Goal: Task Accomplishment & Management: Complete application form

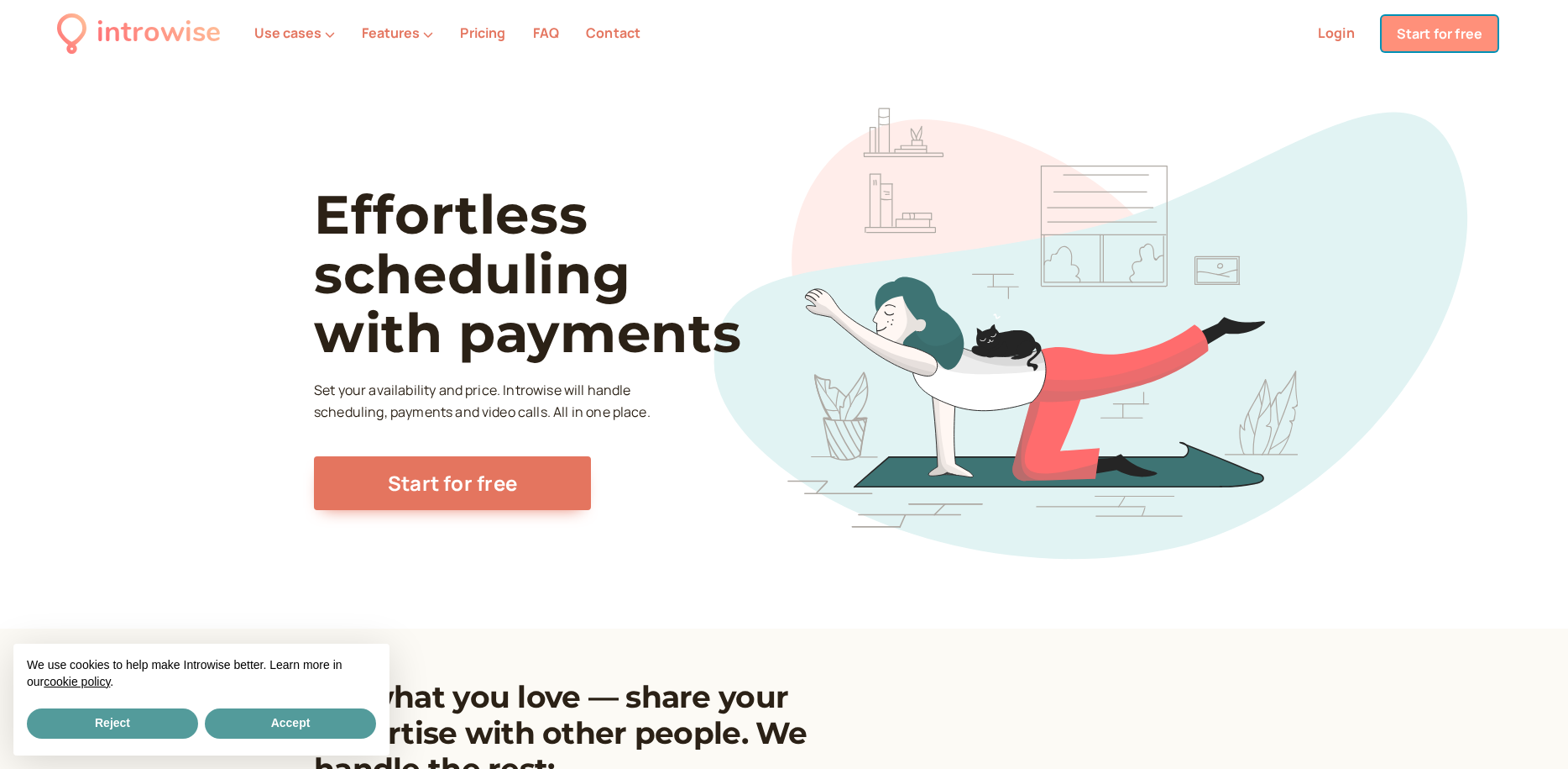
click at [1427, 32] on link "Start for free" at bounding box center [1439, 34] width 116 height 36
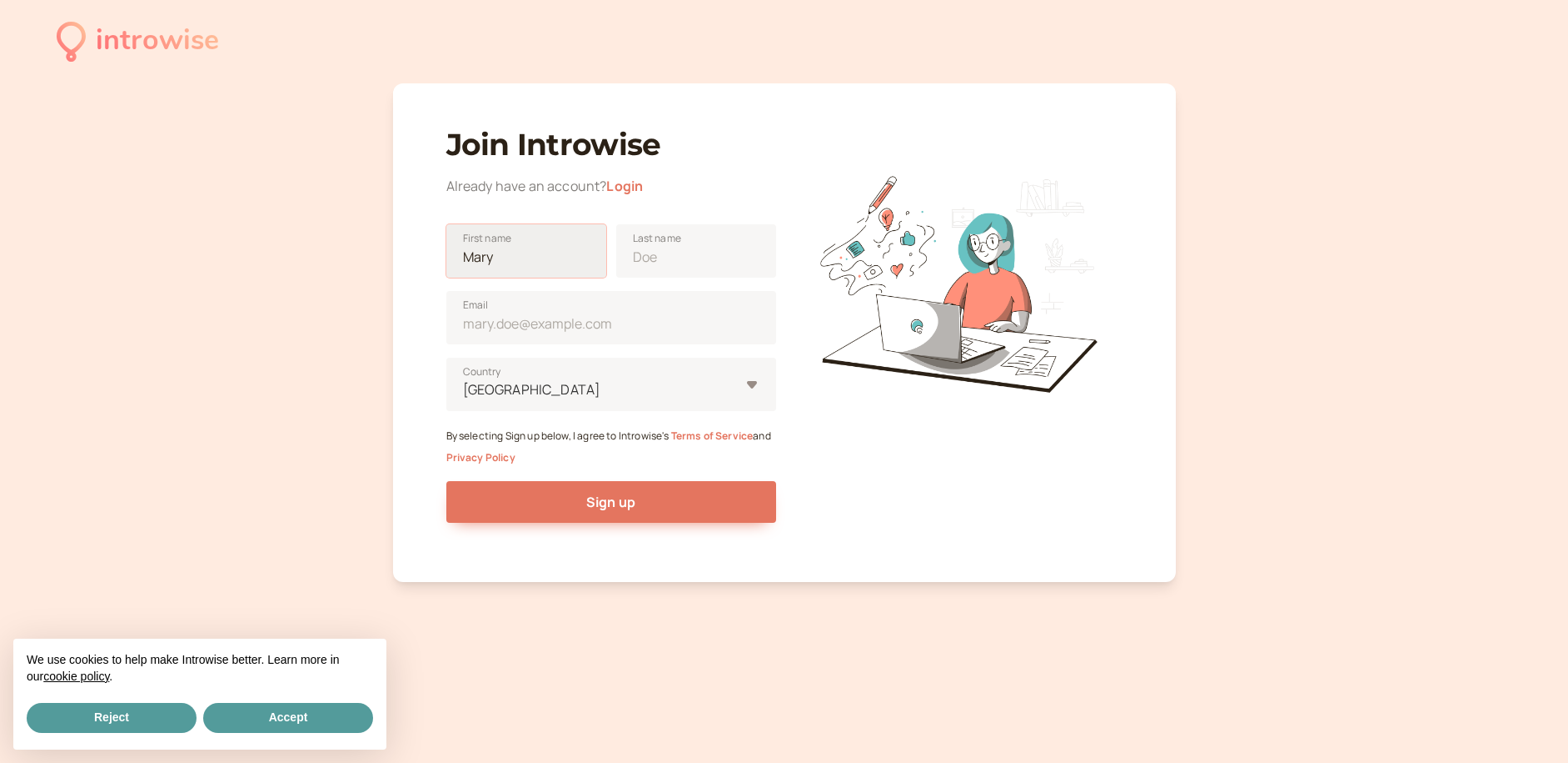
click at [549, 248] on input "First name" at bounding box center [526, 251] width 160 height 53
type input "[PERSON_NAME]"
type input "[EMAIL_ADDRESS][DOMAIN_NAME]"
type input "[GEOGRAPHIC_DATA]"
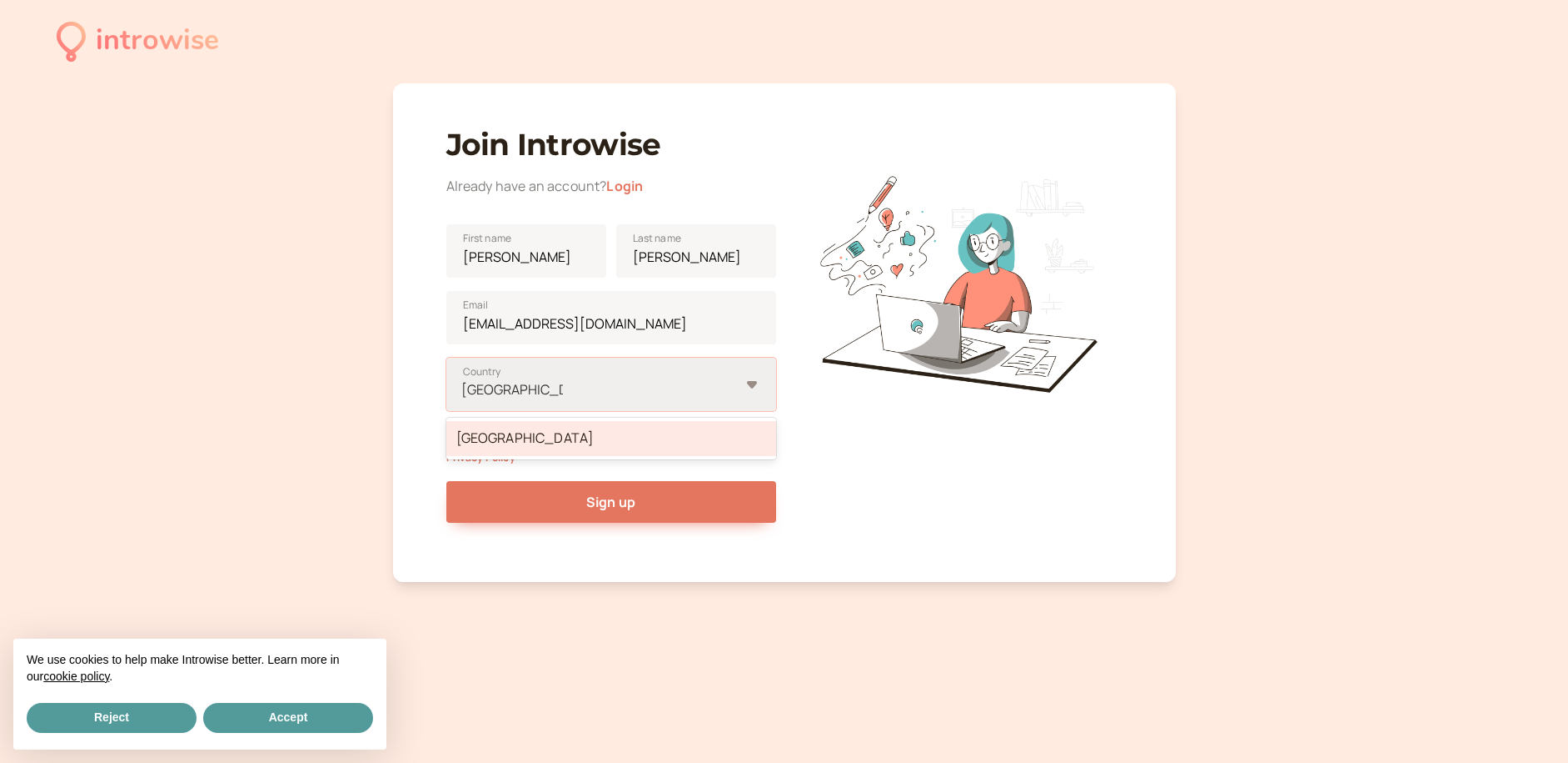
click at [692, 442] on div "[GEOGRAPHIC_DATA]" at bounding box center [611, 438] width 329 height 35
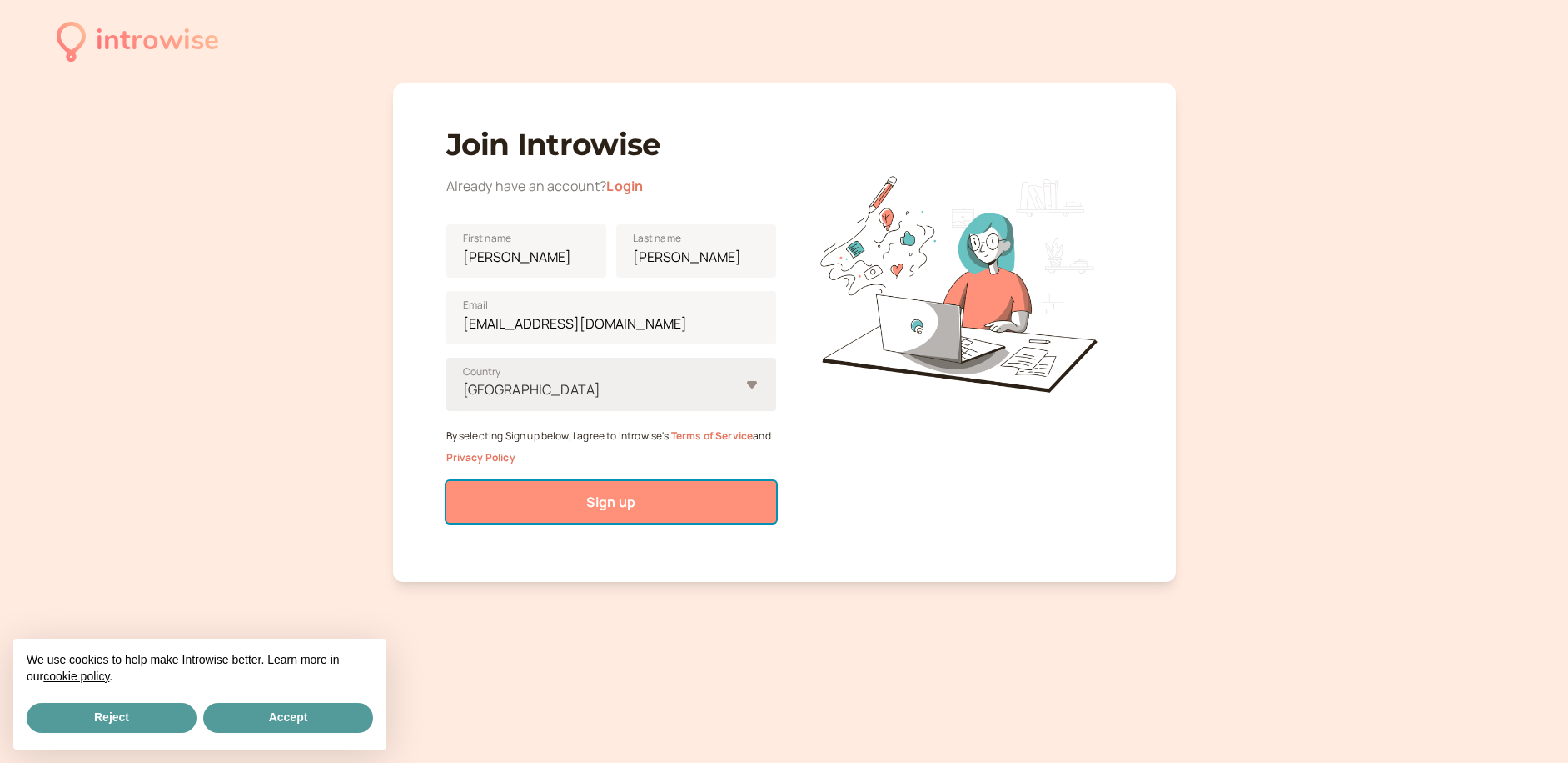
click at [673, 510] on button "Sign up" at bounding box center [611, 502] width 329 height 42
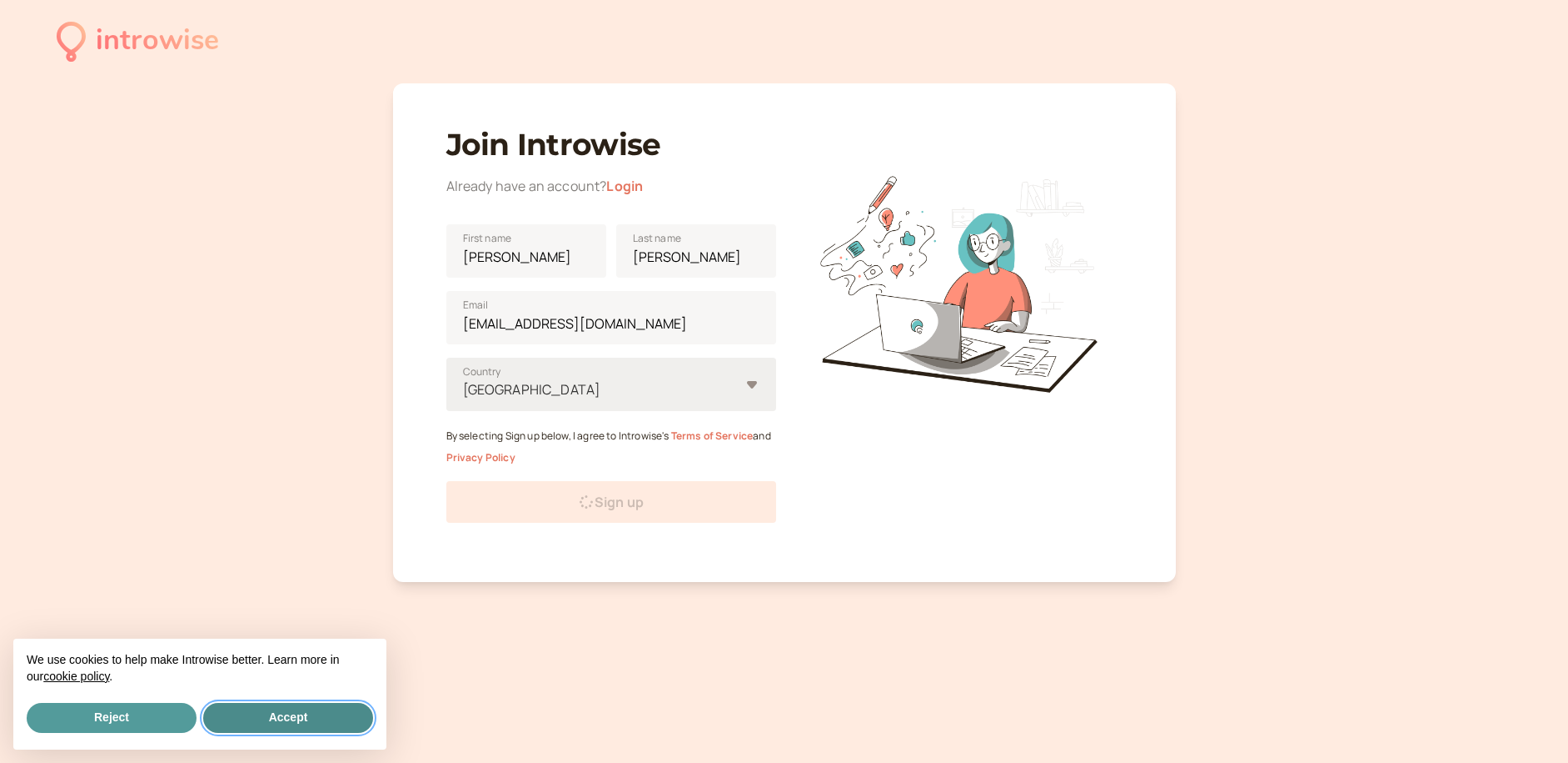
click at [341, 713] on button "Accept" at bounding box center [288, 717] width 169 height 30
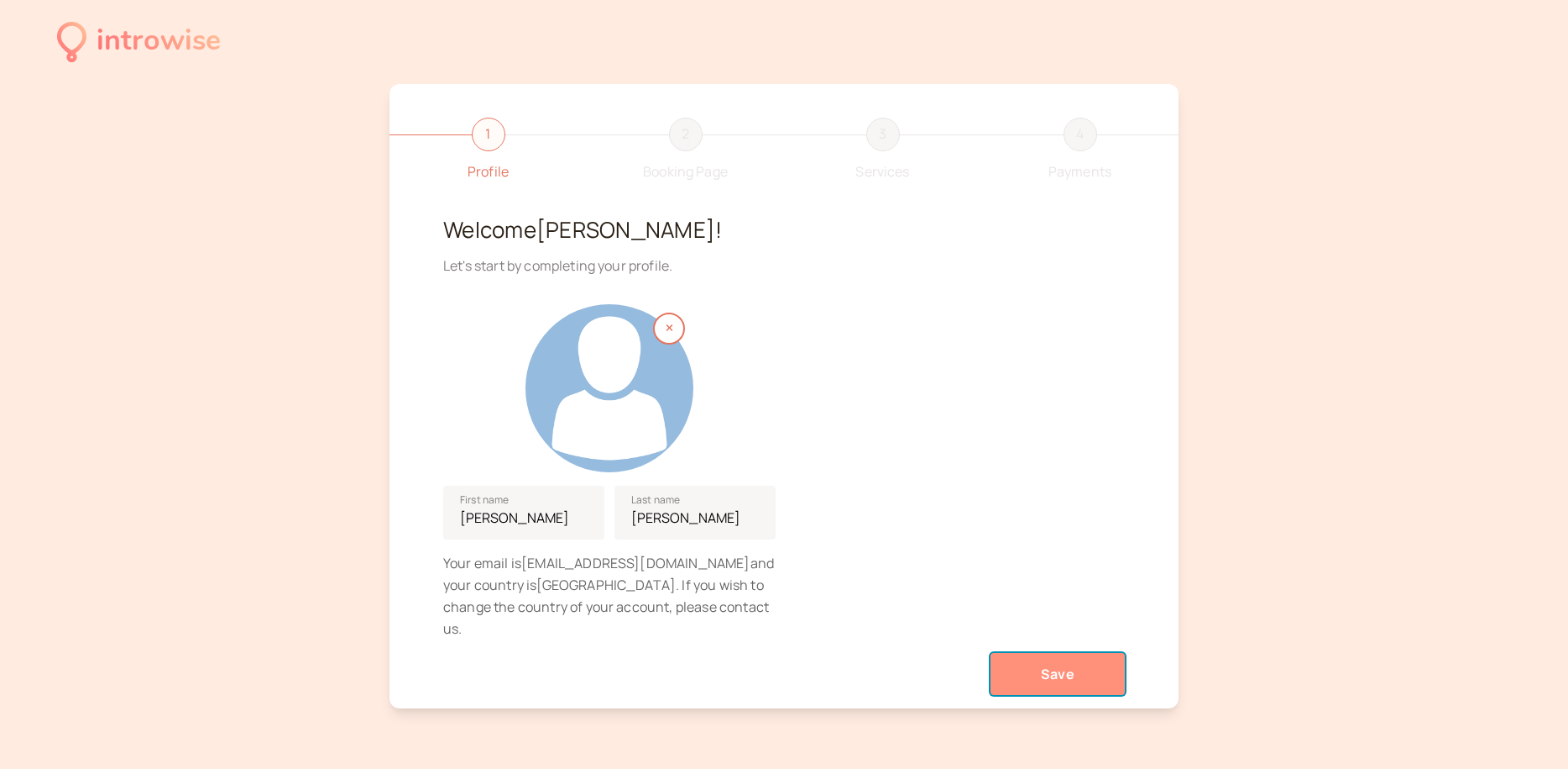
click at [1031, 653] on button "Save" at bounding box center [1057, 674] width 134 height 42
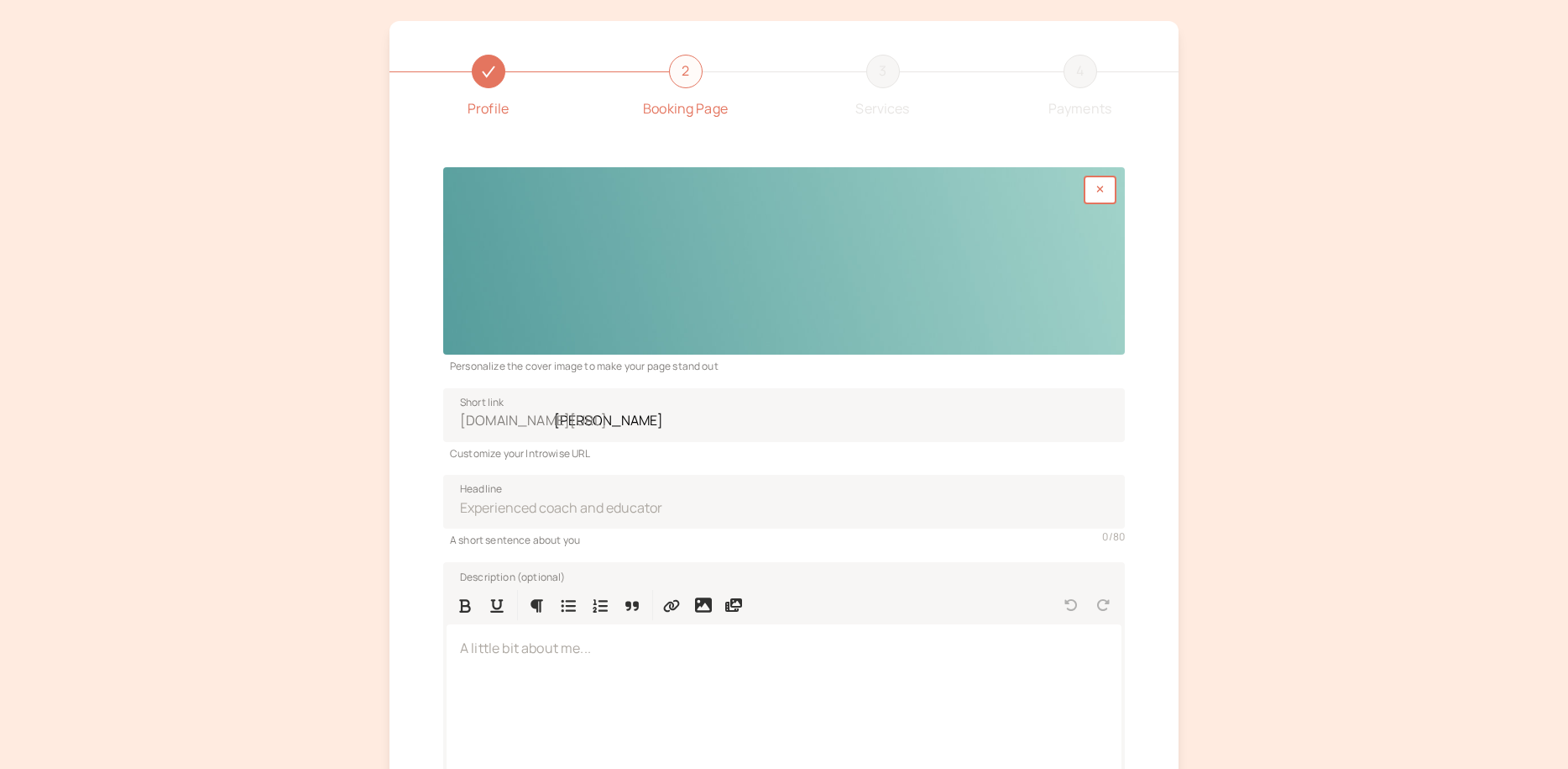
scroll to position [75, 0]
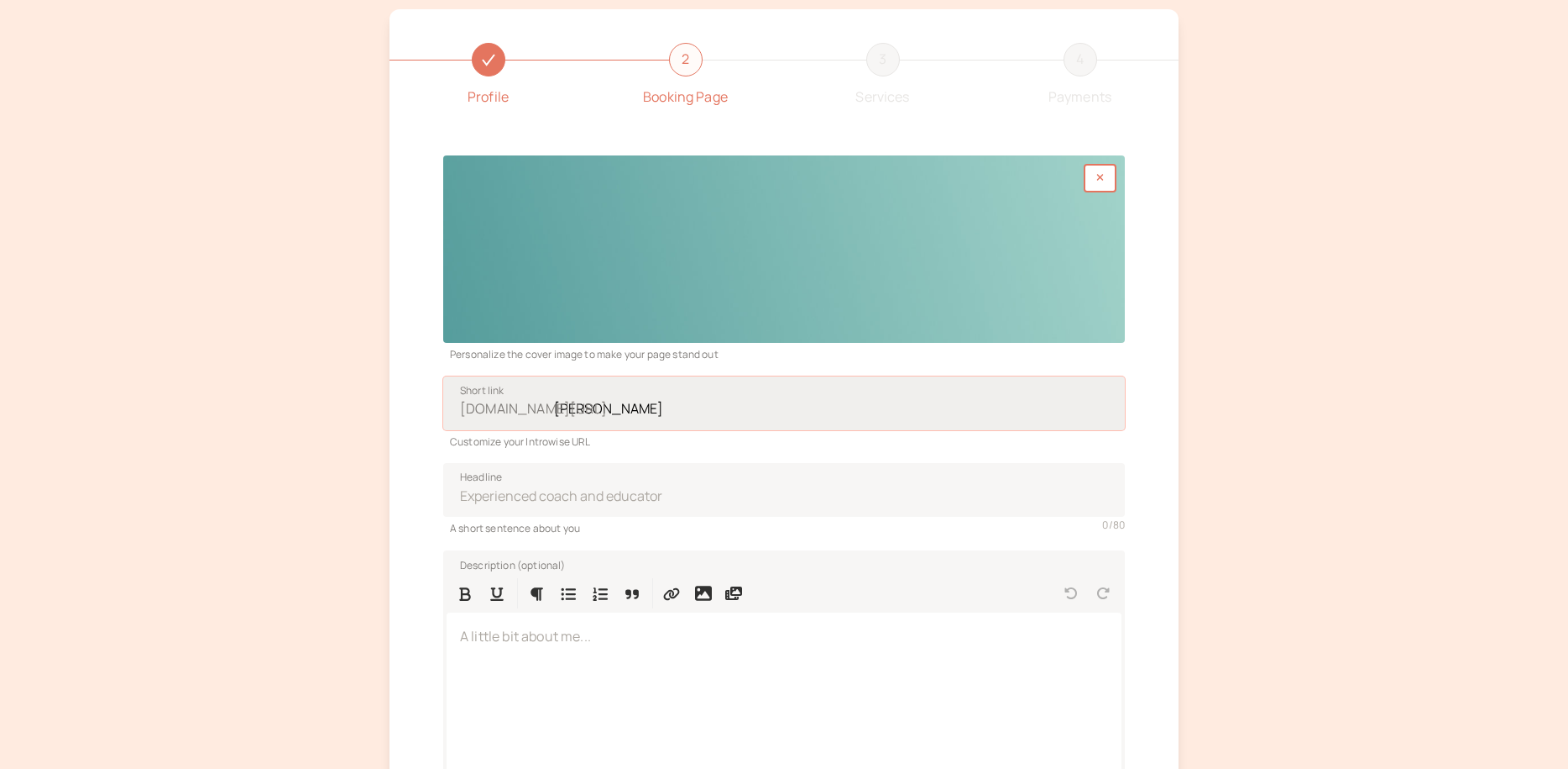
click at [668, 409] on input "[PERSON_NAME]" at bounding box center [784, 403] width 681 height 54
click at [587, 408] on input "[PERSON_NAME]" at bounding box center [784, 403] width 681 height 54
type input "davekibby"
click at [640, 439] on div "Customize your Introwise URL" at bounding box center [784, 440] width 681 height 19
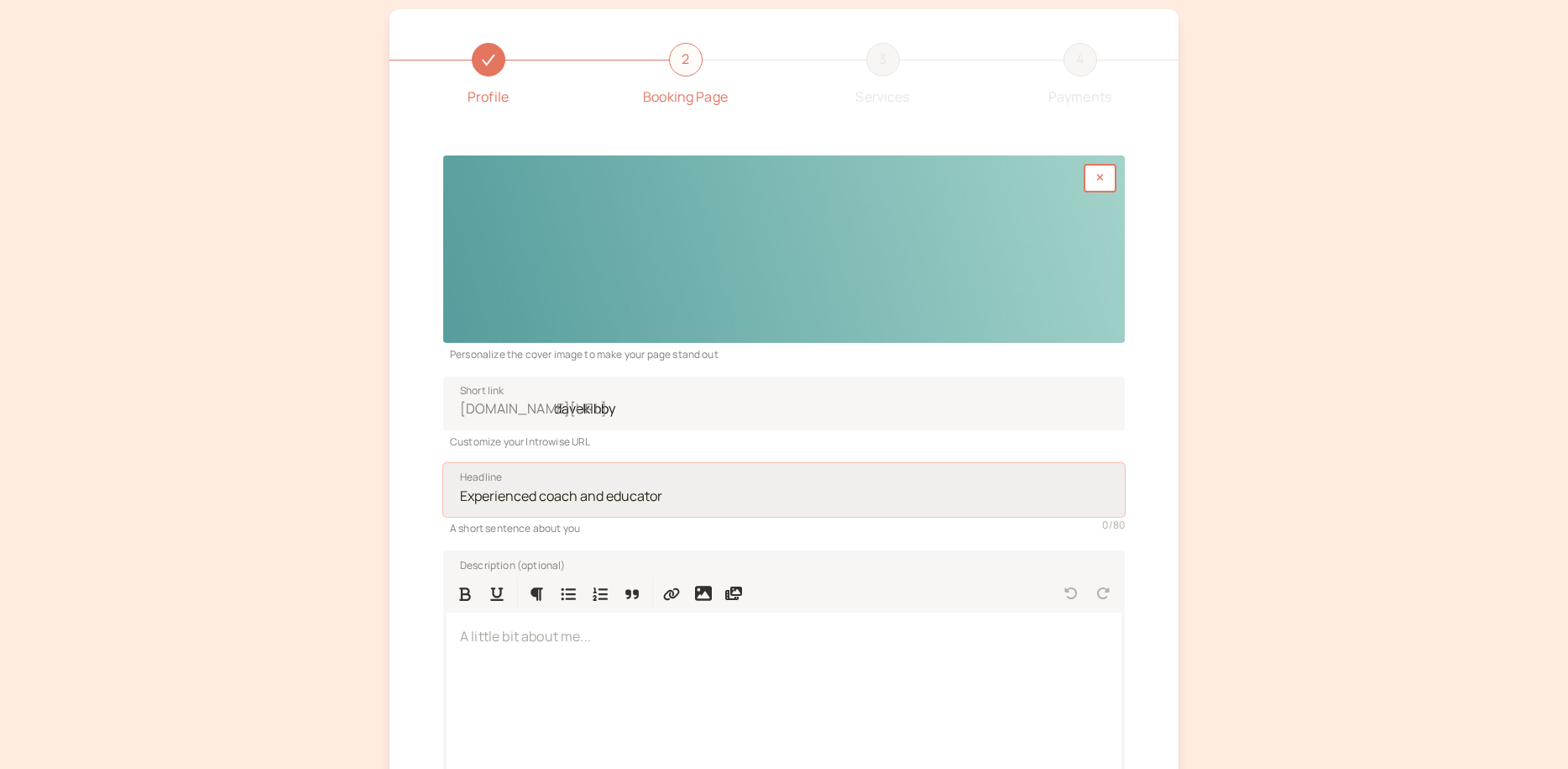
click at [676, 495] on input "Headline" at bounding box center [784, 490] width 681 height 54
click at [676, 493] on input "Headline" at bounding box center [784, 490] width 681 height 54
click at [674, 493] on input "Headline" at bounding box center [784, 490] width 681 height 54
click at [650, 498] on input "Headline" at bounding box center [784, 490] width 681 height 54
drag, startPoint x: 648, startPoint y: 494, endPoint x: 399, endPoint y: 500, distance: 249.1
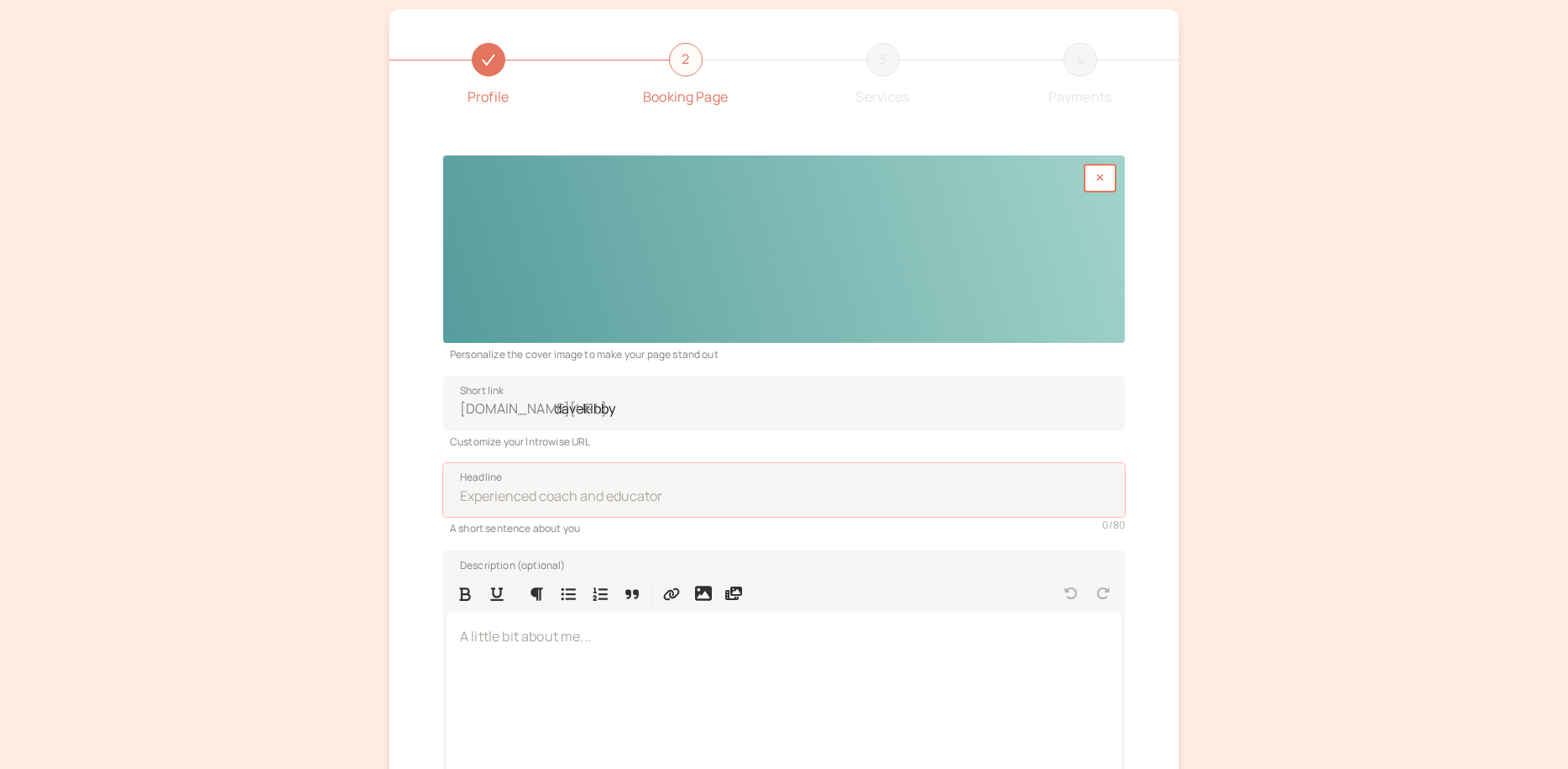
click at [399, 500] on div "Profile 2 Booking Page 3 Services 4 Payments Personalize the cover image to mak…" at bounding box center [784, 466] width 789 height 913
type input "E"
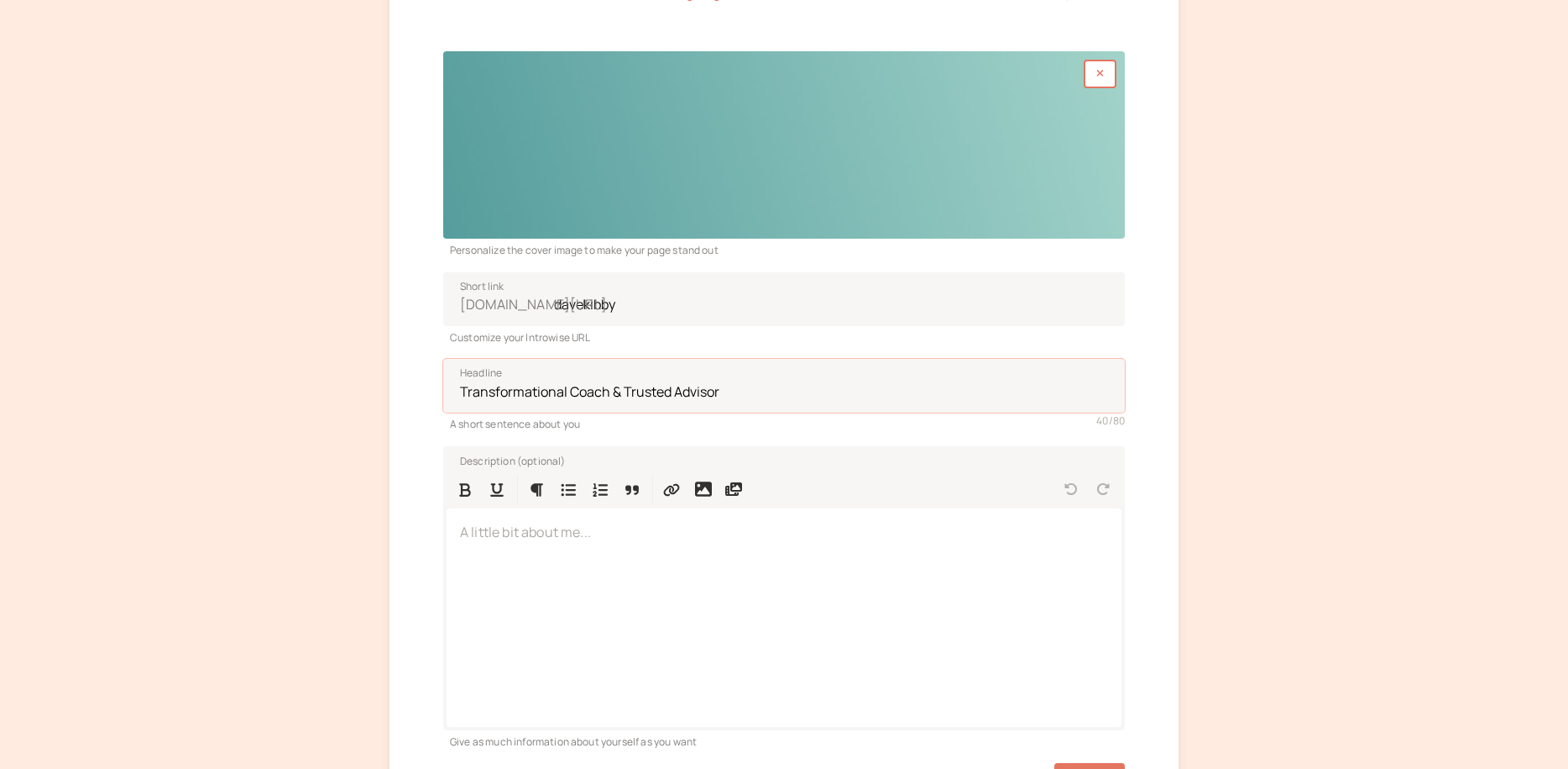
scroll to position [211, 0]
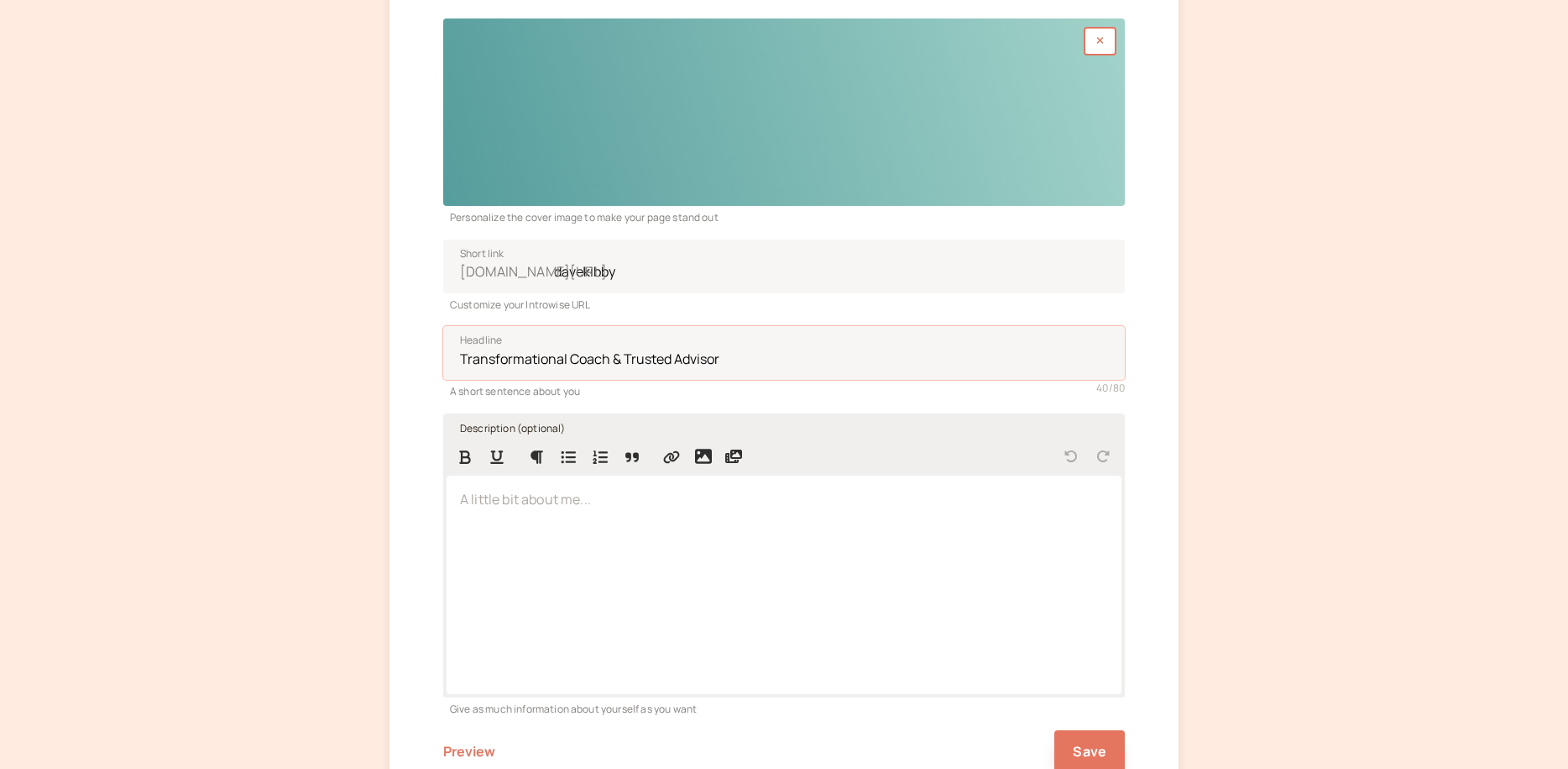
type input "Transformational Coach & Trusted Advisor"
click at [634, 509] on p at bounding box center [783, 499] width 648 height 22
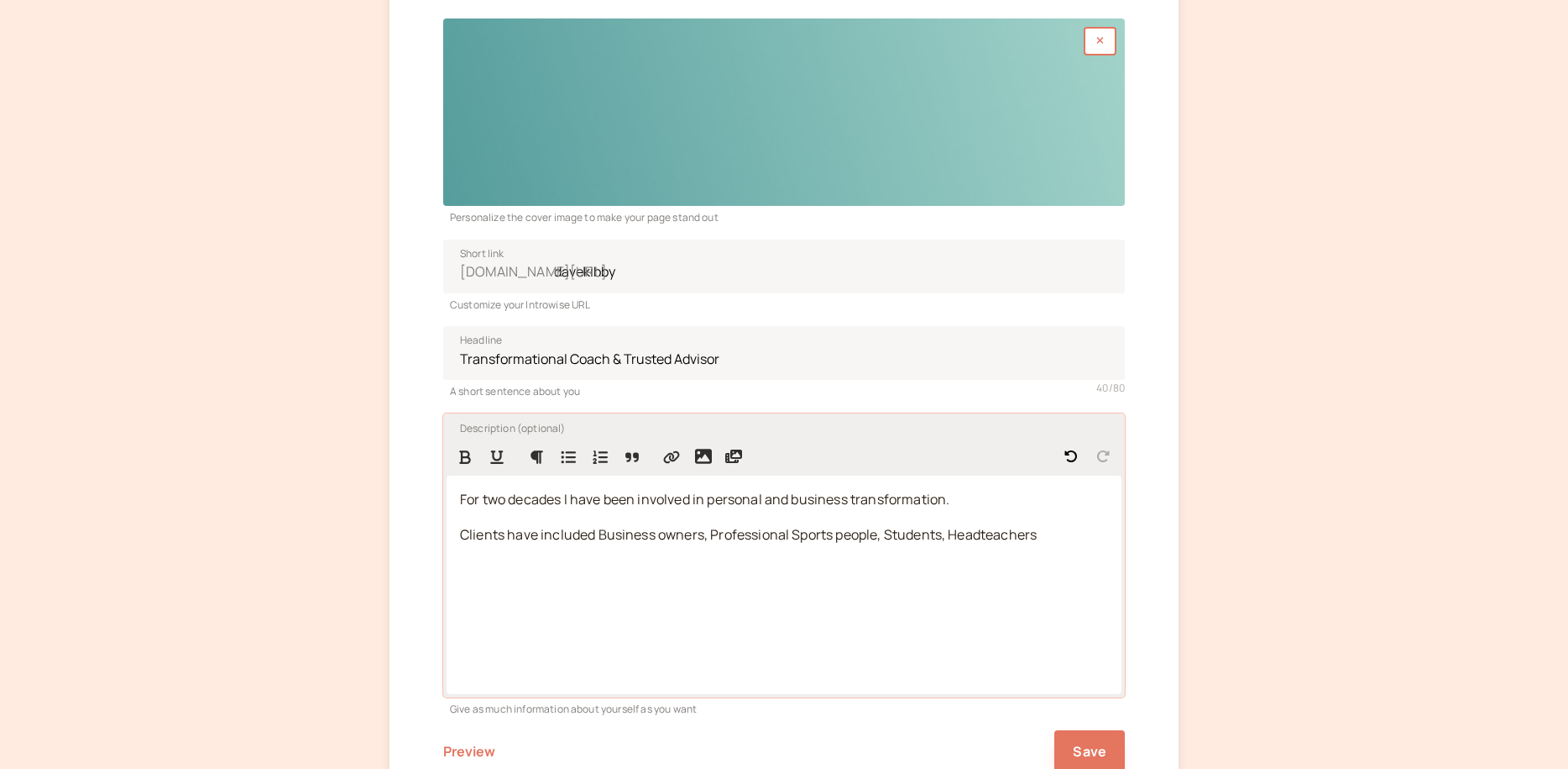
click at [466, 529] on span "Clients have included Business owners, Professional Sports people, Students, He…" at bounding box center [748, 534] width 577 height 18
click at [1062, 537] on p "My clients have included Business owners, Professional Sports people, Students,…" at bounding box center [783, 535] width 648 height 22
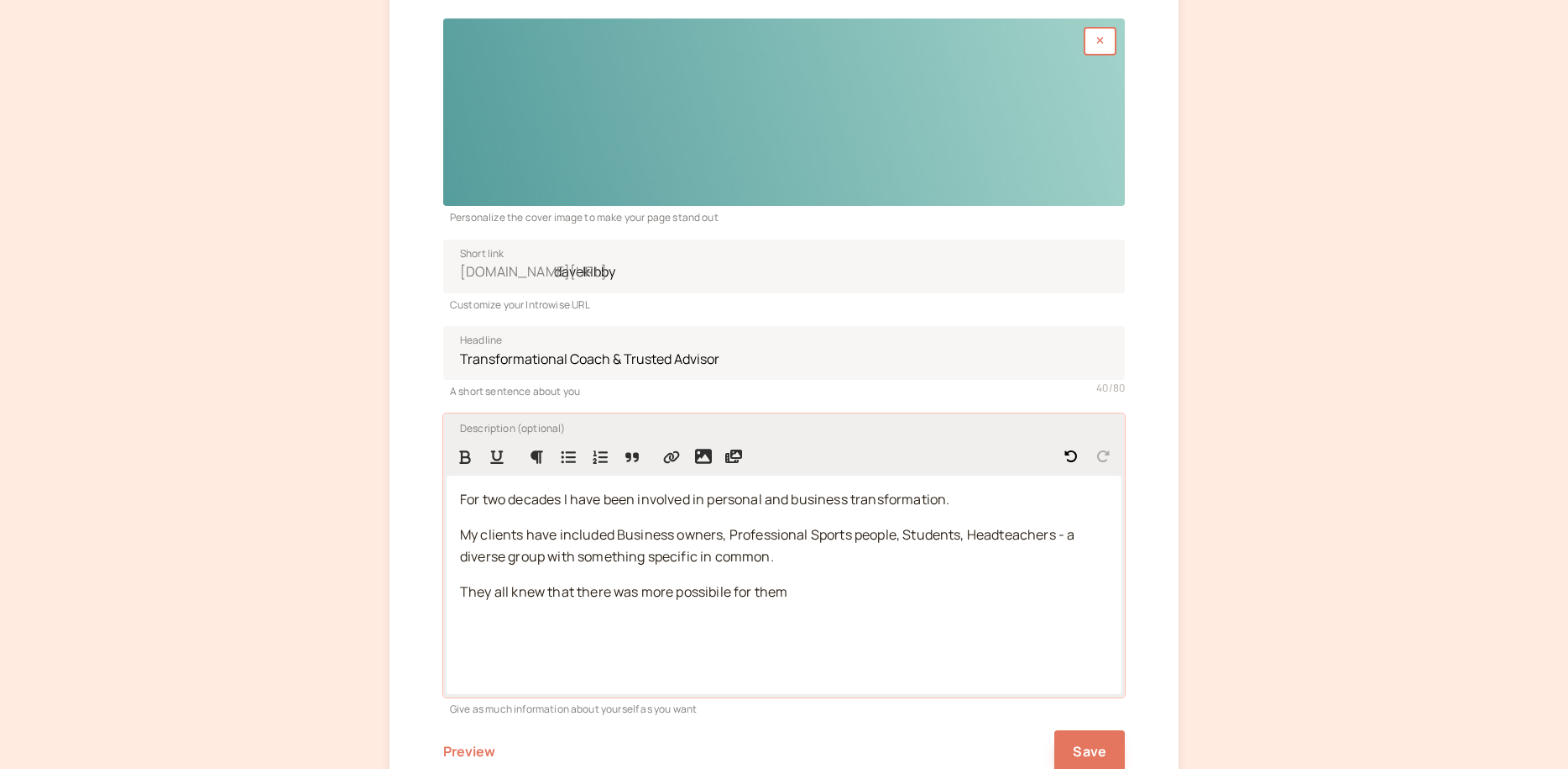
click at [728, 595] on span "They all knew that there was more possibile for them" at bounding box center [623, 590] width 327 height 18
click at [784, 594] on span "They all knew that there was more possible for them" at bounding box center [622, 590] width 324 height 18
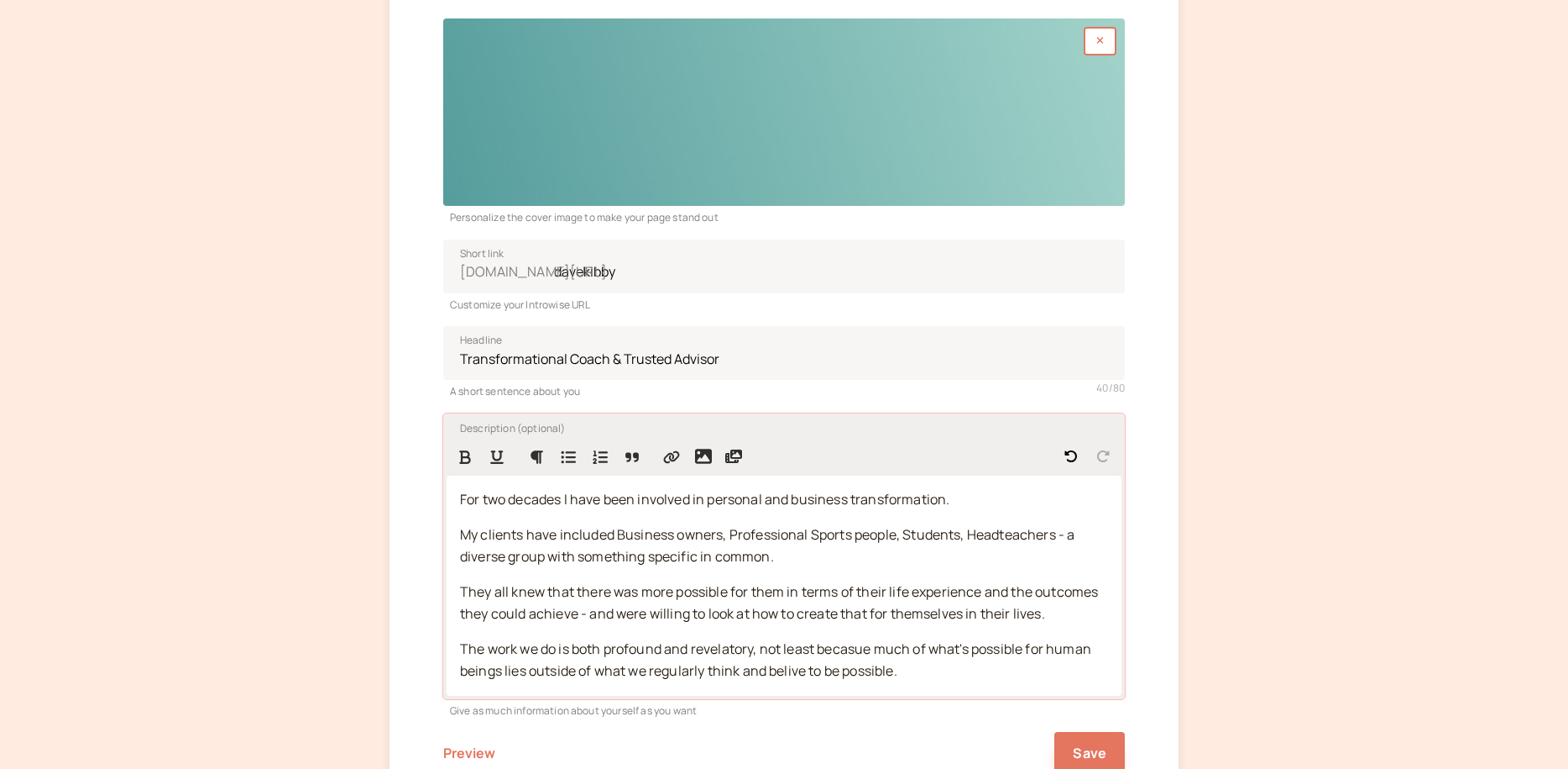
click at [795, 671] on span "The work we do is both profound and revelatory, not least becasue much of what'…" at bounding box center [776, 660] width 634 height 40
click at [855, 649] on span "The work we do is both profound and revelatory, not least becasue much of what'…" at bounding box center [776, 660] width 634 height 40
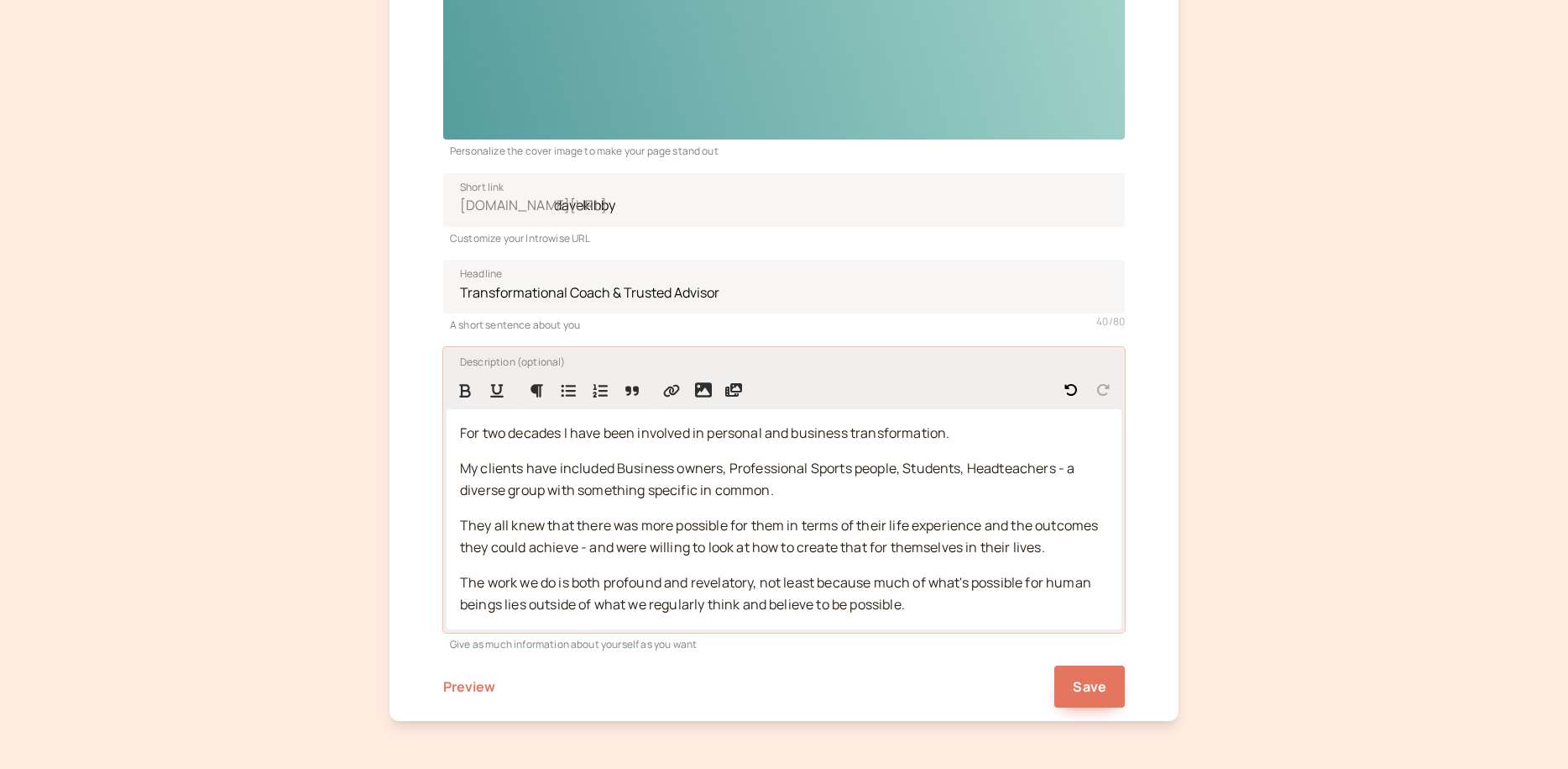
scroll to position [301, 0]
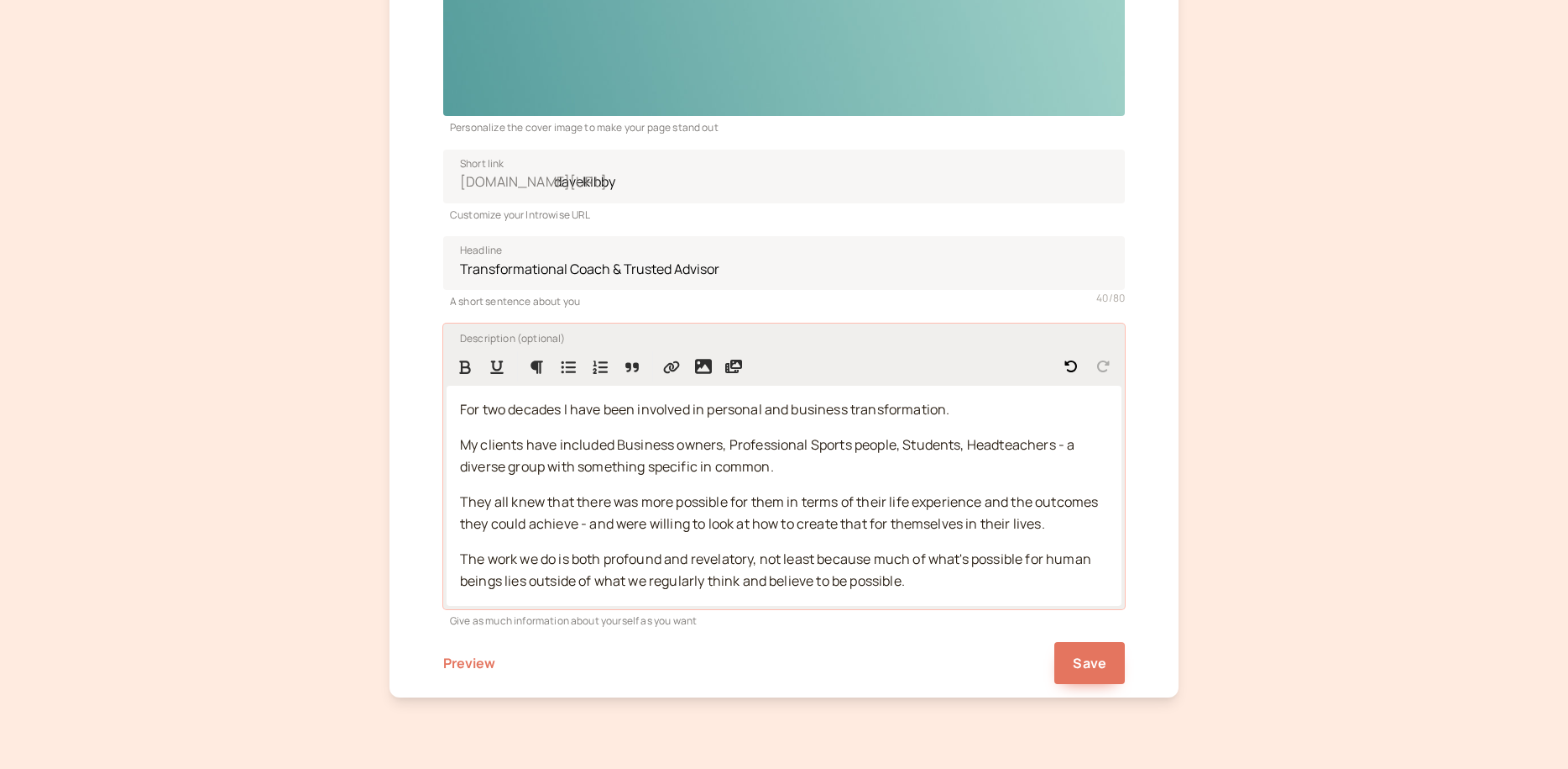
click at [927, 582] on p "The work we do is both profound and revelatory, not least because much of what'…" at bounding box center [783, 569] width 648 height 43
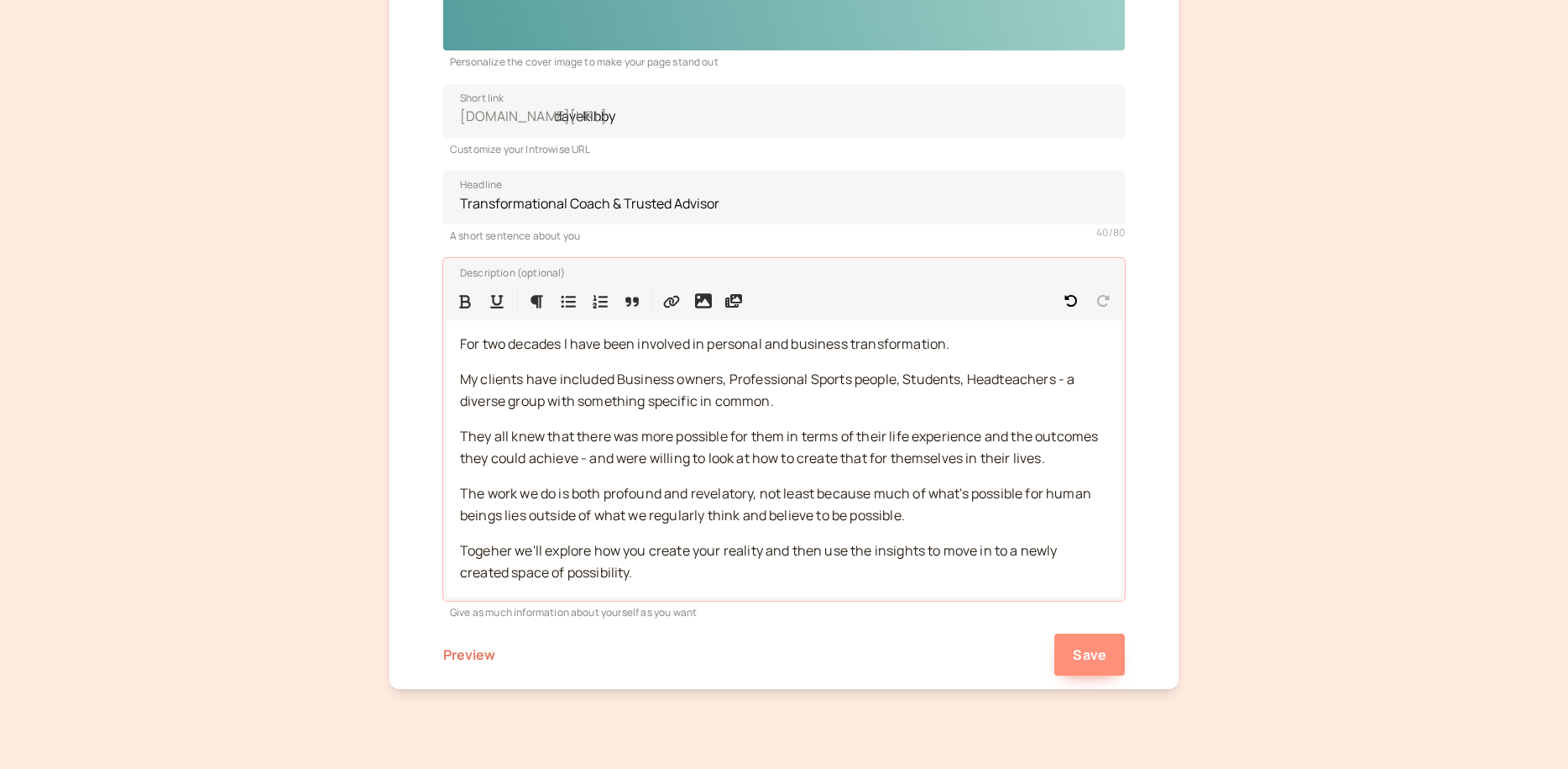
scroll to position [376, 0]
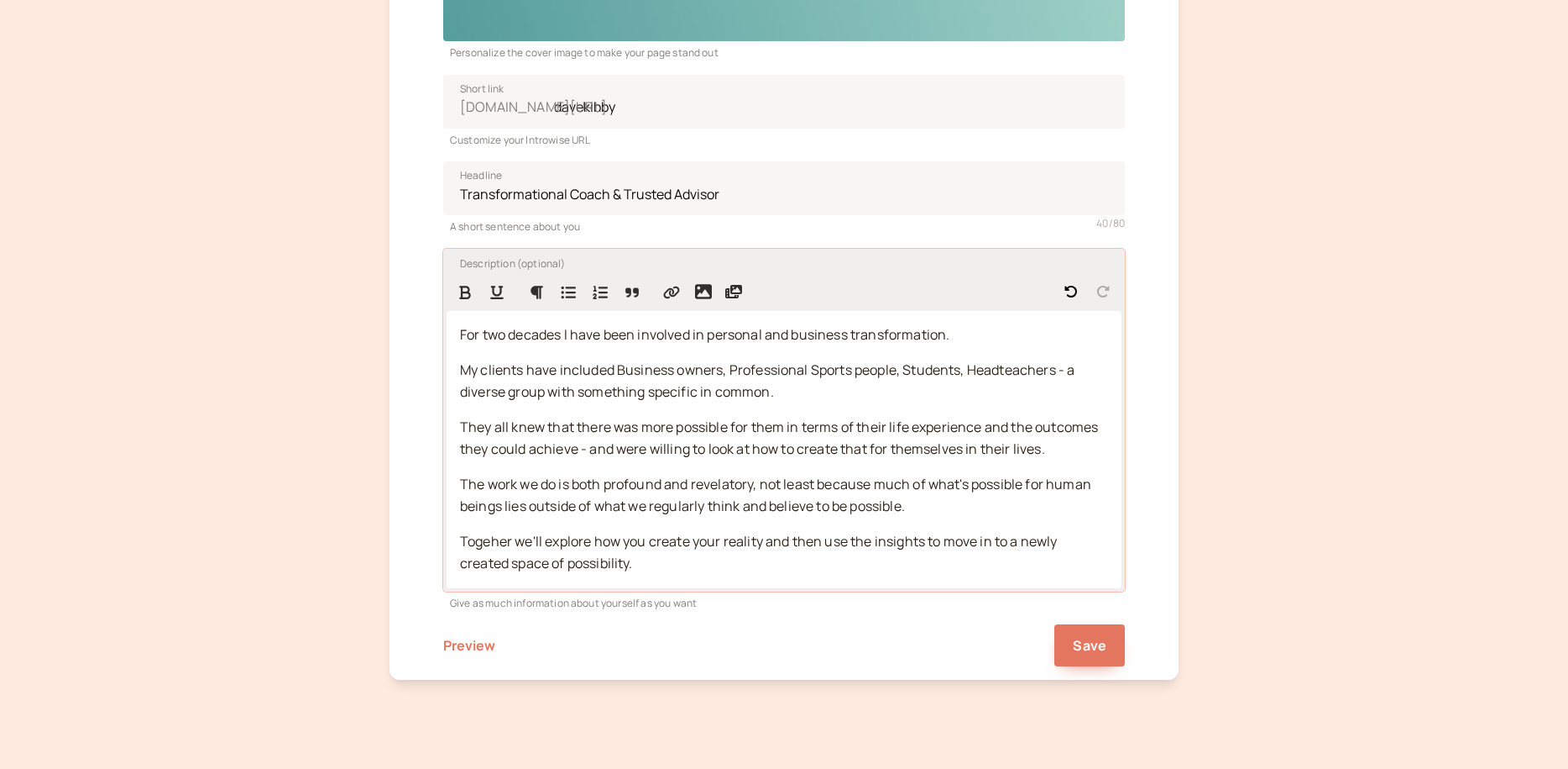
click at [490, 538] on span "Togeher we'll explore how you create your reality and then use the insights to …" at bounding box center [760, 552] width 601 height 40
click at [1081, 639] on span "Save" at bounding box center [1089, 644] width 34 height 18
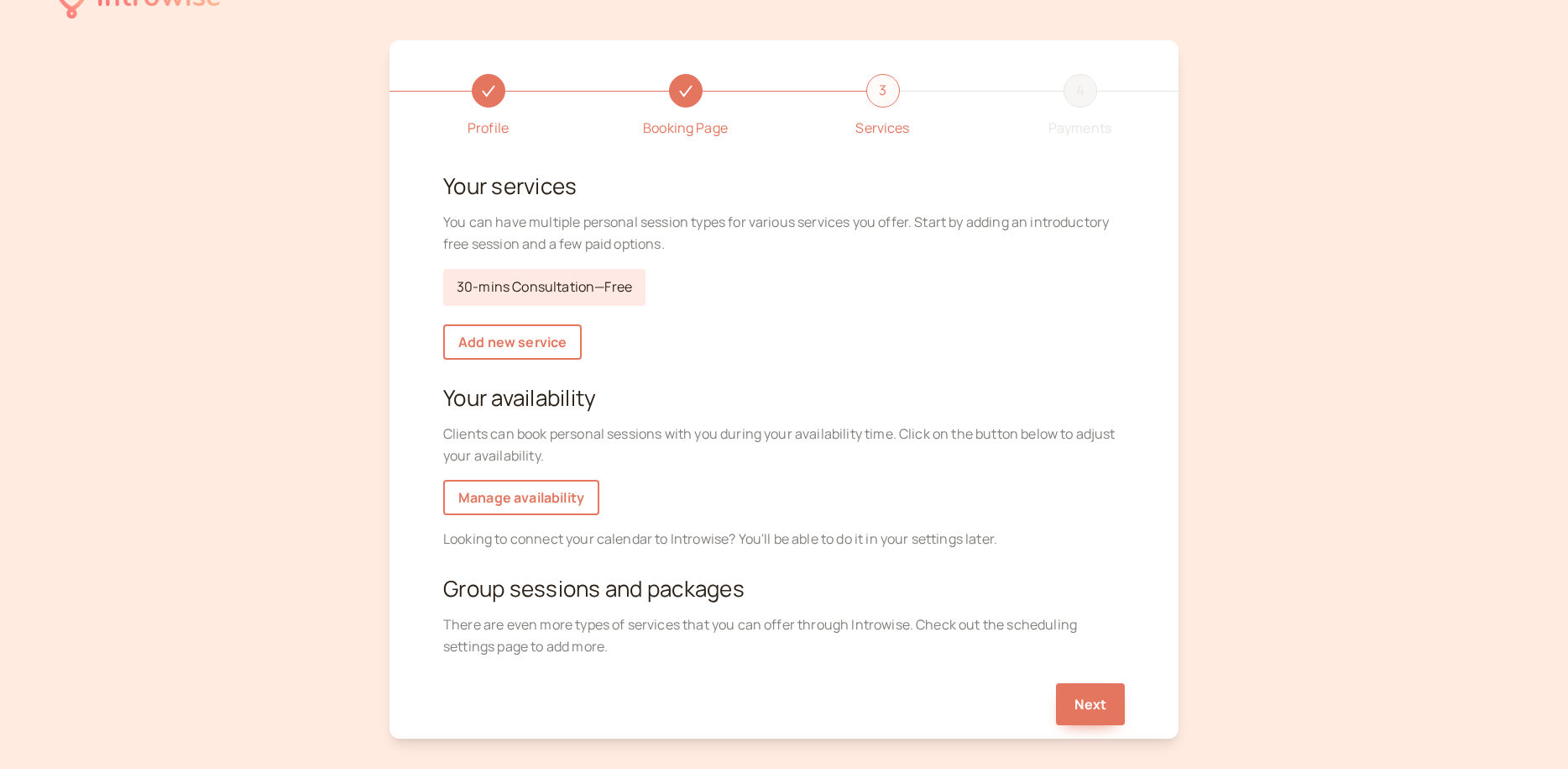
scroll to position [43, 0]
click at [554, 346] on link "Add new service" at bounding box center [512, 343] width 138 height 36
select select "30"
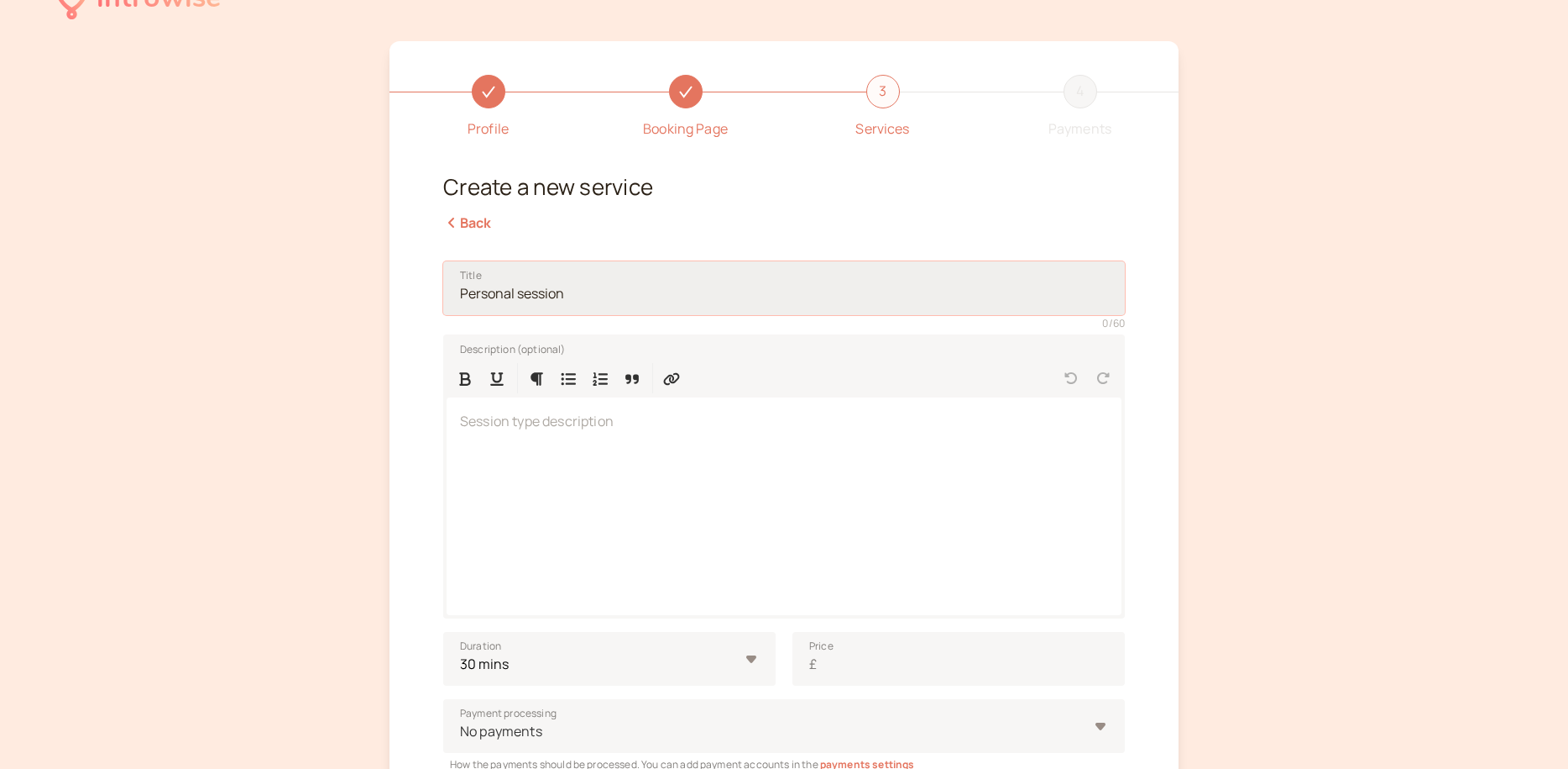
click at [578, 299] on input "Title" at bounding box center [784, 288] width 681 height 54
type input "Client 60 minute session"
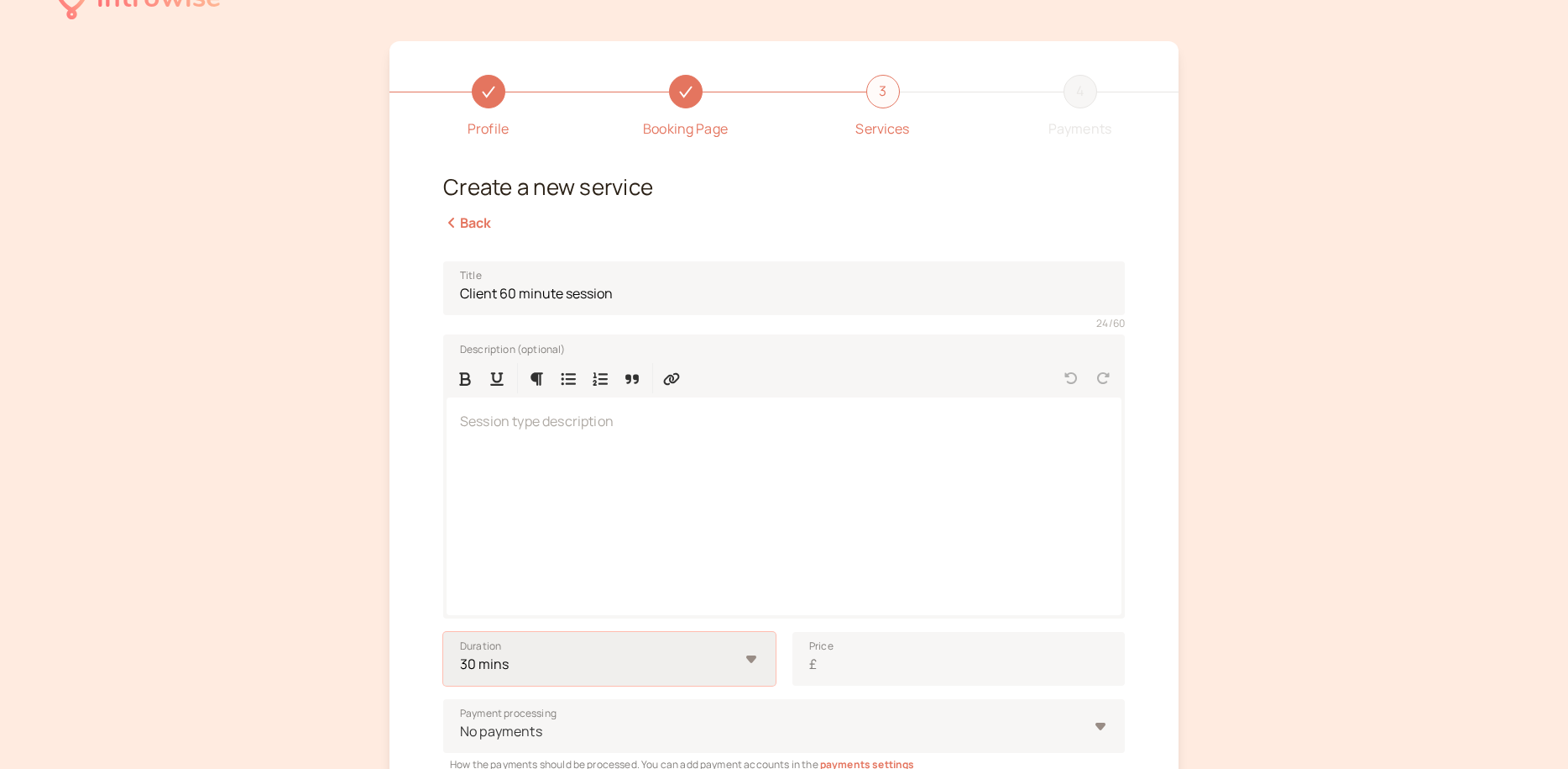
click at [748, 656] on select "10 mins 15 mins 30 mins 45 mins 1 hour 1.5 hours 2 hours Custom…" at bounding box center [609, 659] width 332 height 54
select select "60"
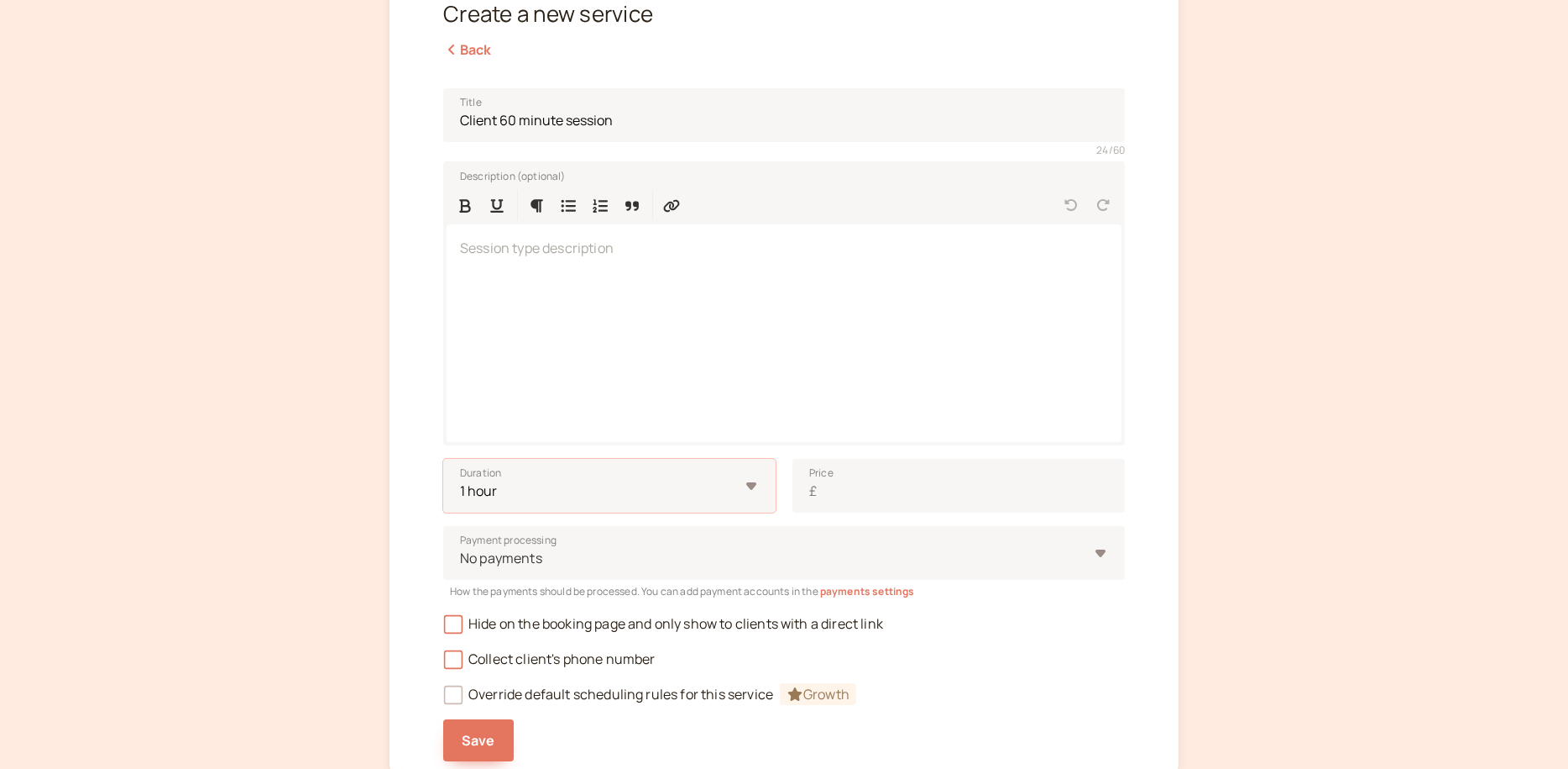
scroll to position [218, 0]
click at [454, 618] on icon at bounding box center [453, 621] width 12 height 12
click at [443, 626] on input "Hide on the booking page and only show to clients with a direct link" at bounding box center [443, 626] width 0 height 0
click at [488, 741] on span "Save" at bounding box center [478, 737] width 34 height 18
type input "0"
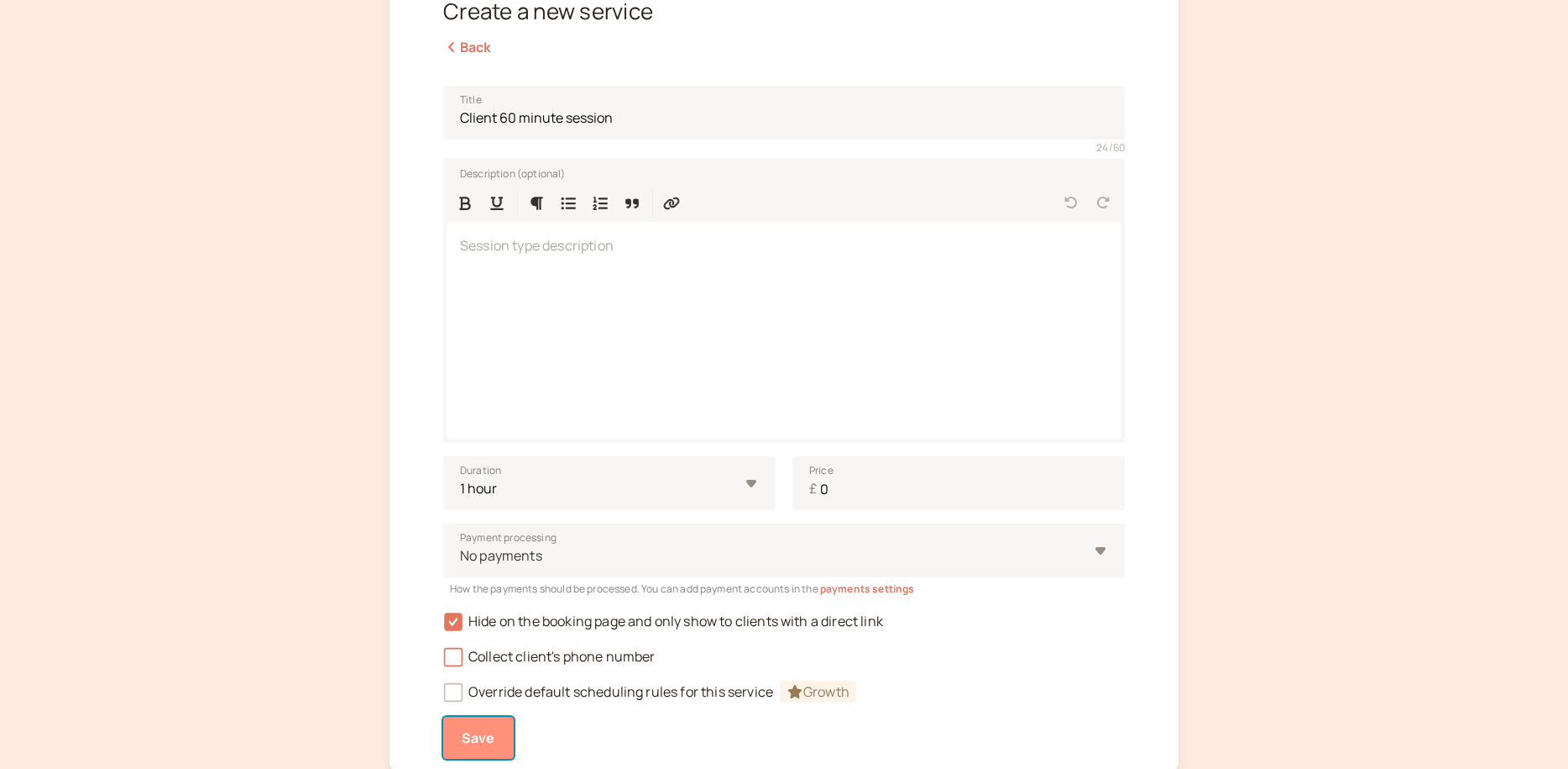
click at [472, 731] on span "Save" at bounding box center [478, 737] width 34 height 18
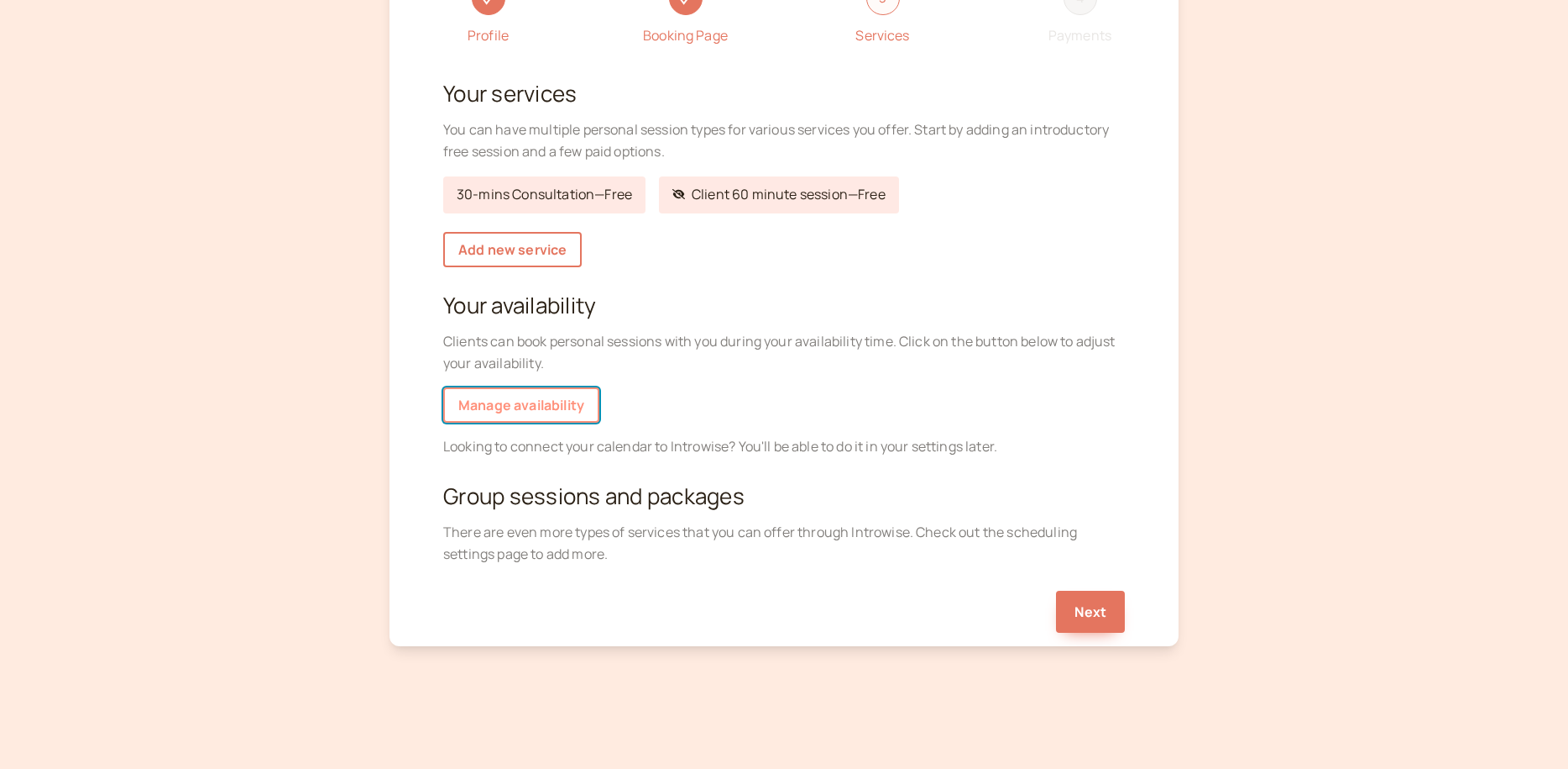
click at [576, 409] on link "Manage availability" at bounding box center [521, 404] width 156 height 36
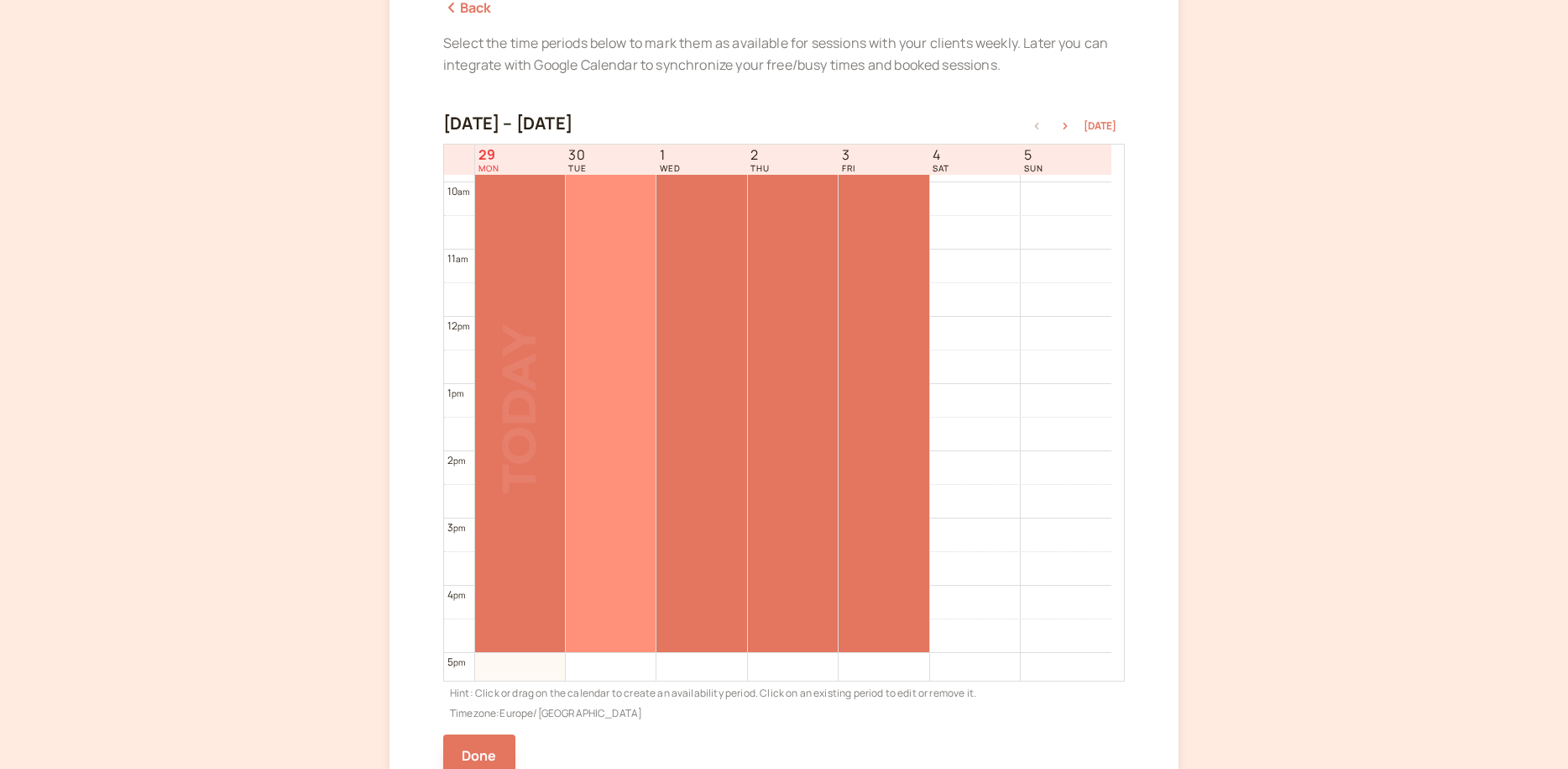
scroll to position [624, 0]
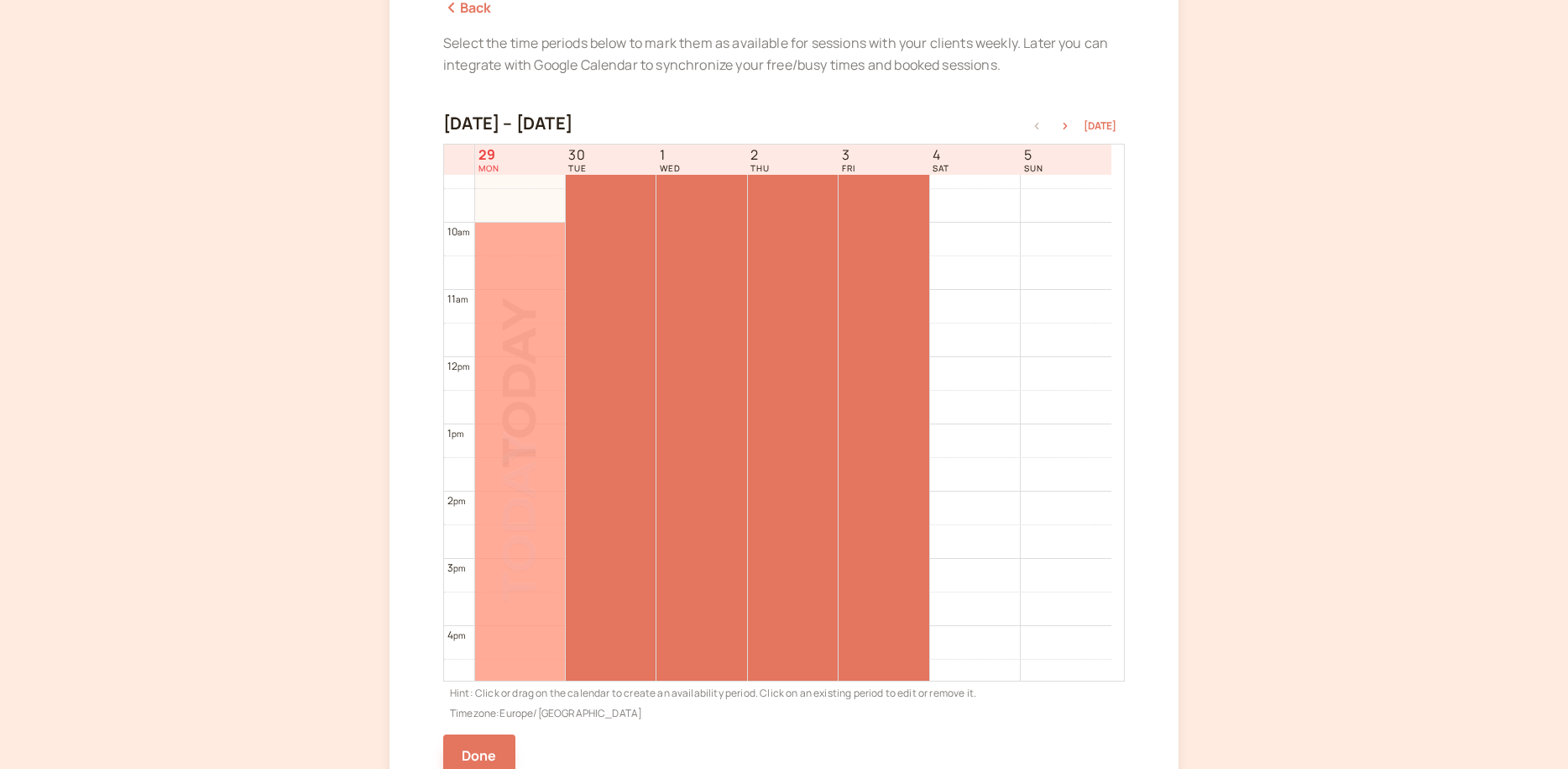
drag, startPoint x: 489, startPoint y: 239, endPoint x: 500, endPoint y: 300, distance: 62.0
click at [500, 300] on div at bounding box center [520, 357] width 90 height 1613
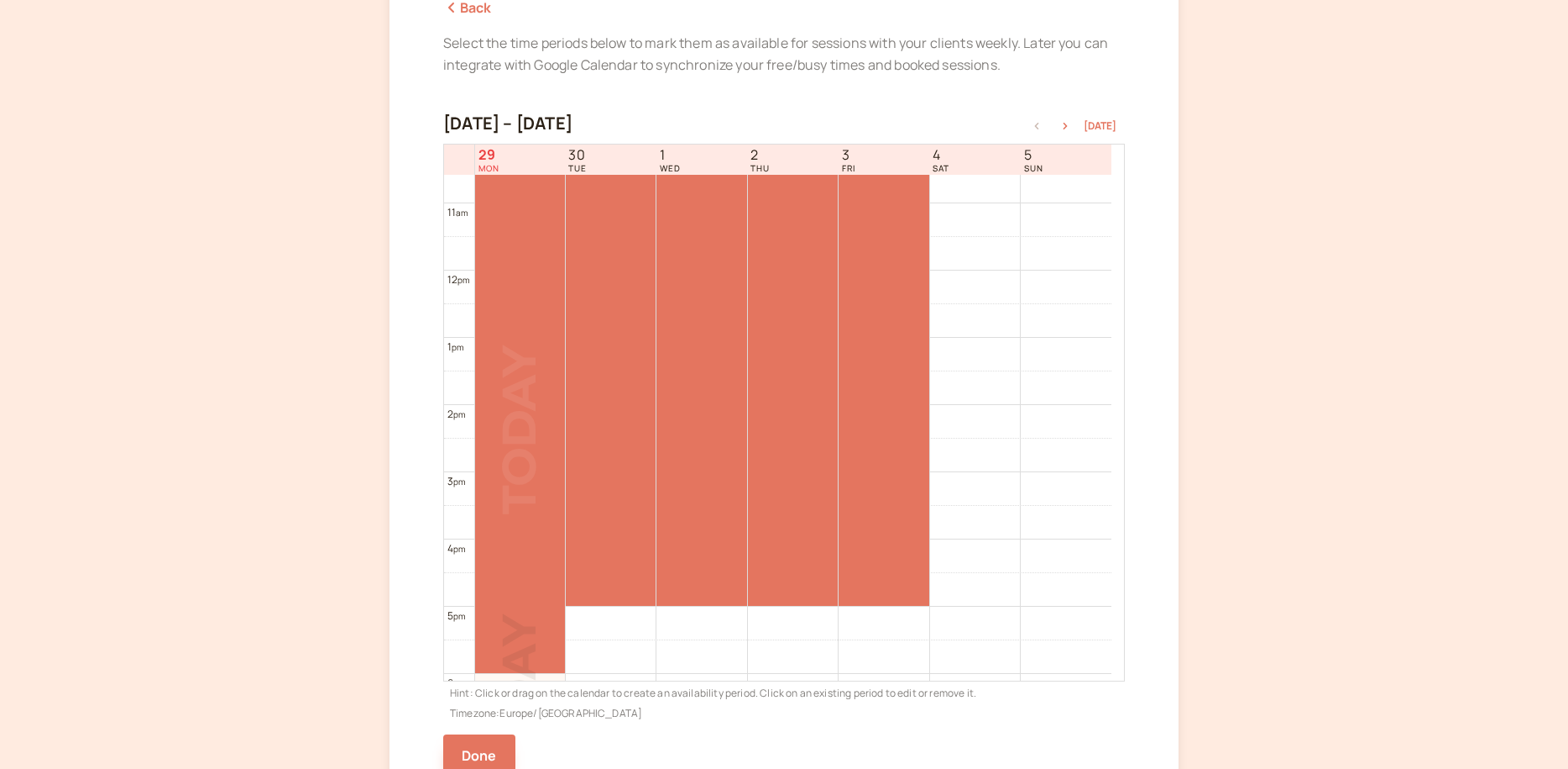
scroll to position [730, 0]
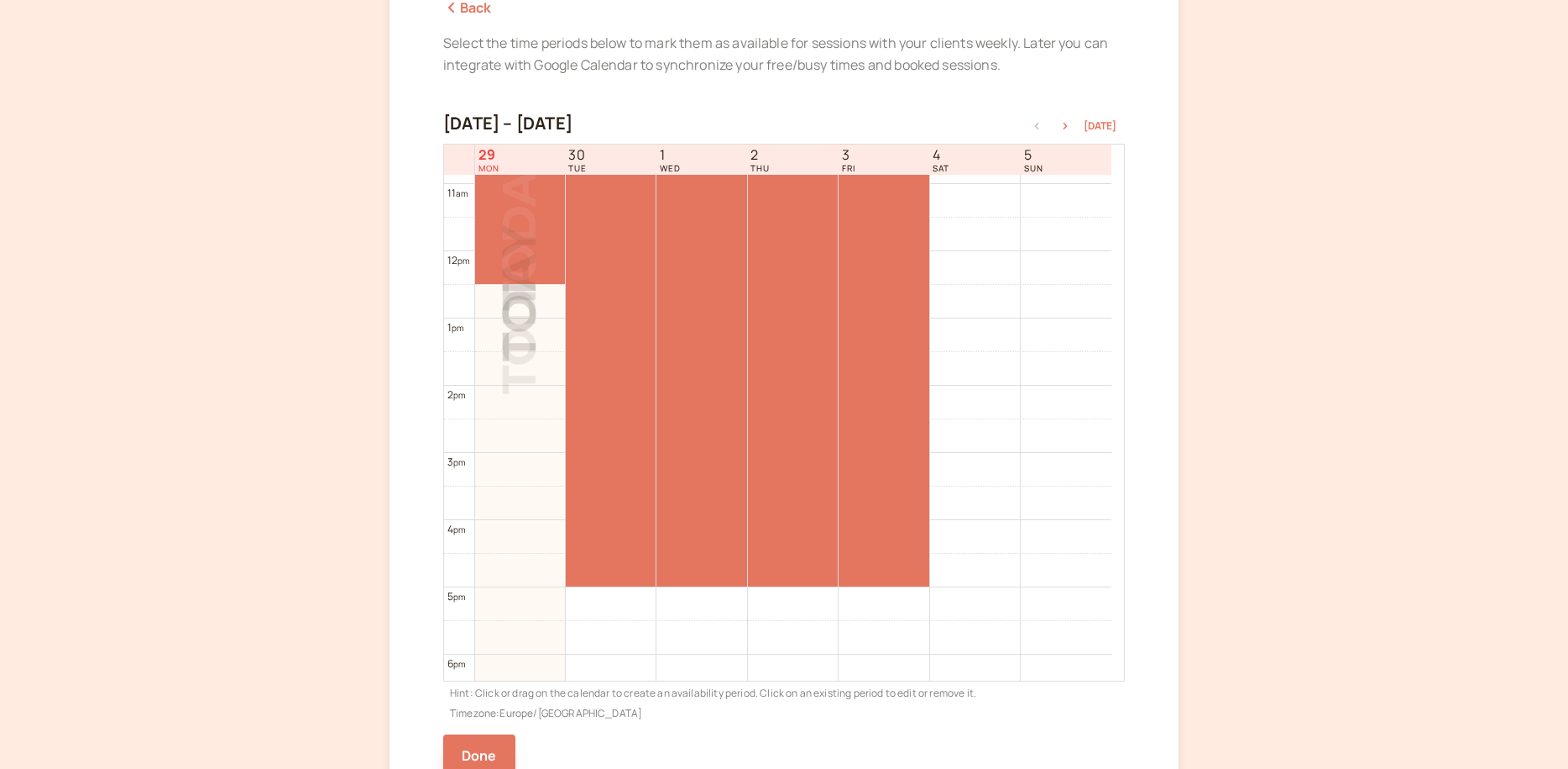
drag, startPoint x: 520, startPoint y: 615, endPoint x: 496, endPoint y: 247, distance: 368.8
click at [496, 247] on div at bounding box center [520, 252] width 90 height 1613
drag, startPoint x: 503, startPoint y: 335, endPoint x: 506, endPoint y: 372, distance: 37.1
click at [506, 372] on div "12 am 1 am 2 am 3 am 4 am 5 am 6 am 7 am 8 am 9 am 10 am 11 am 12 pm 1 pm 2 pm …" at bounding box center [778, 252] width 668 height 1613
drag, startPoint x: 513, startPoint y: 309, endPoint x: 511, endPoint y: 287, distance: 22.1
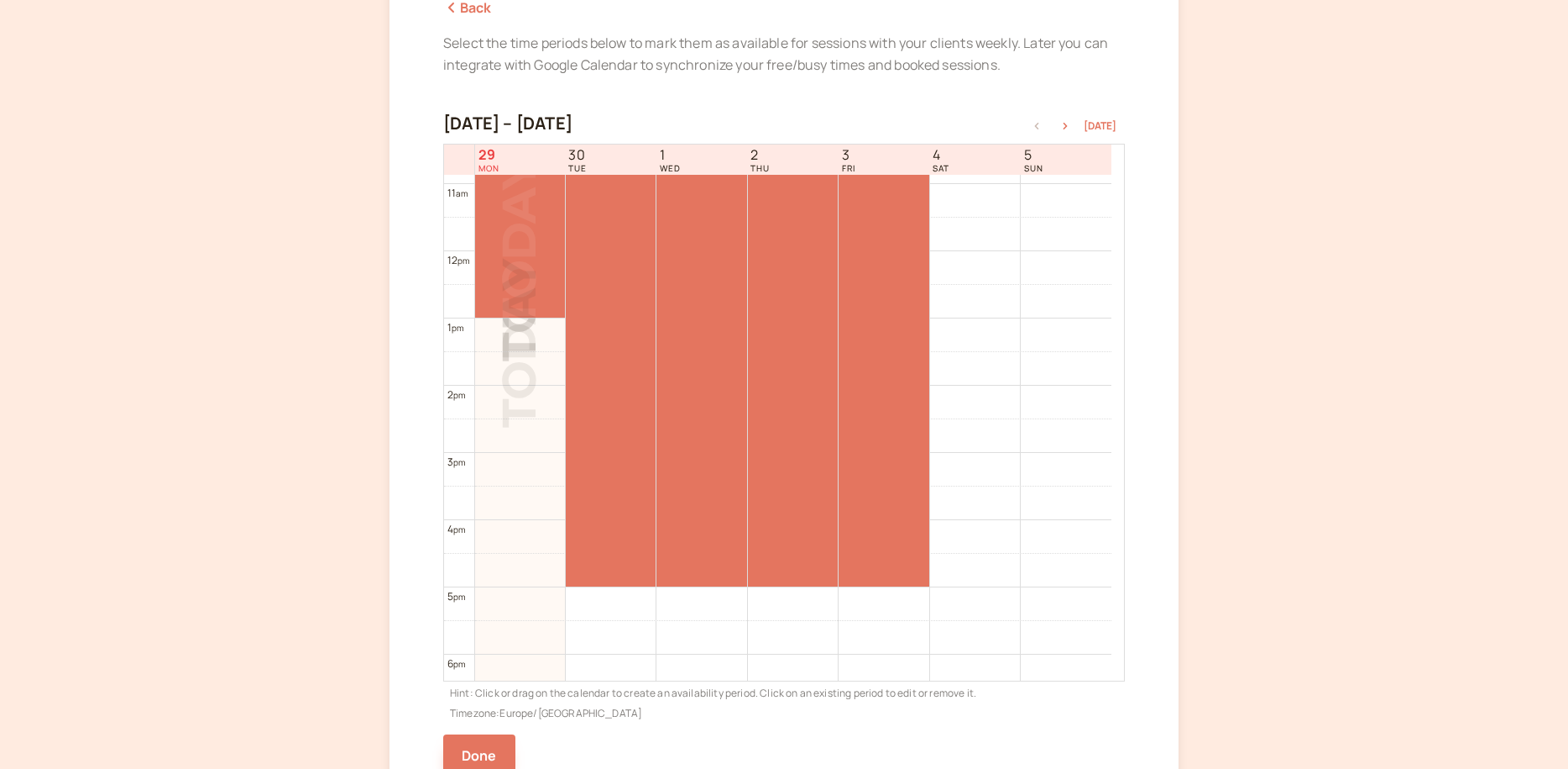
click at [511, 287] on div at bounding box center [520, 252] width 90 height 1613
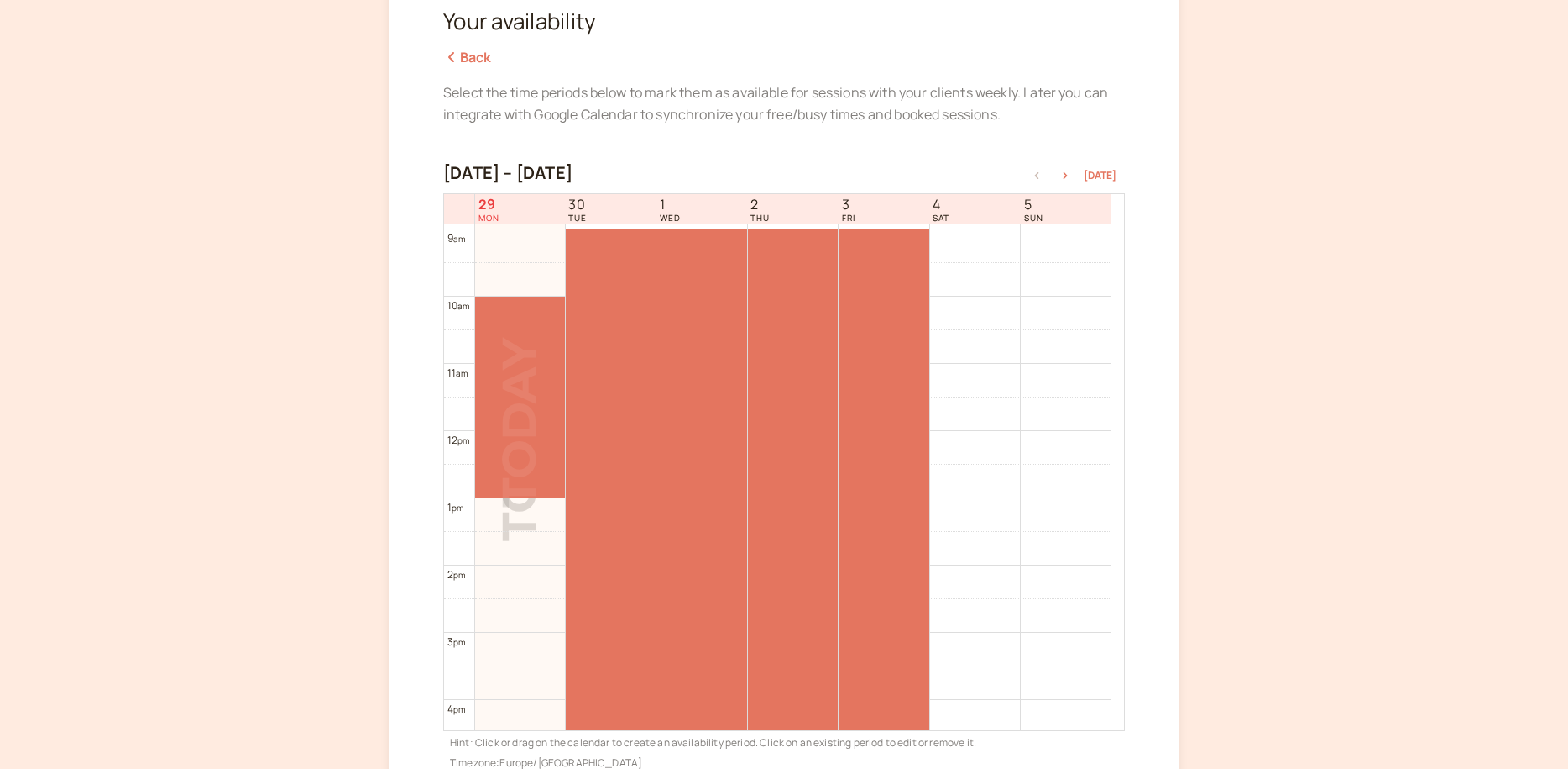
scroll to position [527, 0]
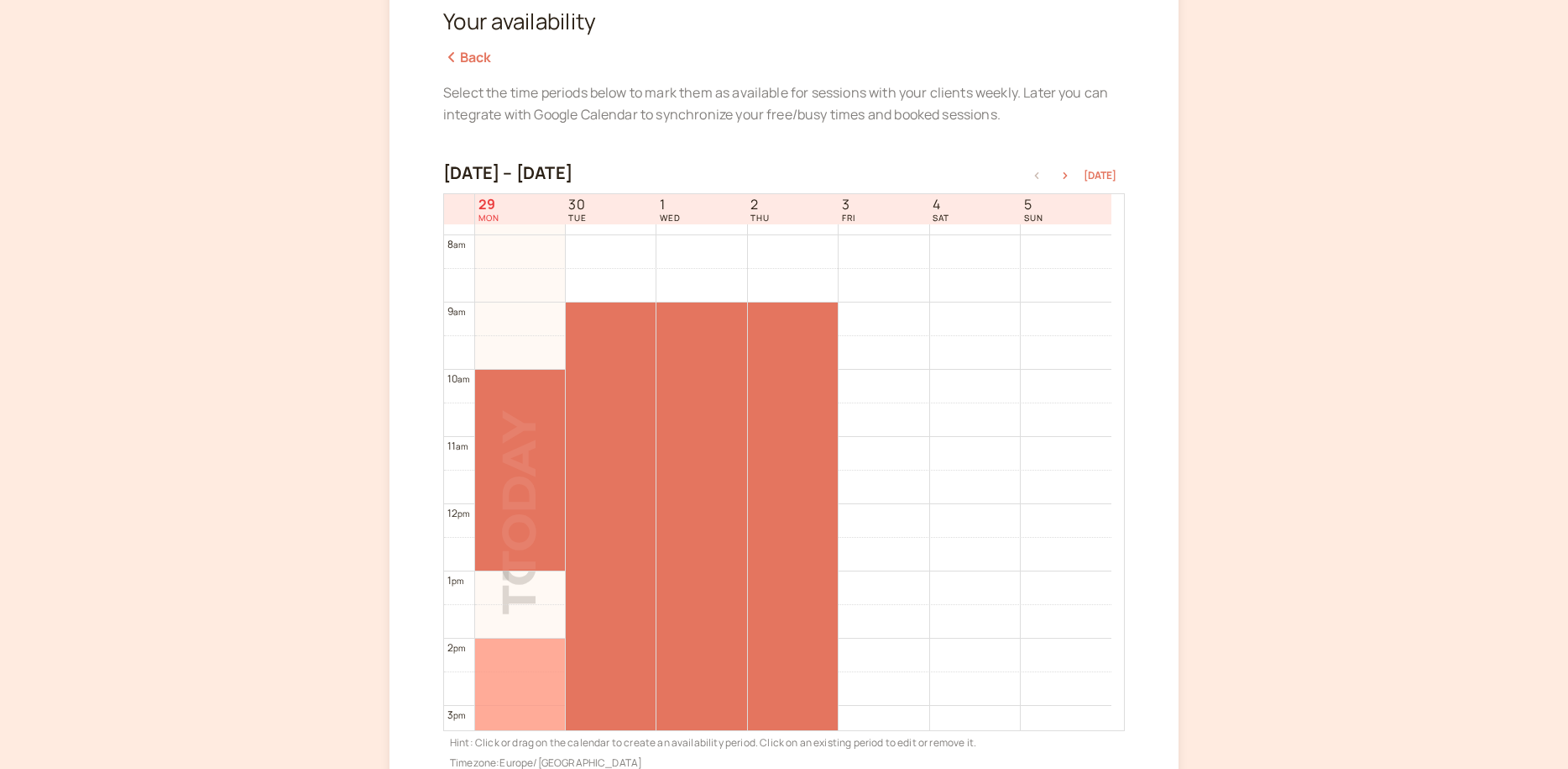
drag, startPoint x: 880, startPoint y: 324, endPoint x: 526, endPoint y: 654, distance: 484.0
click at [526, 654] on tr at bounding box center [778, 504] width 668 height 1613
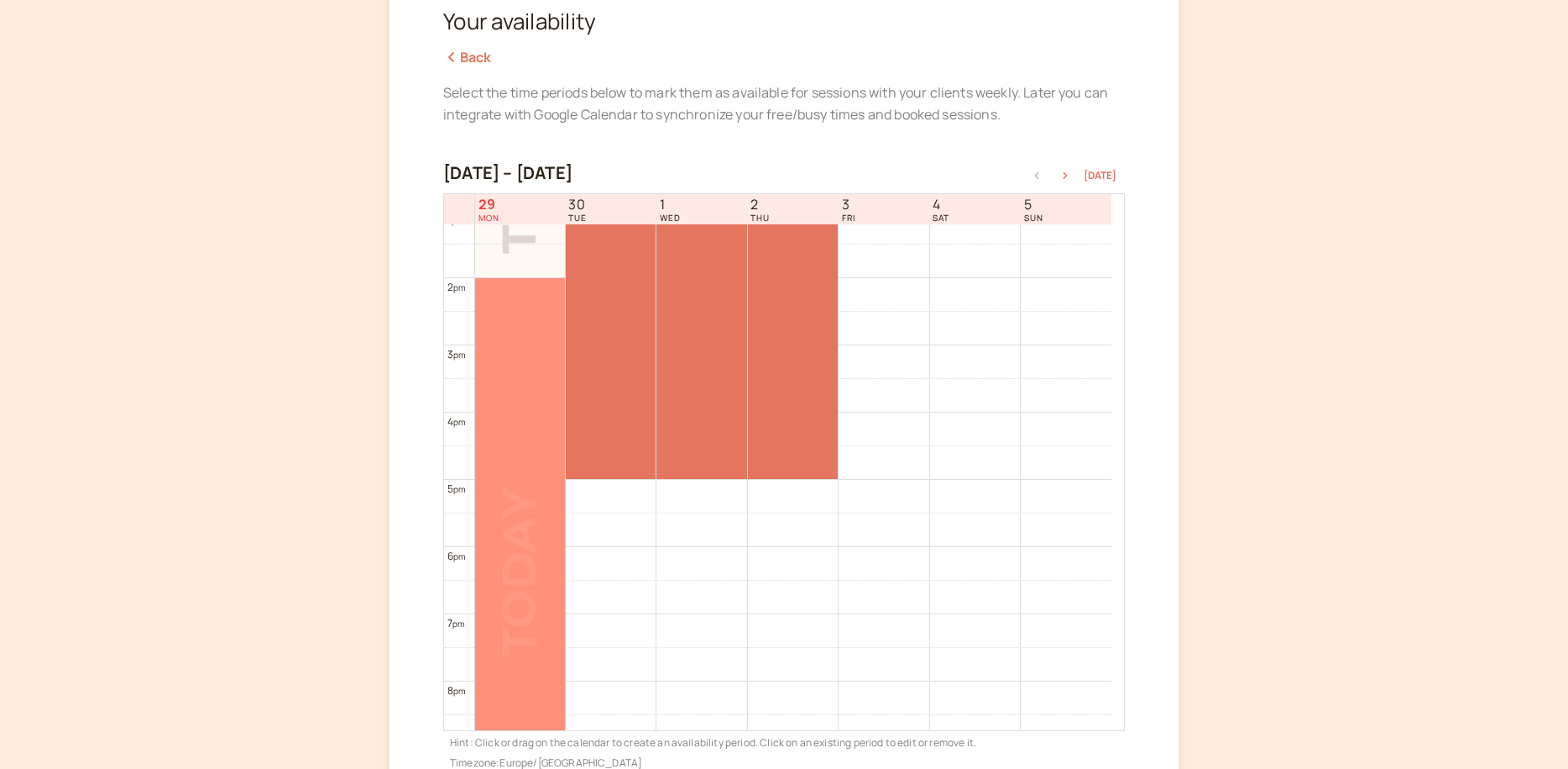
scroll to position [981, 0]
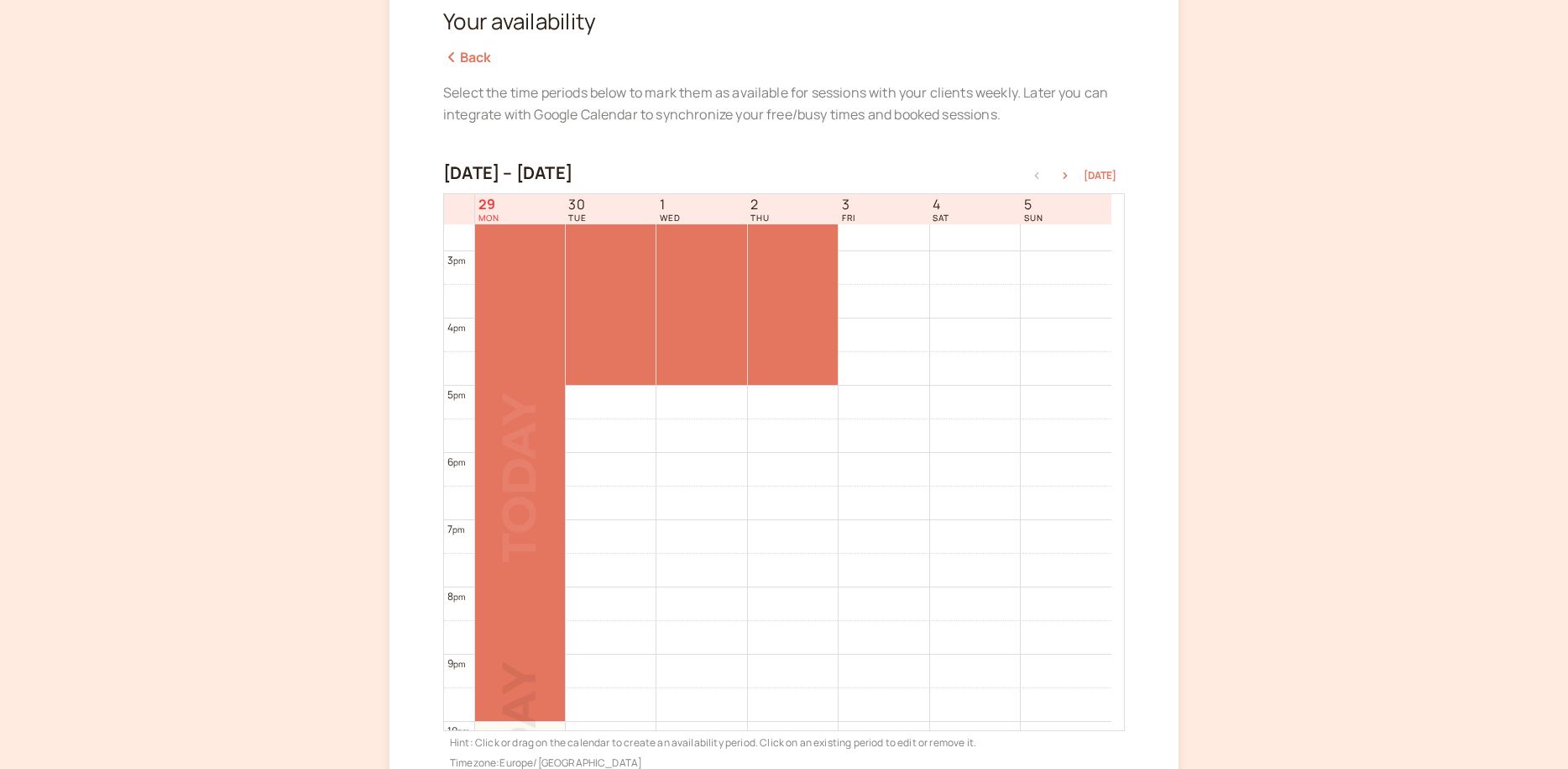
click at [507, 717] on div at bounding box center [520, 720] width 90 height 7
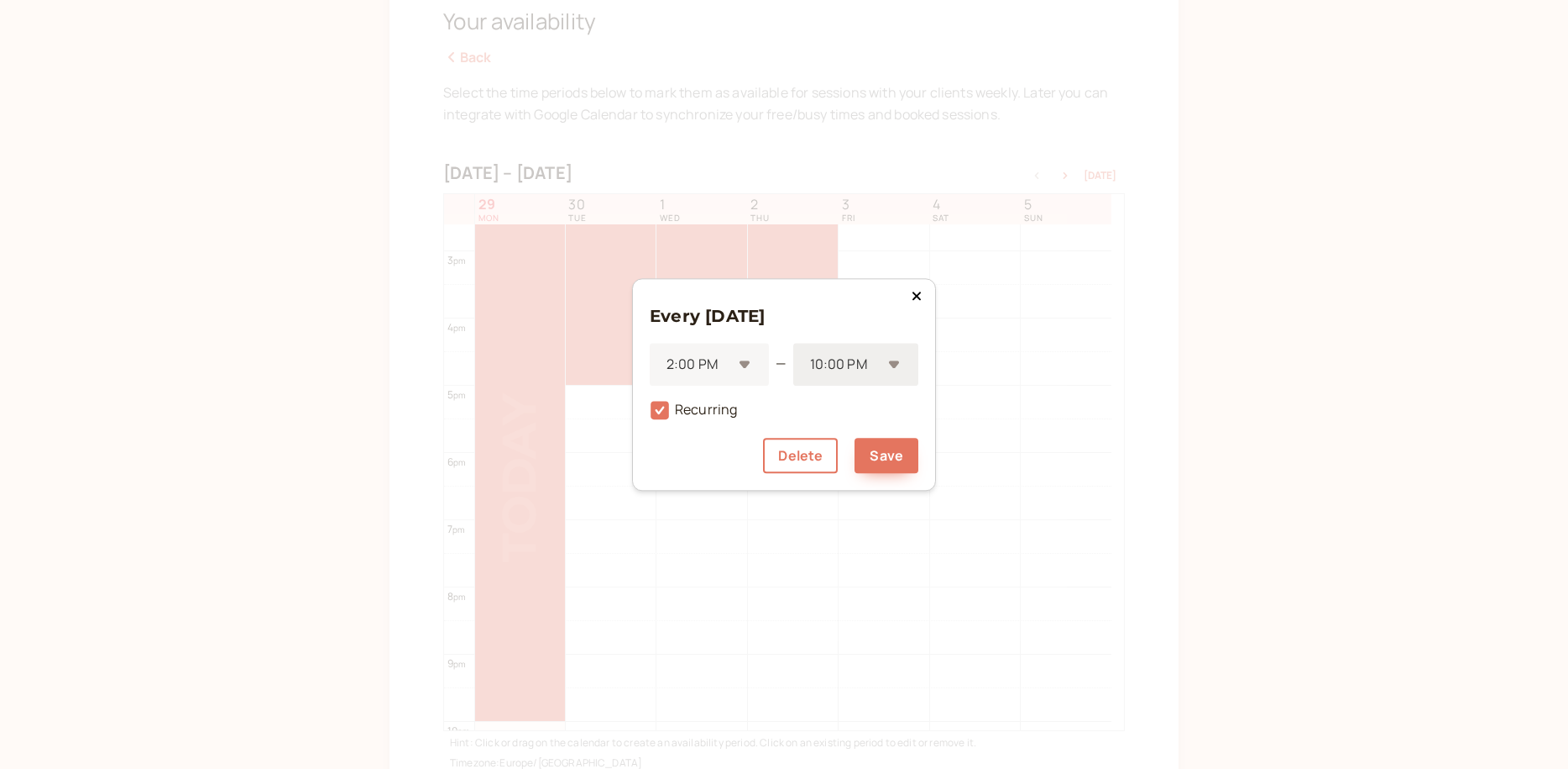
click at [895, 364] on div "10:00 PM" at bounding box center [856, 364] width 126 height 43
click at [851, 440] on div "4:00 PM" at bounding box center [856, 446] width 126 height 36
click at [876, 458] on button "Save" at bounding box center [887, 455] width 63 height 36
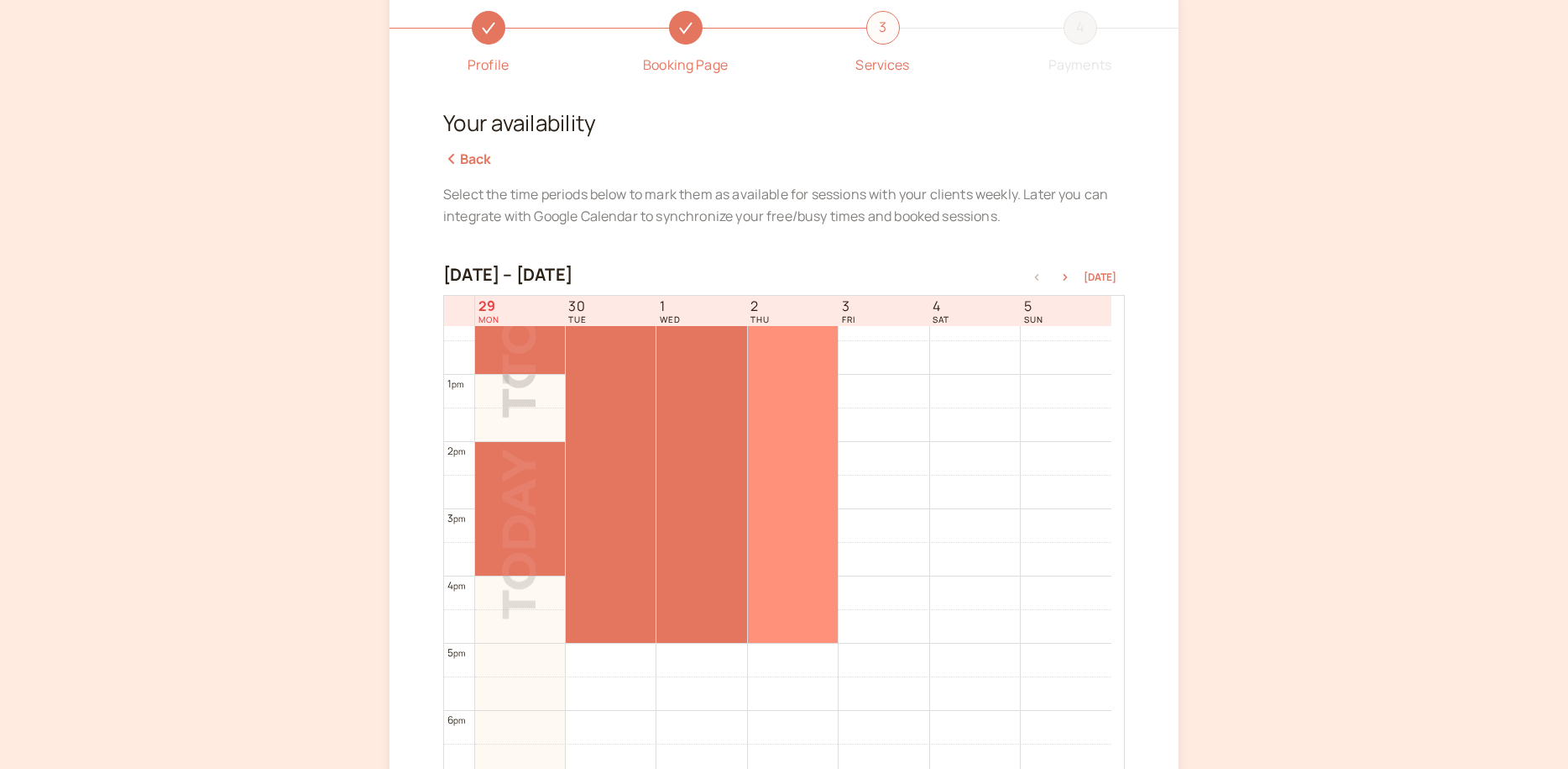
scroll to position [819, 0]
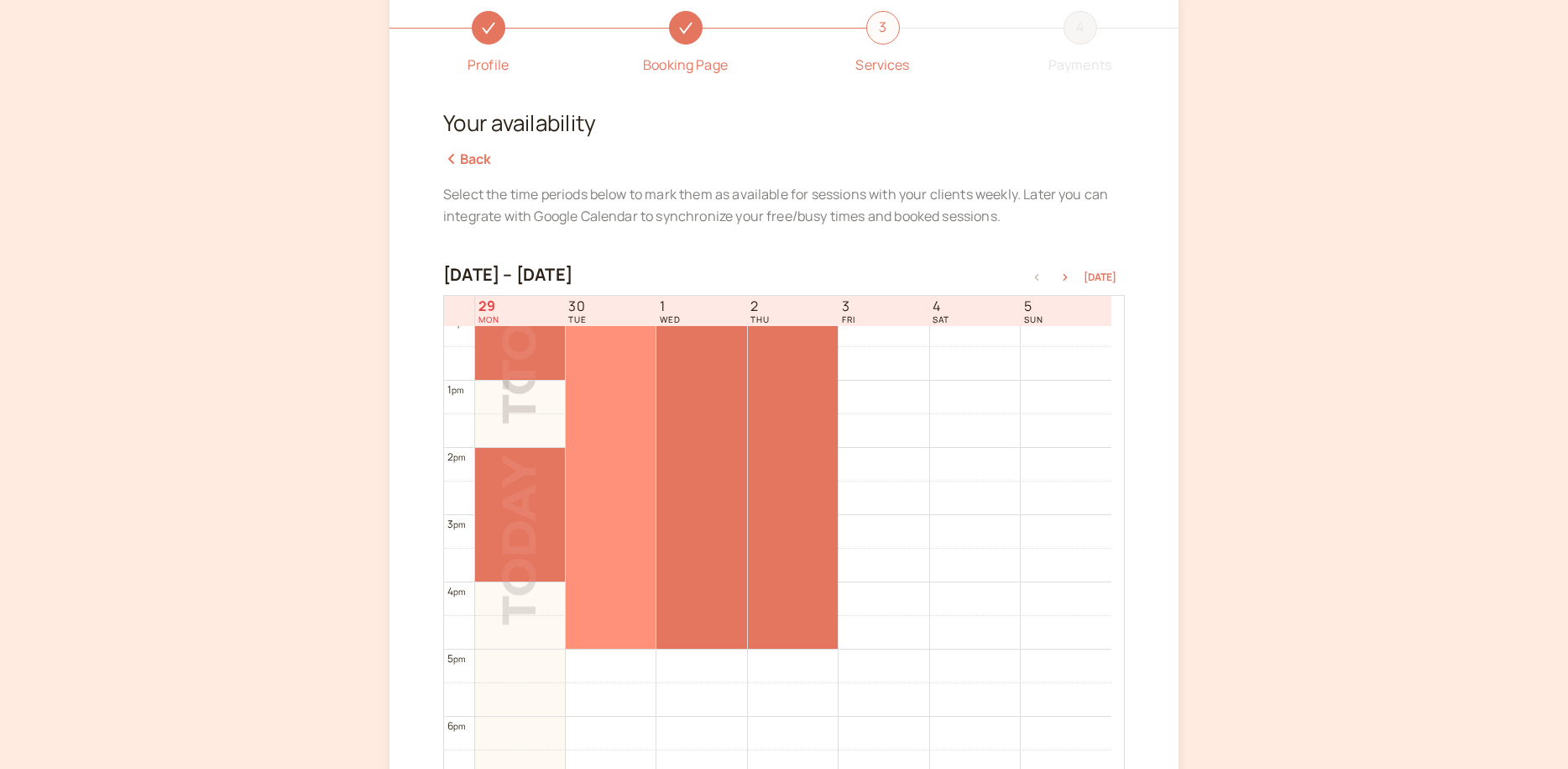
drag, startPoint x: 512, startPoint y: 405, endPoint x: 587, endPoint y: 408, distance: 75.1
click at [587, 408] on tr at bounding box center [778, 313] width 668 height 1613
click at [623, 406] on div at bounding box center [611, 379] width 90 height 537
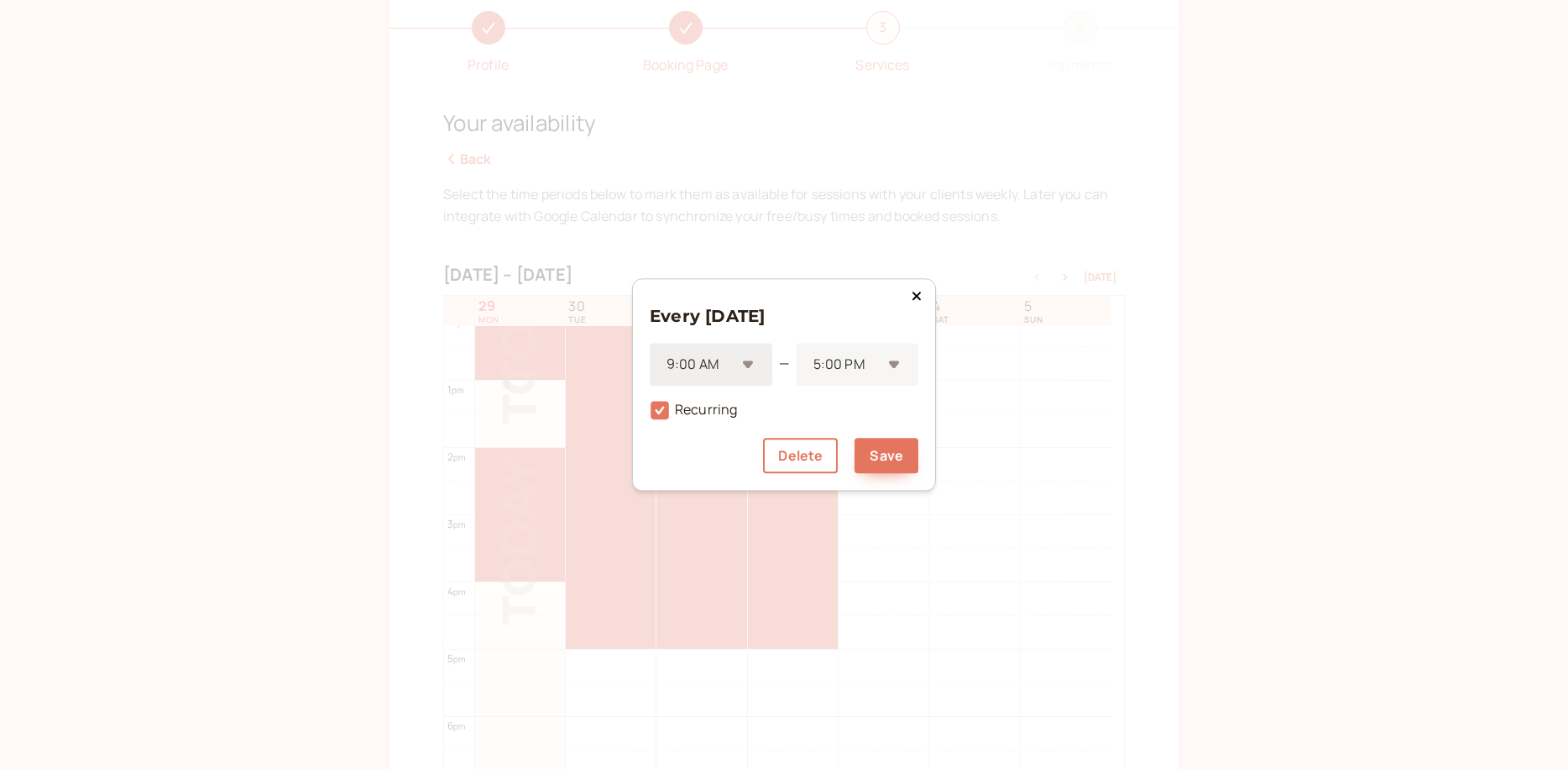
click at [748, 362] on div "9:00 AM" at bounding box center [711, 364] width 123 height 43
click at [718, 415] on div "10:00 AM" at bounding box center [711, 411] width 123 height 36
click at [891, 364] on div "5:00 PM" at bounding box center [859, 364] width 119 height 43
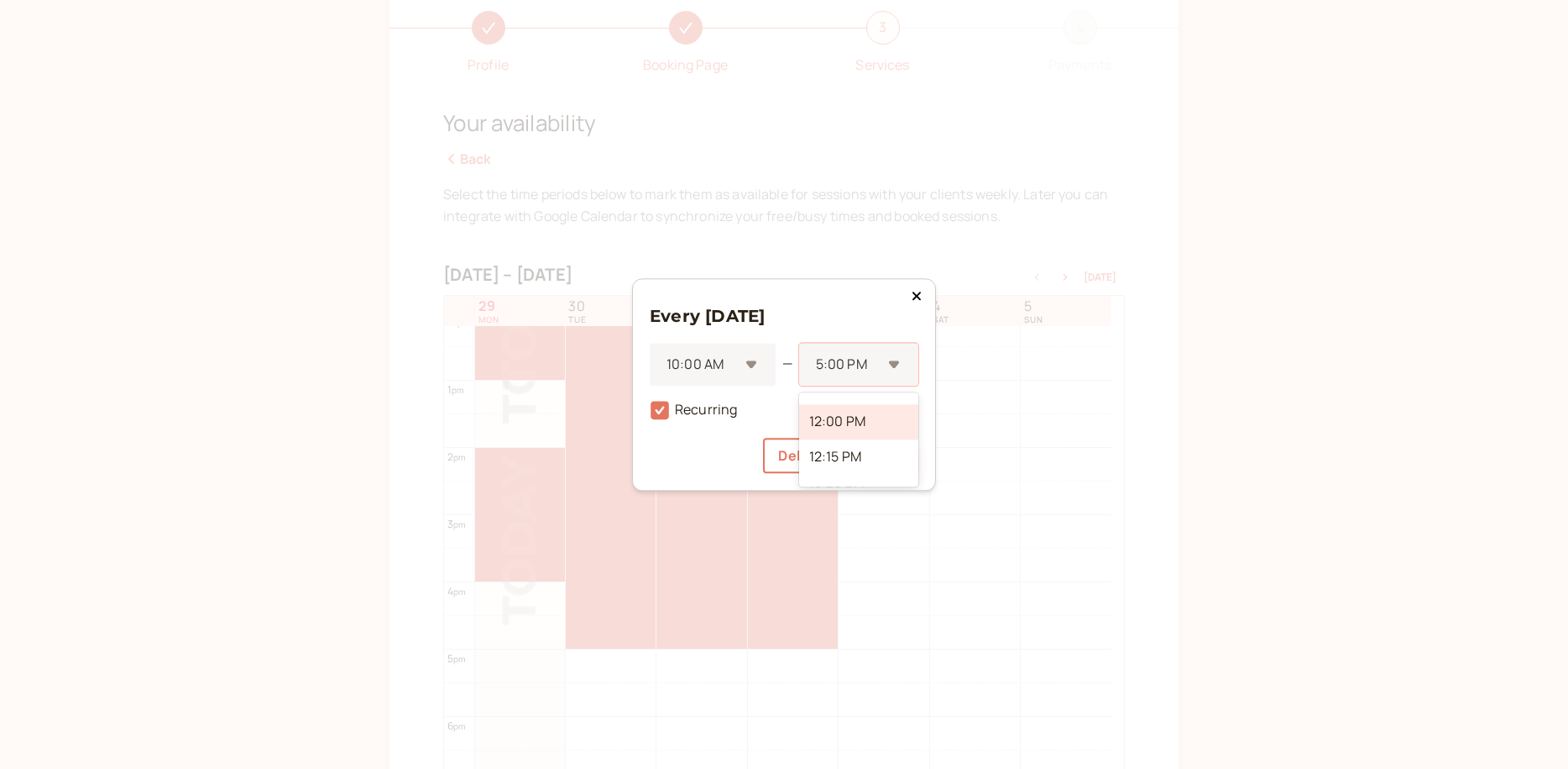
click at [856, 416] on div "12:00 PM" at bounding box center [859, 422] width 119 height 36
click at [888, 447] on button "Save" at bounding box center [887, 455] width 63 height 36
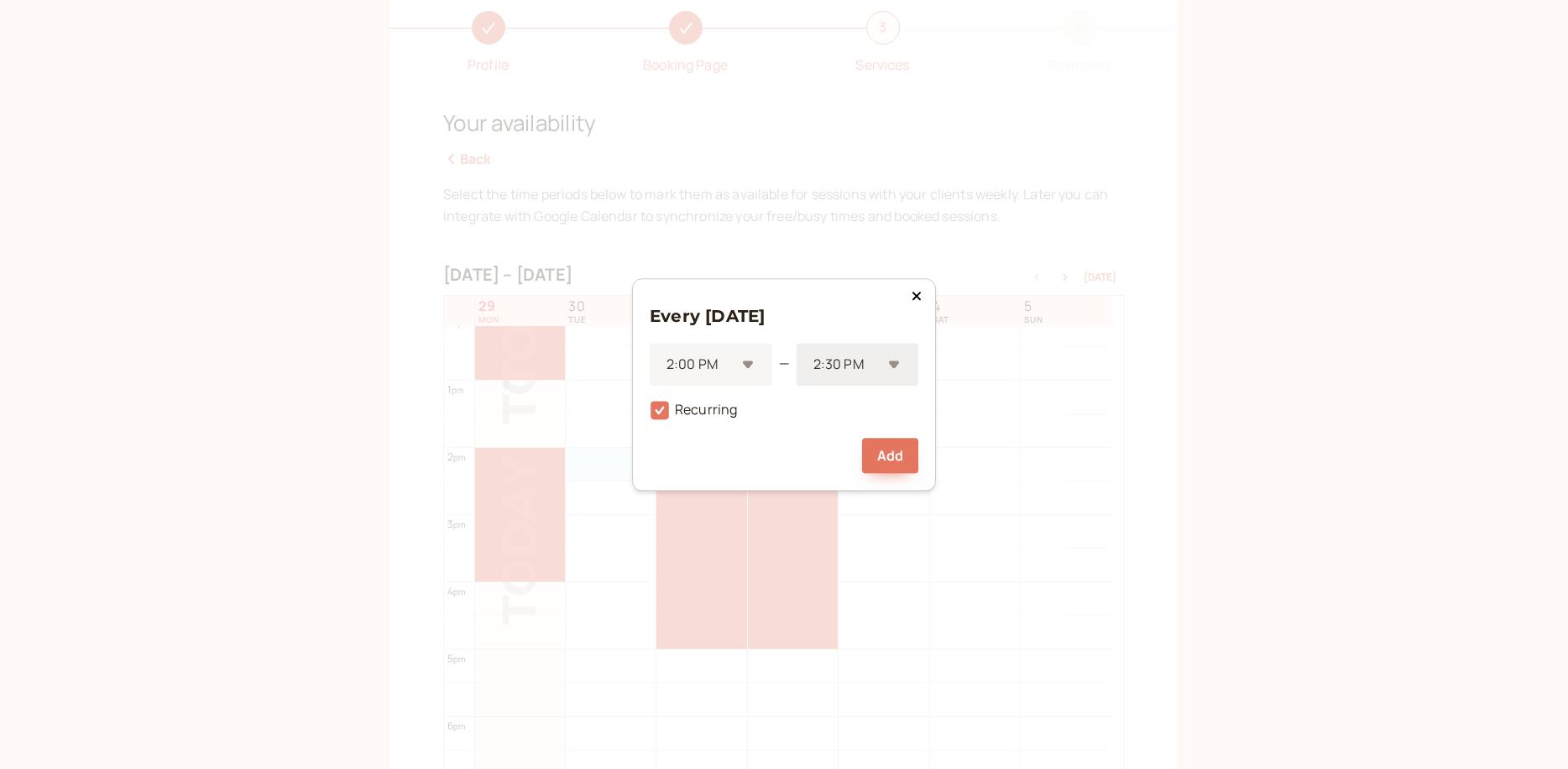
click at [896, 363] on div "2:30 PM" at bounding box center [857, 364] width 122 height 43
click at [867, 463] on div "4:00 PM" at bounding box center [857, 471] width 122 height 36
click at [891, 454] on button "Add" at bounding box center [891, 455] width 57 height 36
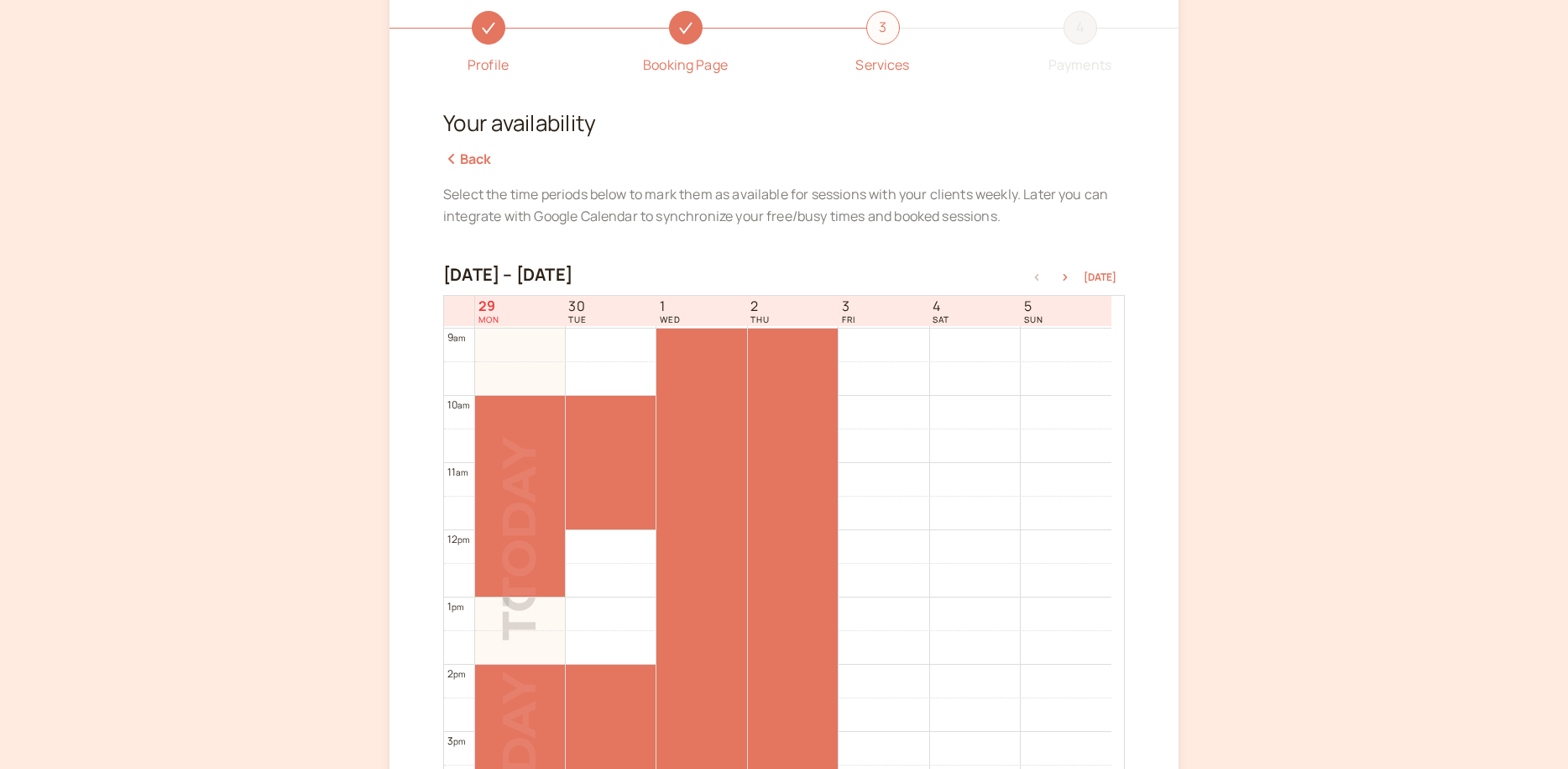
scroll to position [601, 0]
click at [520, 594] on div at bounding box center [520, 597] width 90 height 7
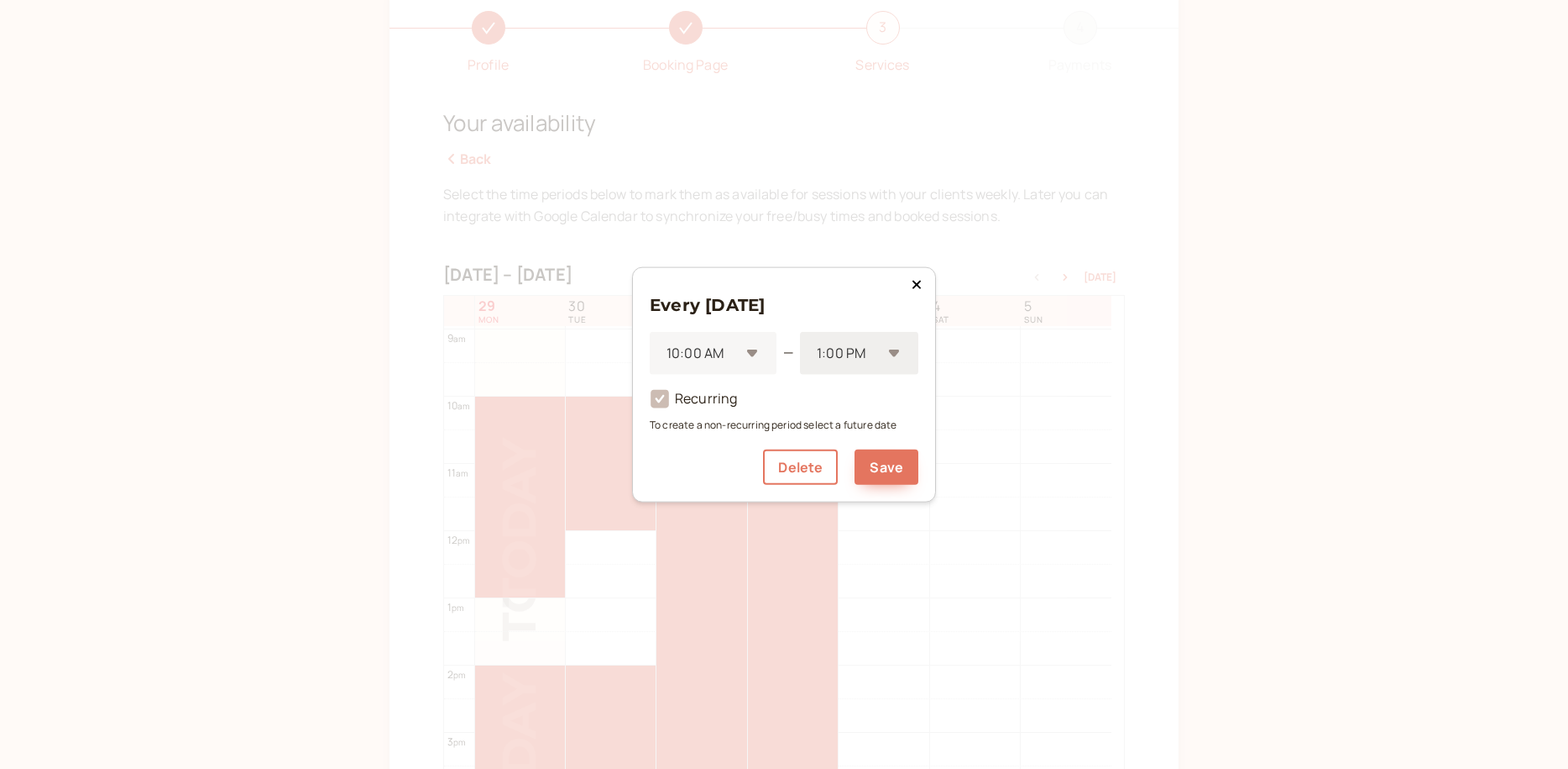
click at [891, 354] on div "1:00 PM" at bounding box center [859, 353] width 118 height 43
click at [856, 453] on div "12:00 PM" at bounding box center [859, 464] width 118 height 36
click at [883, 466] on button "Save" at bounding box center [887, 467] width 63 height 36
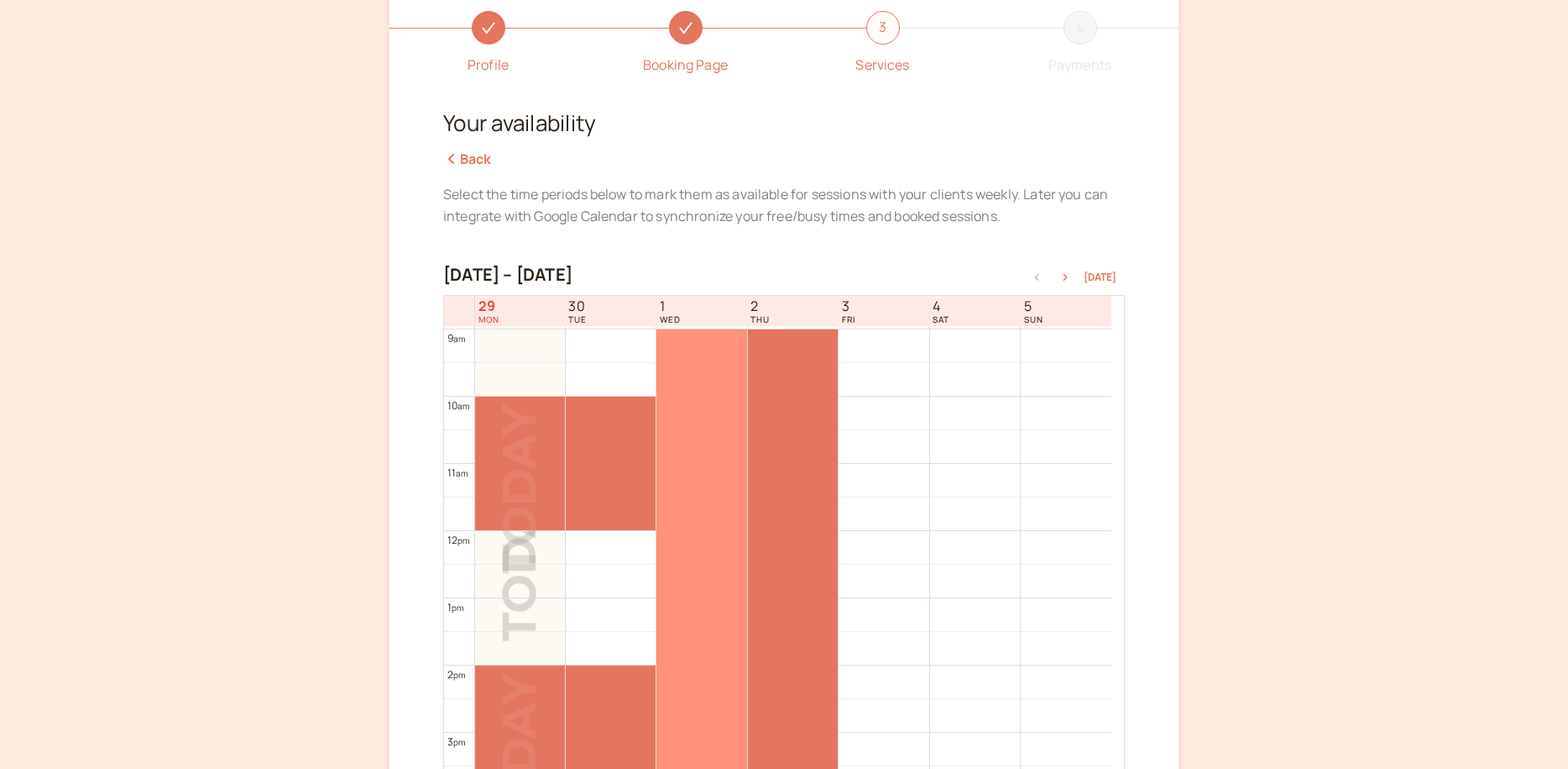
click at [701, 346] on div at bounding box center [701, 597] width 90 height 537
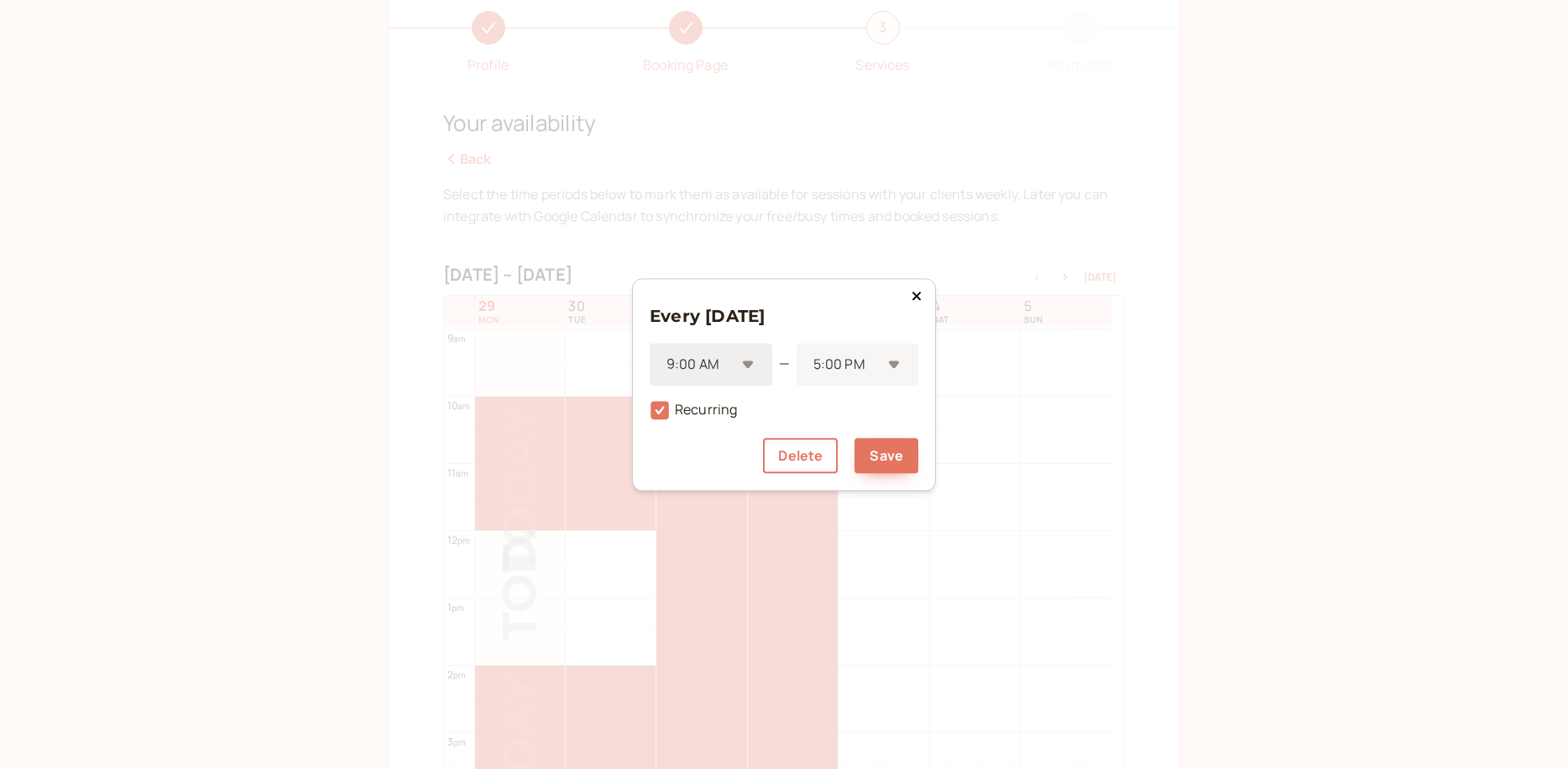
click at [747, 359] on div "9:00 AM" at bounding box center [711, 364] width 123 height 43
click at [696, 438] on div "2:00 PM" at bounding box center [711, 440] width 123 height 36
click at [891, 360] on div "5:00 PM" at bounding box center [857, 364] width 123 height 43
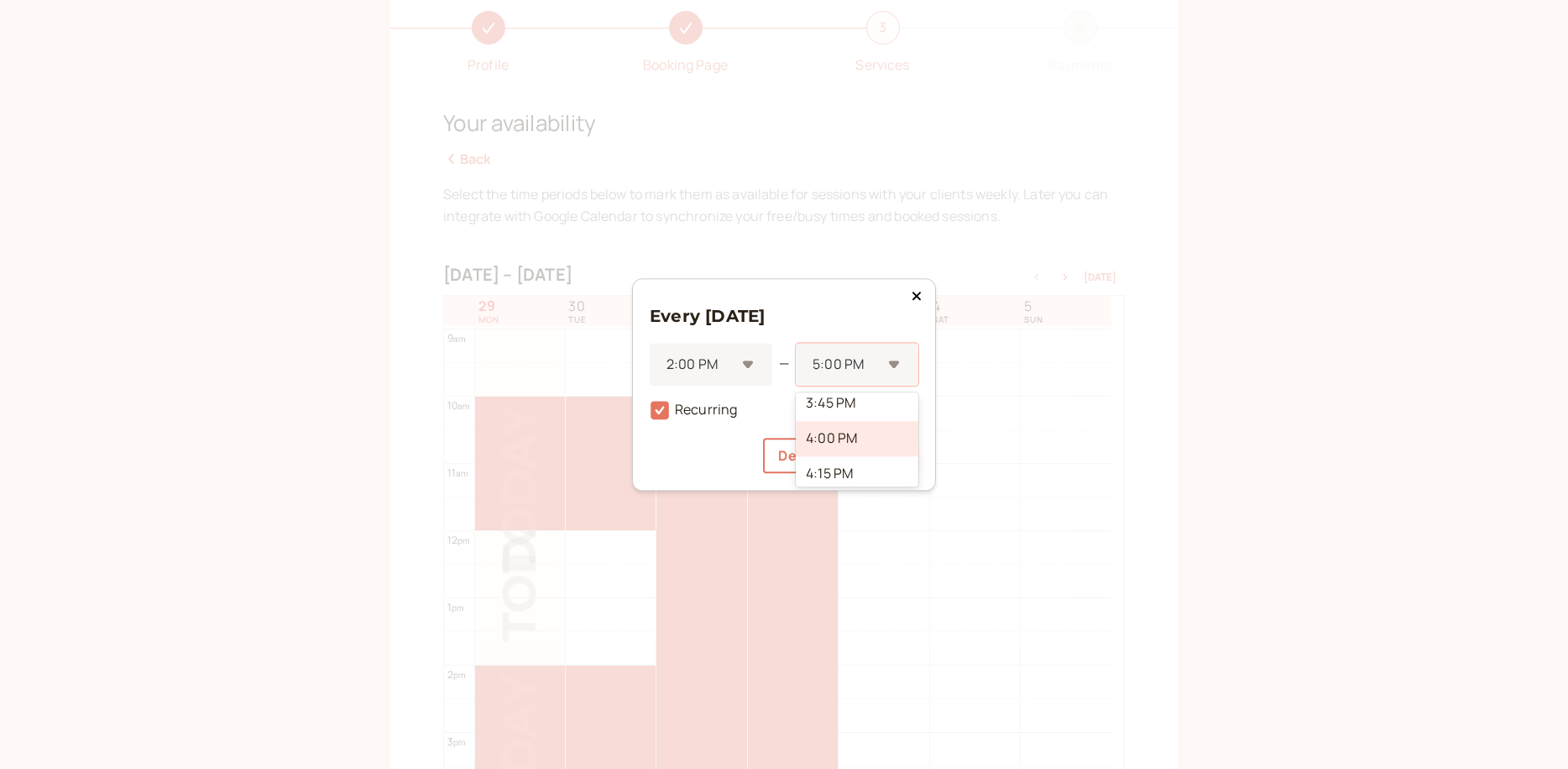
click at [861, 431] on div "4:00 PM" at bounding box center [857, 439] width 123 height 36
click at [894, 454] on button "Save" at bounding box center [887, 455] width 63 height 36
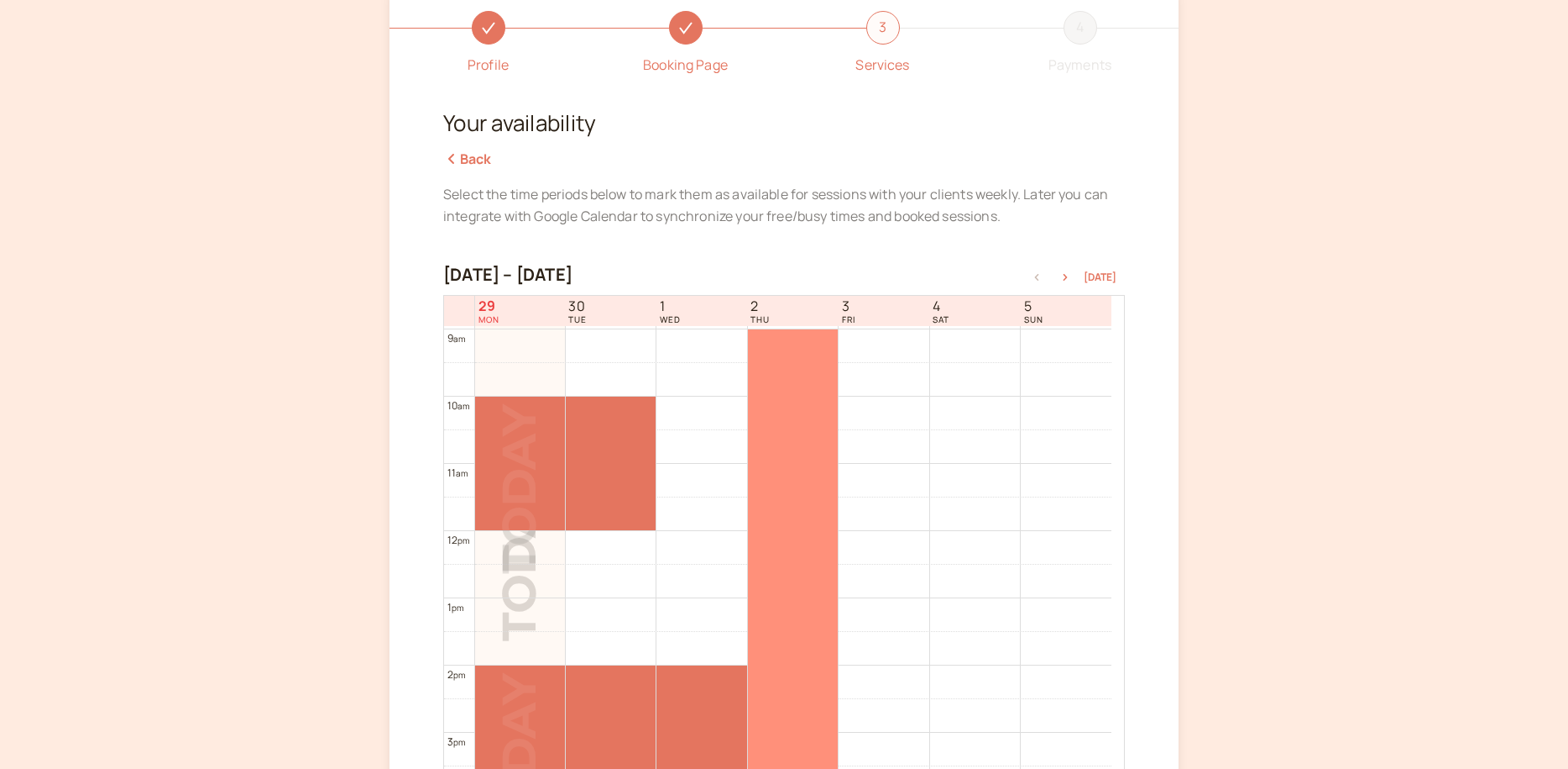
click at [808, 352] on div at bounding box center [794, 597] width 90 height 537
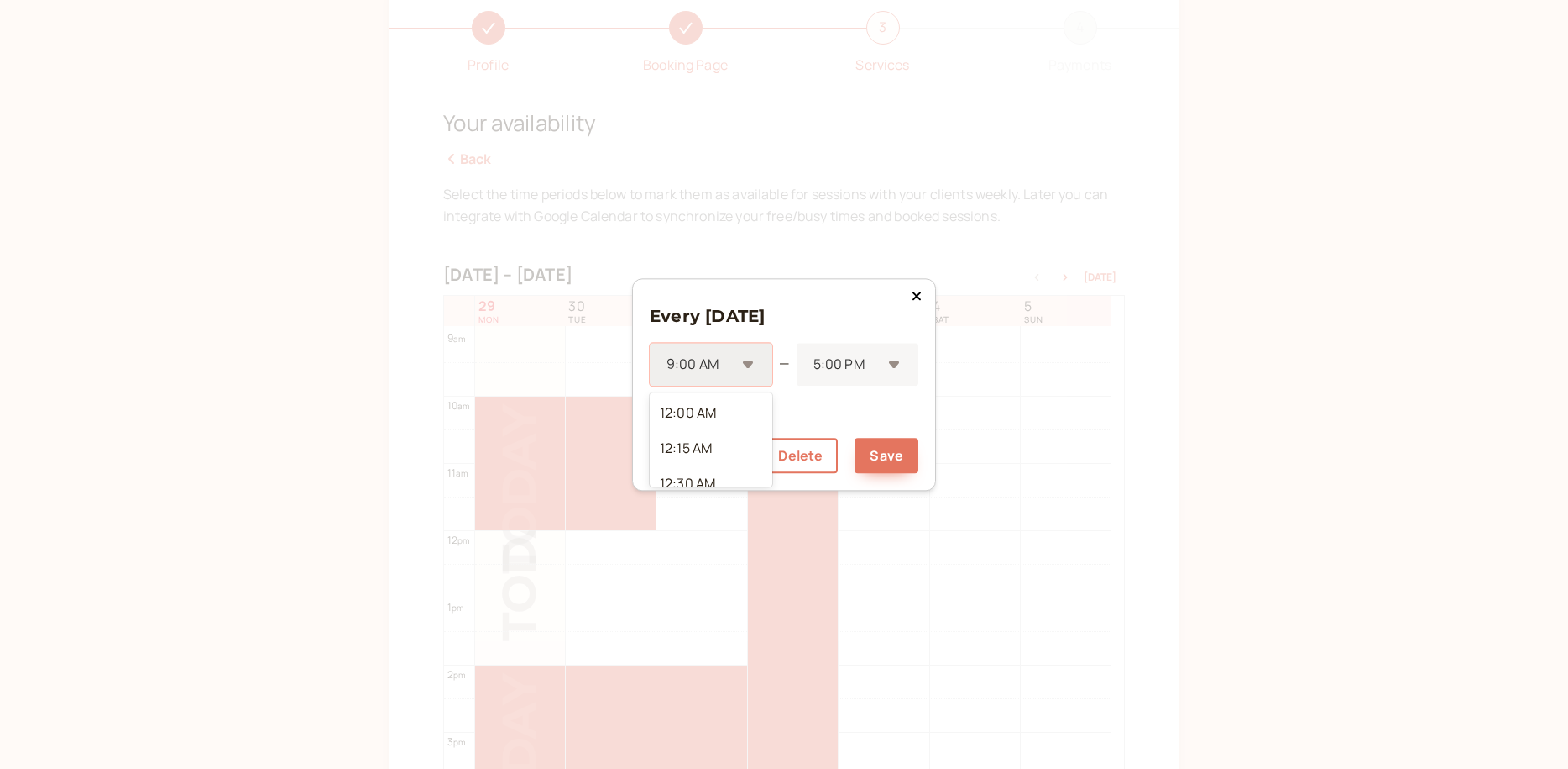
click at [748, 364] on div "9:00 AM" at bounding box center [711, 364] width 123 height 43
click at [727, 444] on div "1:00 PM" at bounding box center [711, 442] width 123 height 36
click at [895, 363] on div "5:00 PM" at bounding box center [857, 364] width 124 height 43
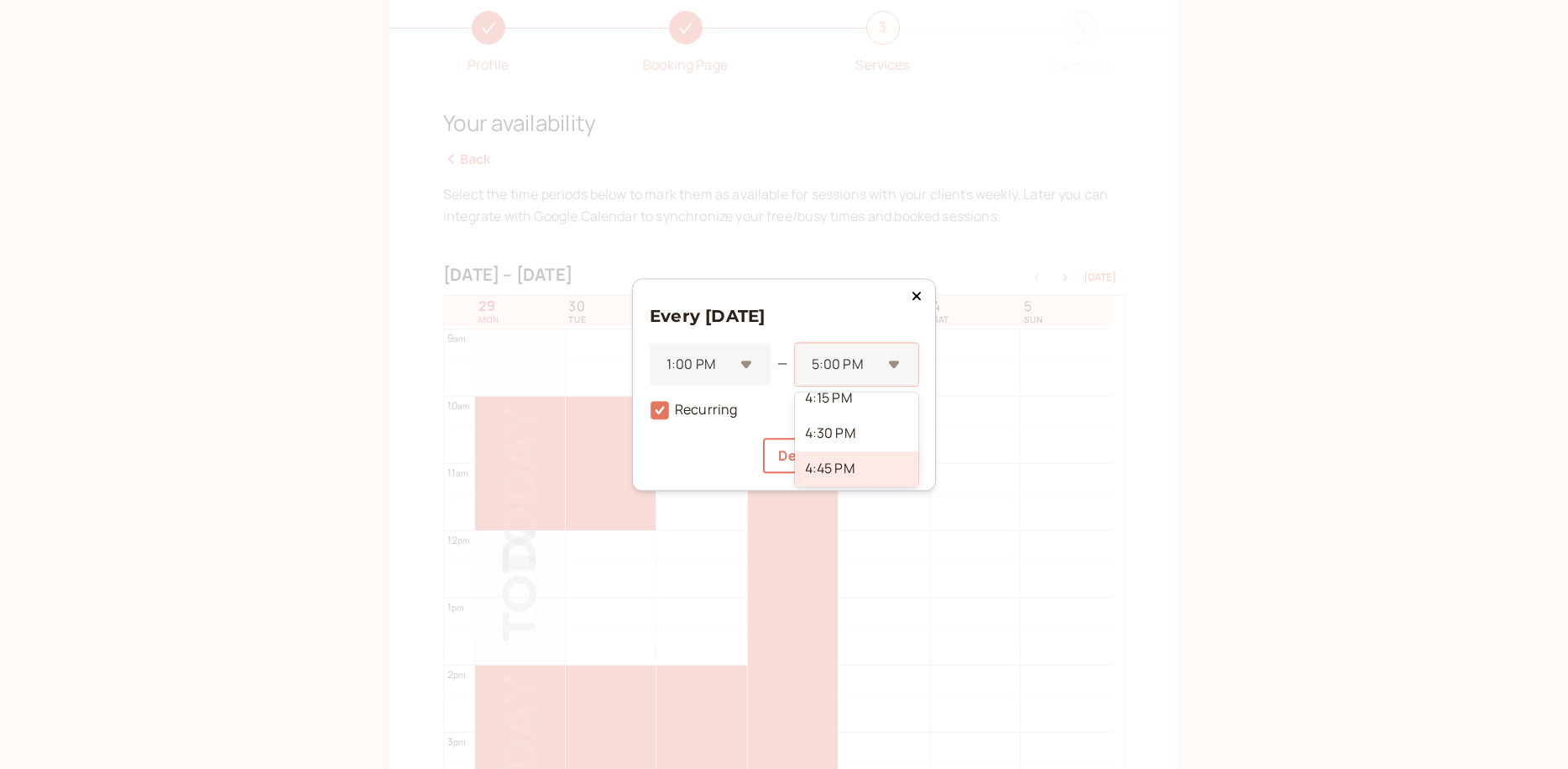
scroll to position [356, 0]
click at [866, 411] on div "4:00 PM" at bounding box center [857, 409] width 124 height 36
click at [888, 449] on button "Save" at bounding box center [887, 455] width 63 height 36
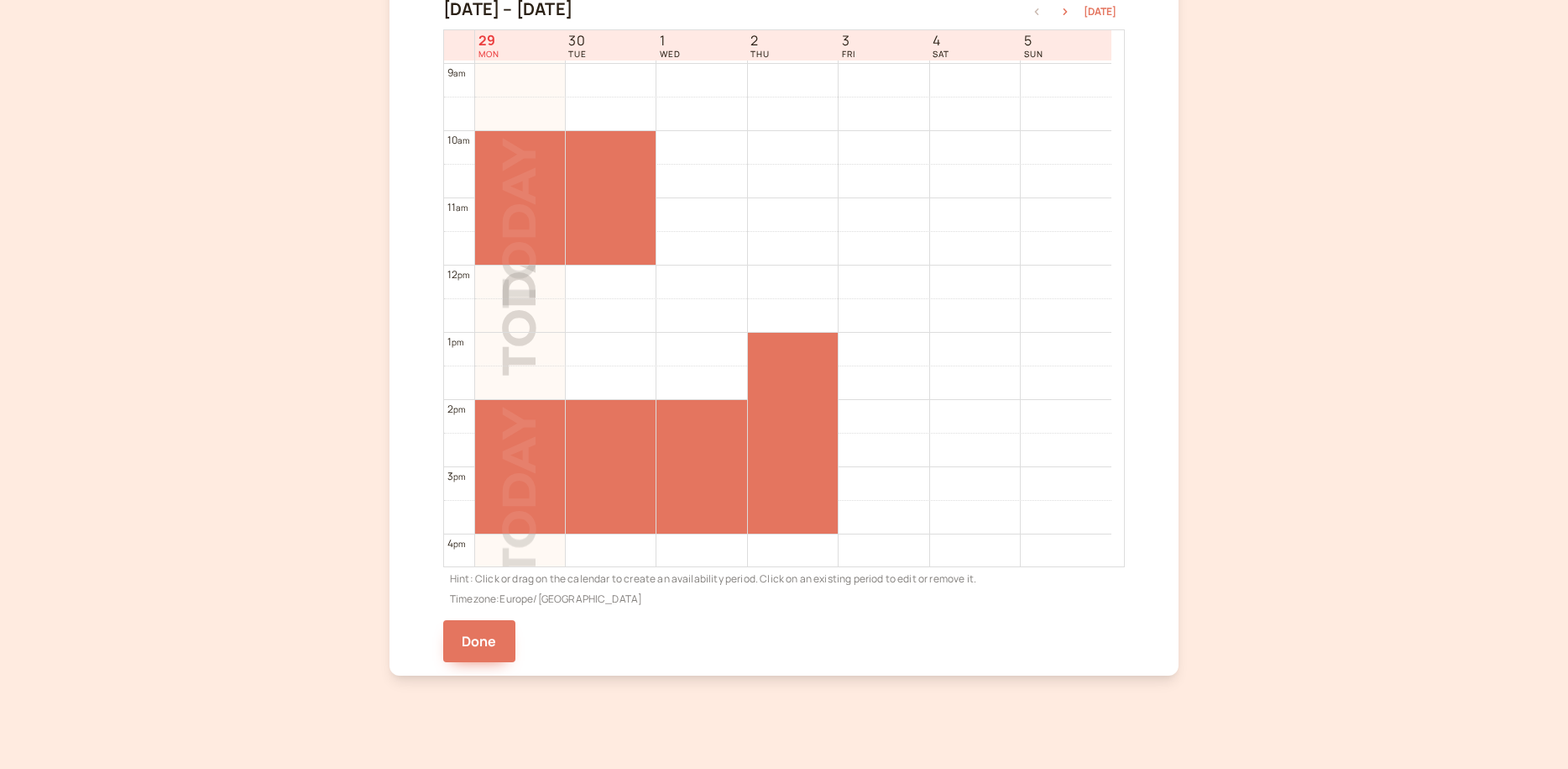
scroll to position [381, 0]
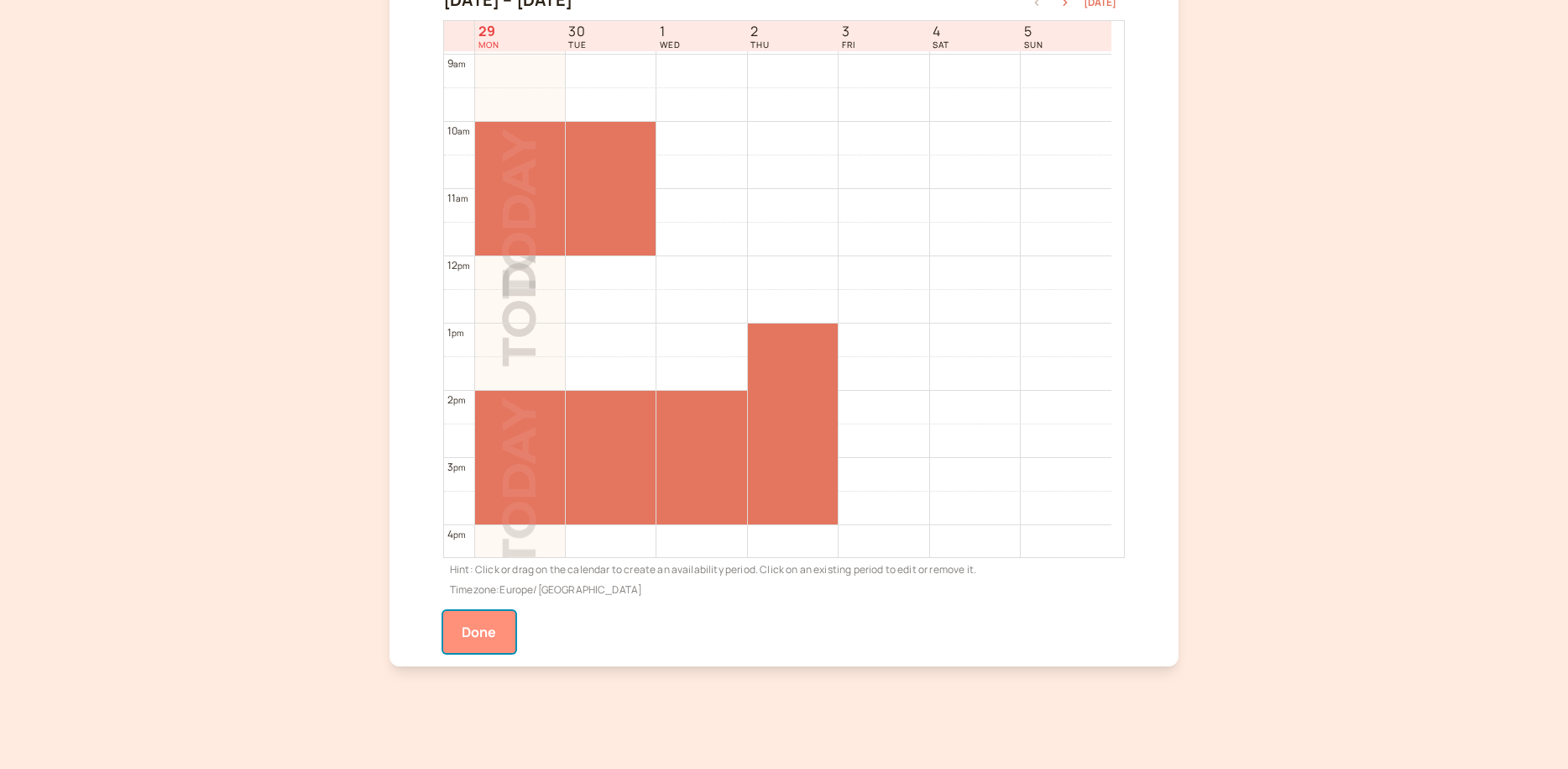
click at [480, 633] on button "Done" at bounding box center [479, 632] width 72 height 42
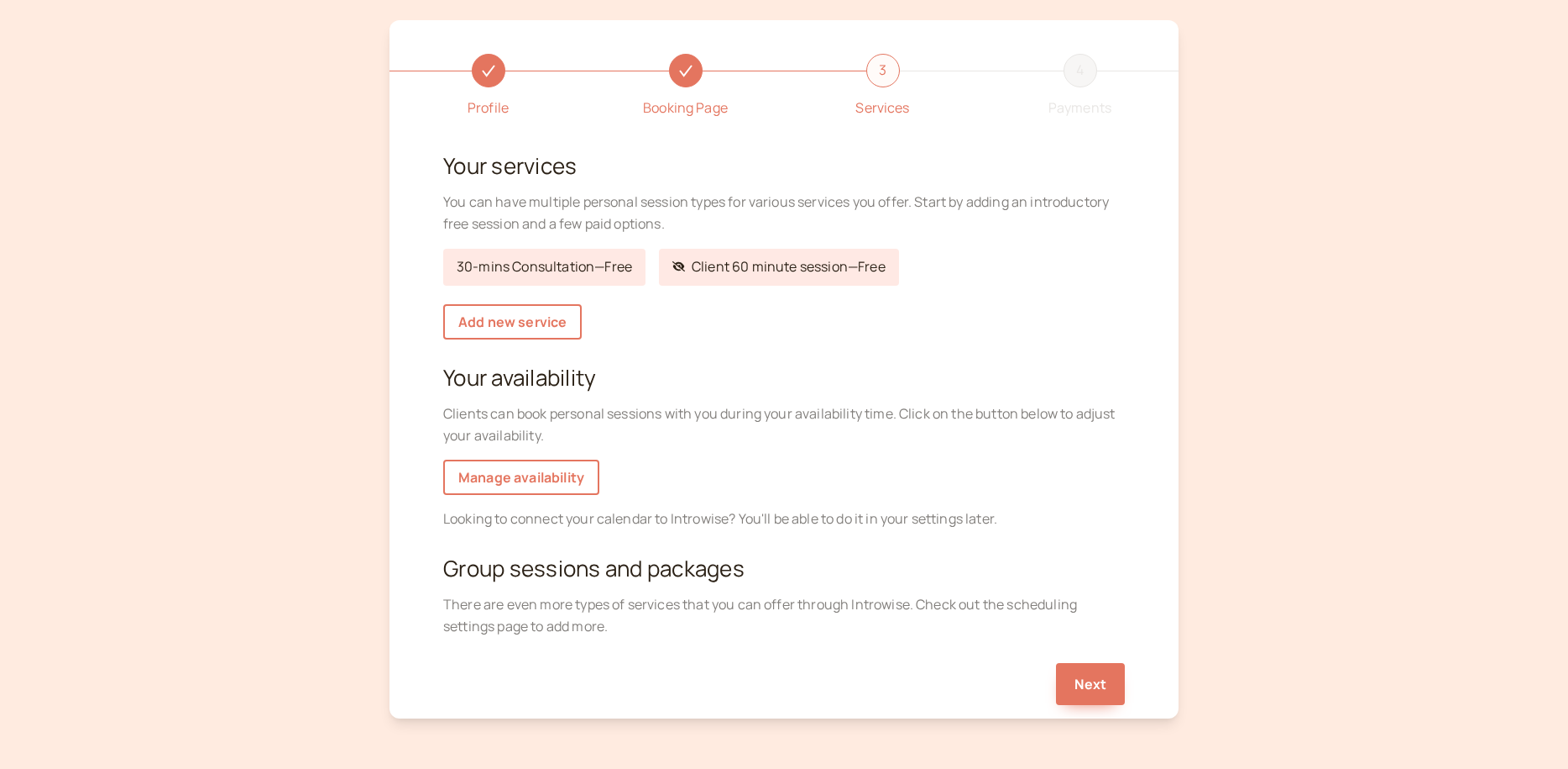
scroll to position [64, 0]
click at [1087, 678] on button "Next" at bounding box center [1091, 683] width 69 height 42
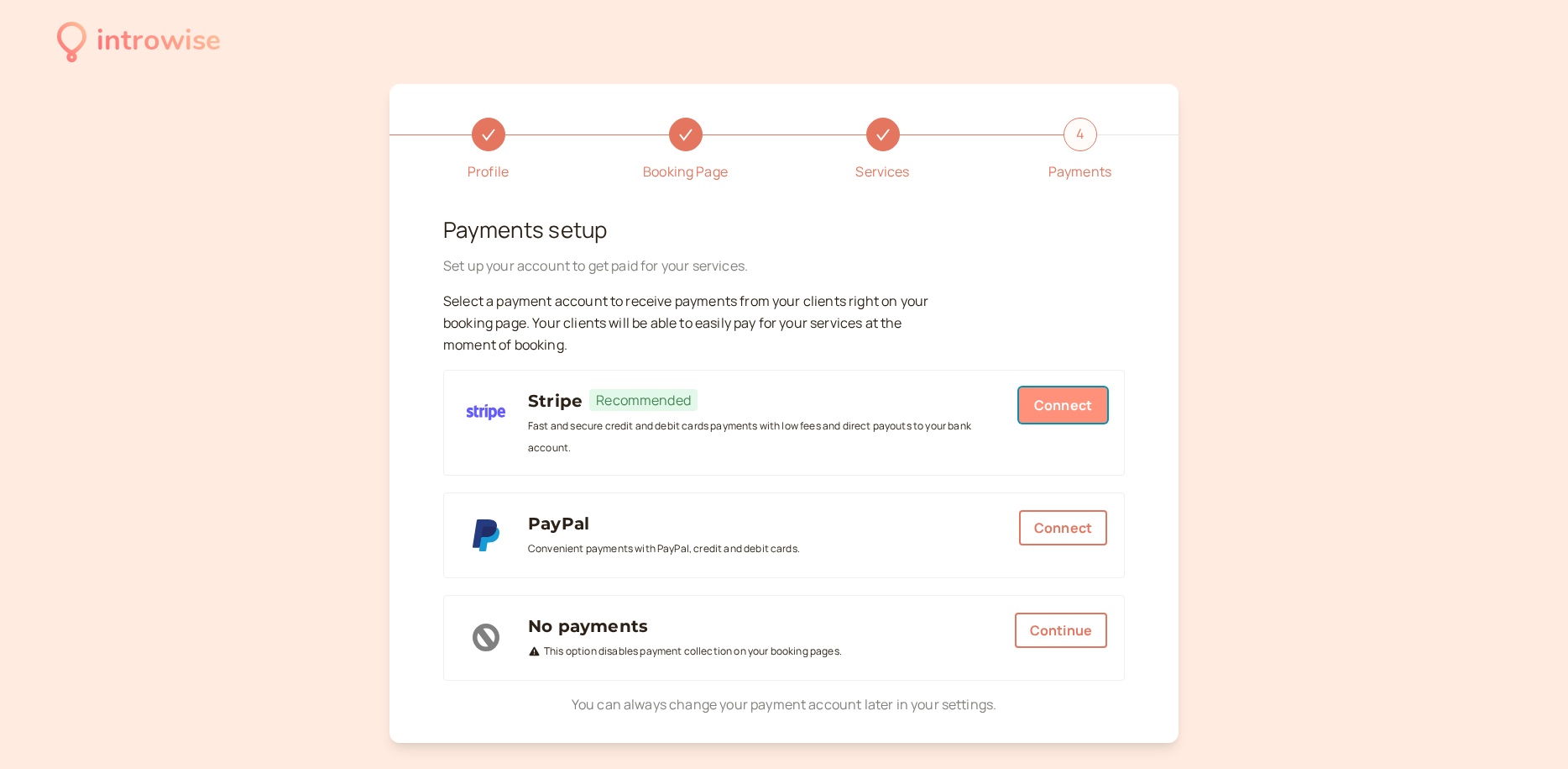
click at [1065, 400] on button "Connect" at bounding box center [1063, 404] width 88 height 36
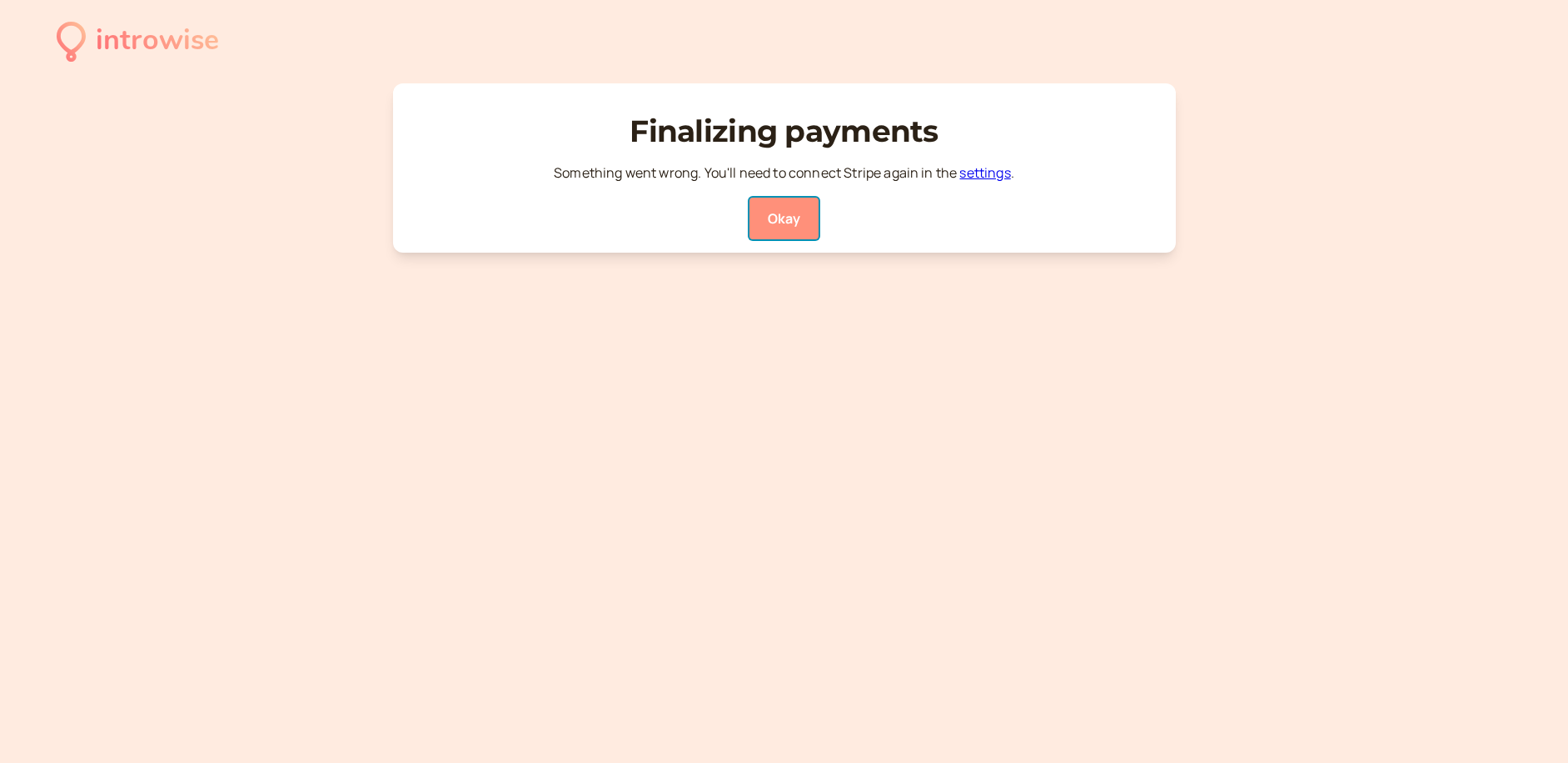
click at [780, 217] on button "Okay" at bounding box center [784, 218] width 69 height 42
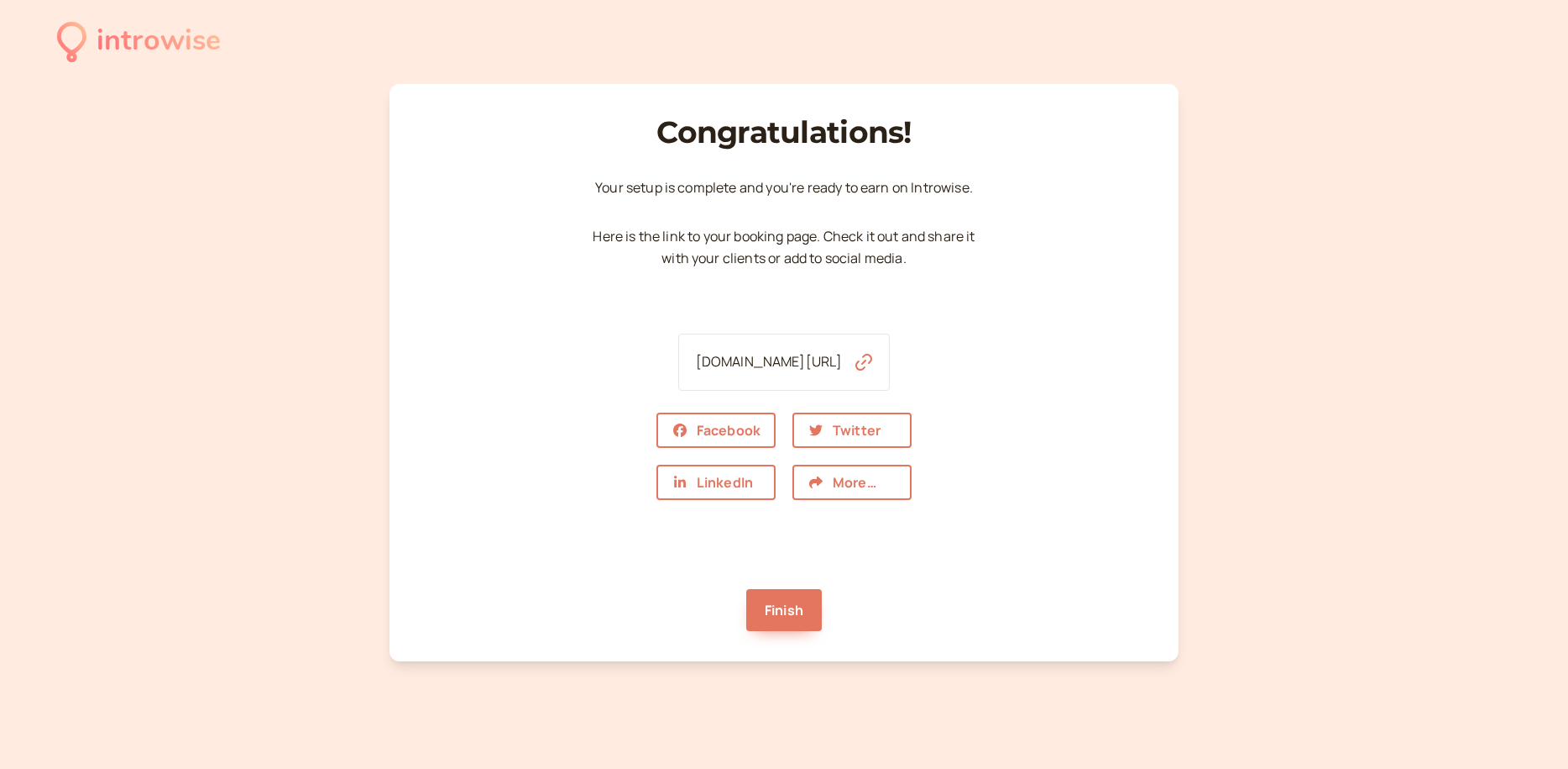
click at [868, 362] on icon "button" at bounding box center [864, 361] width 16 height 16
click at [805, 614] on link "Finish" at bounding box center [784, 610] width 76 height 42
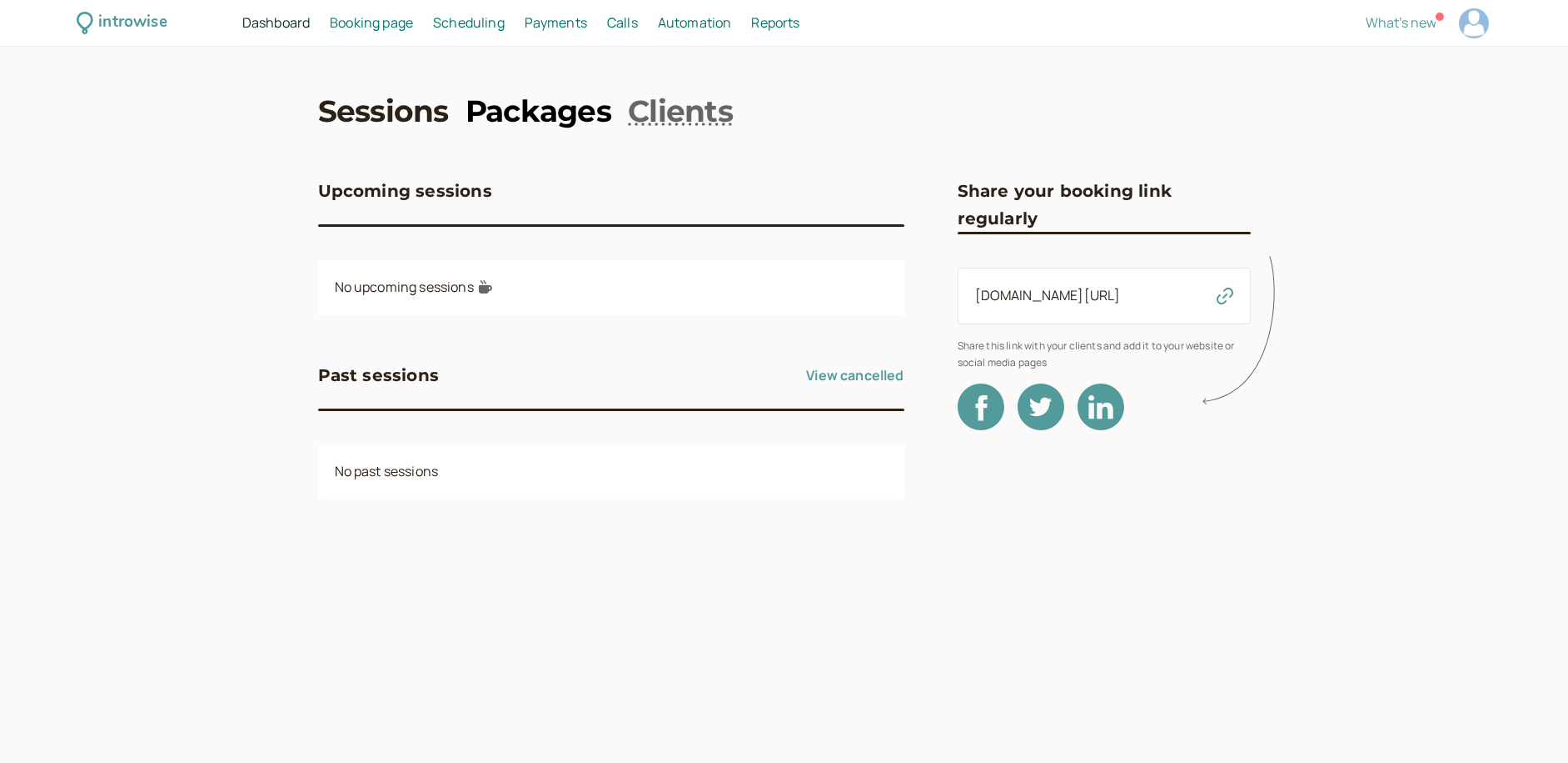
click at [521, 109] on link "Packages" at bounding box center [538, 110] width 146 height 42
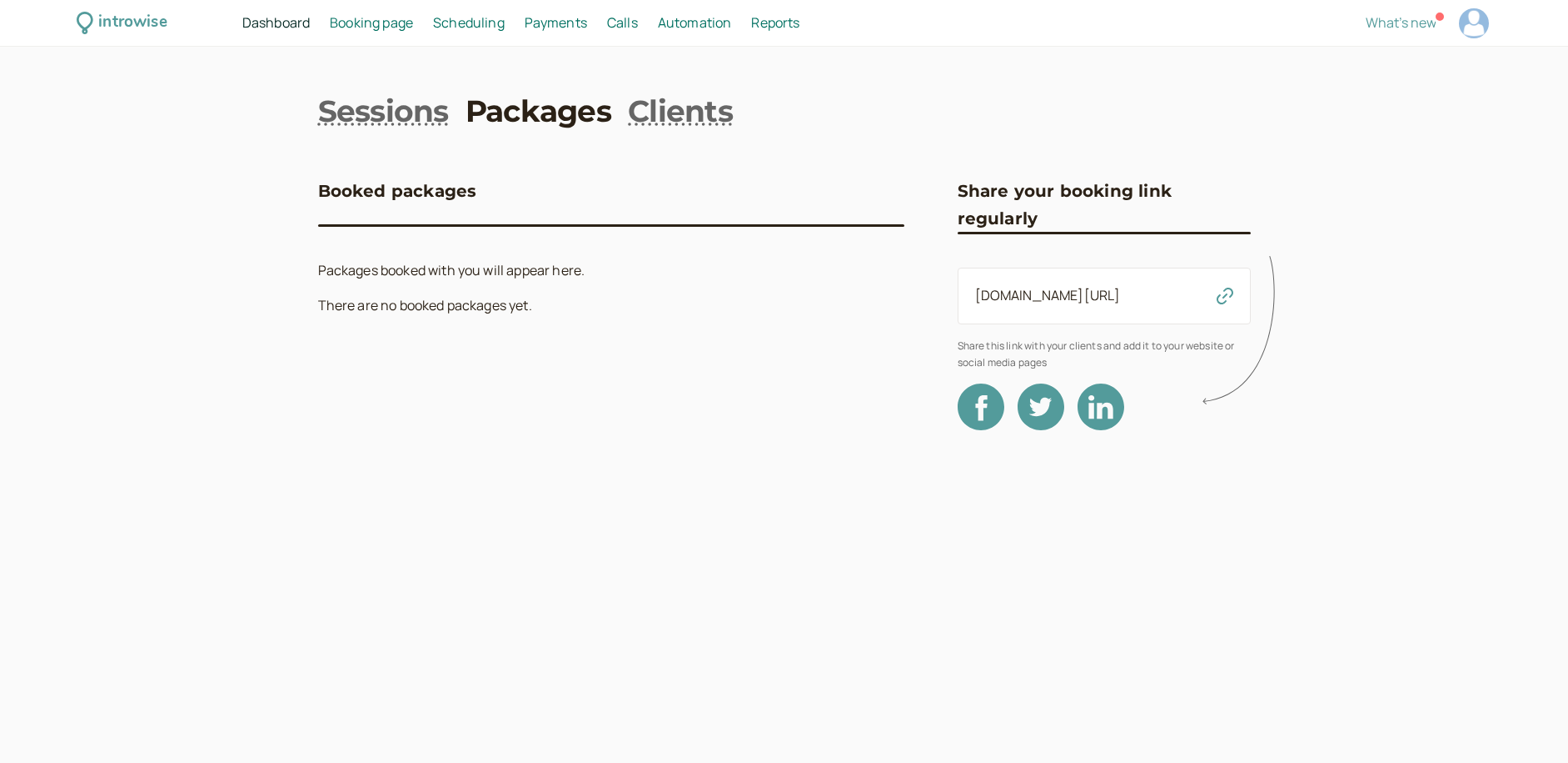
click at [386, 24] on span "Booking page" at bounding box center [370, 22] width 83 height 18
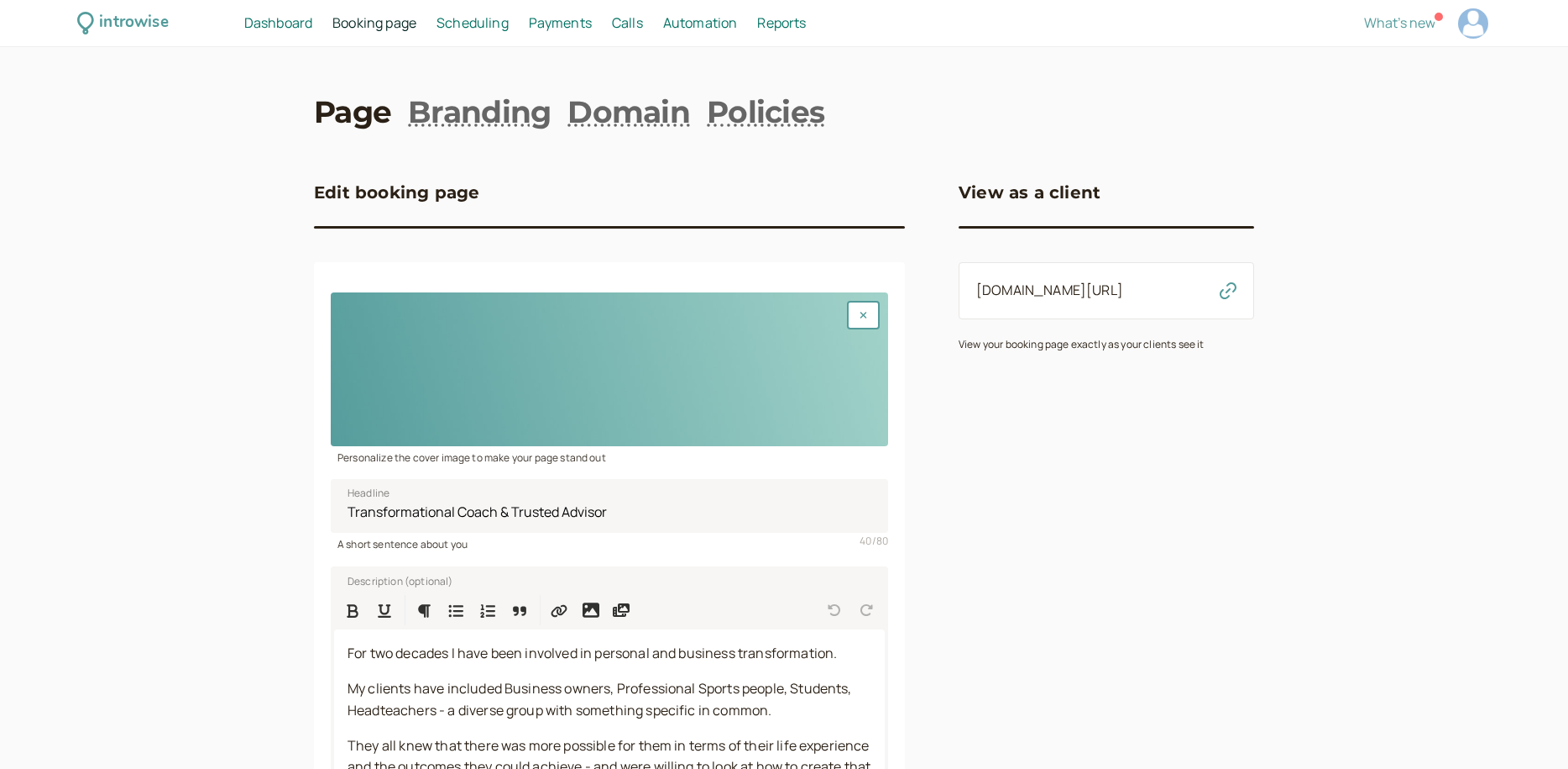
click at [630, 23] on span "Calls" at bounding box center [628, 22] width 31 height 18
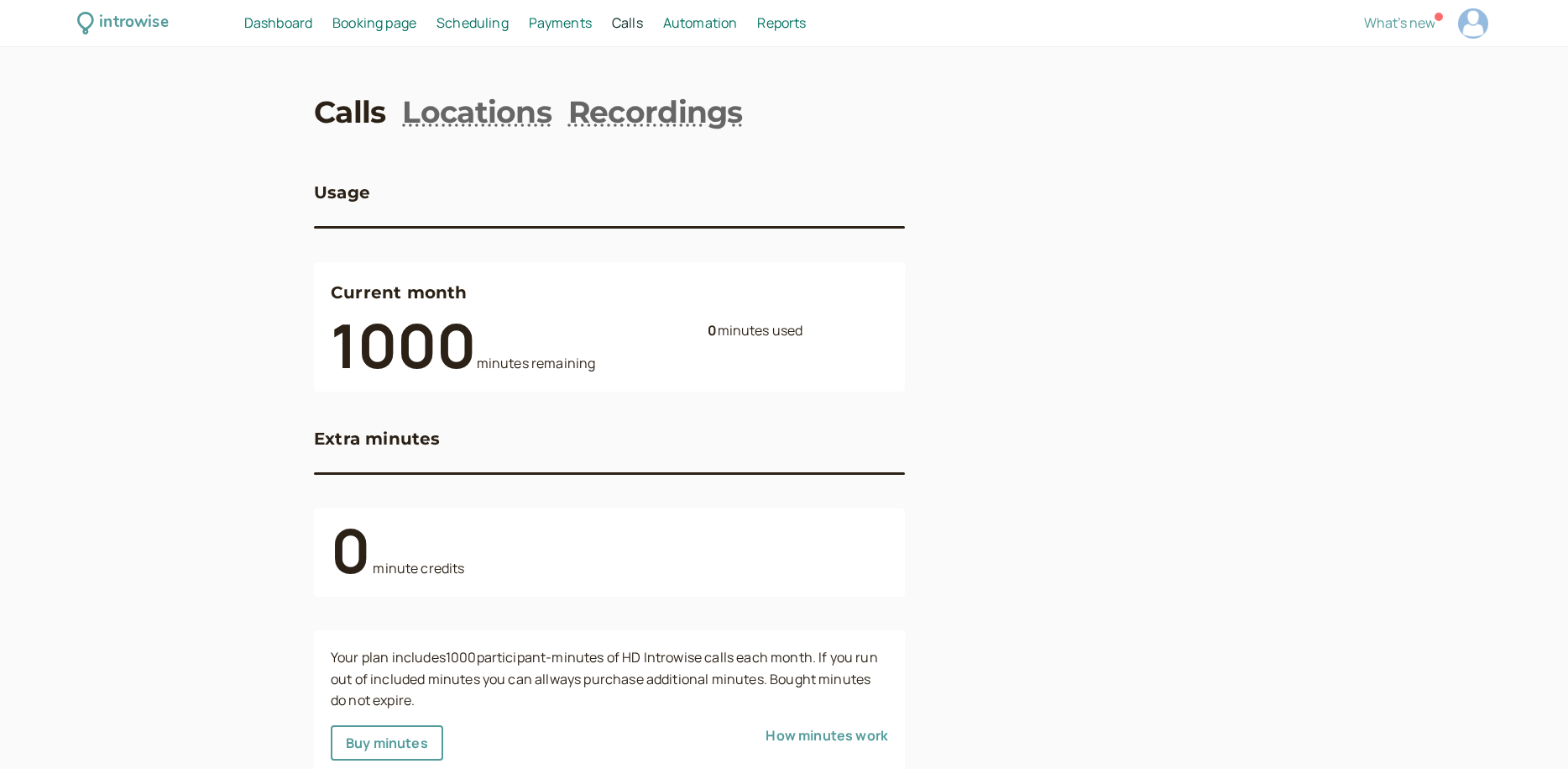
click at [273, 20] on span "Dashboard" at bounding box center [278, 22] width 68 height 18
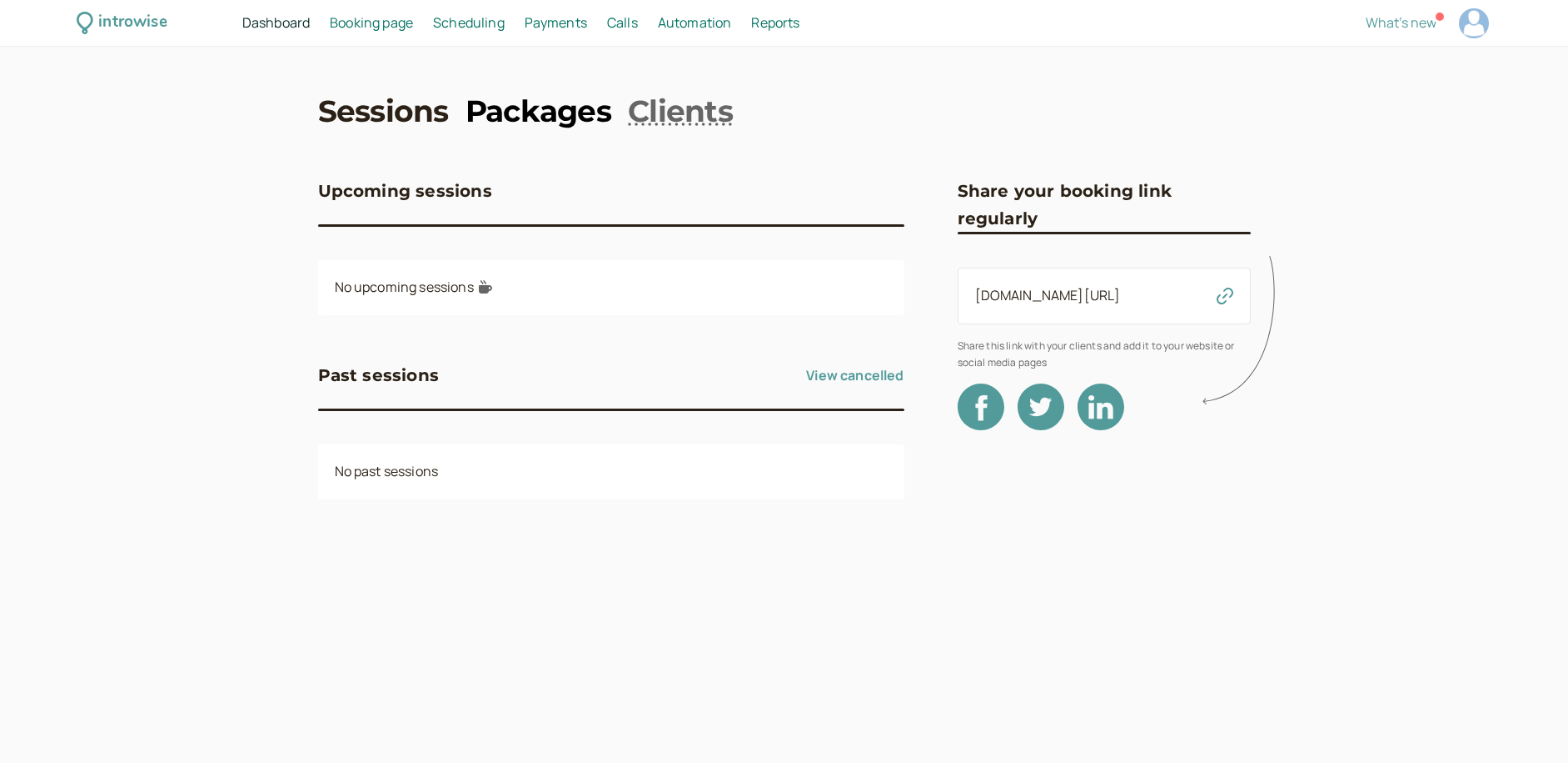
click at [524, 106] on link "Packages" at bounding box center [538, 110] width 146 height 42
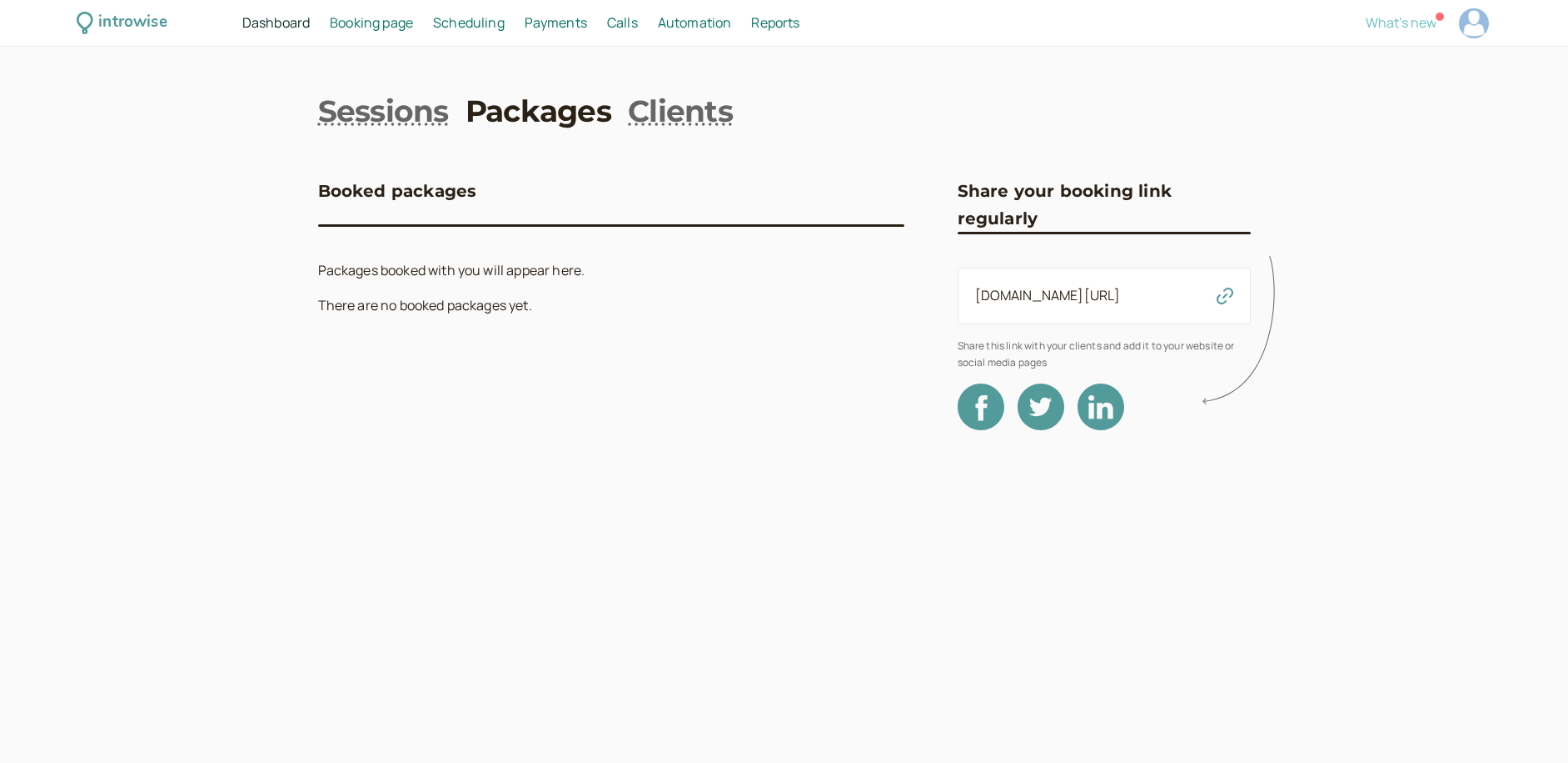
click at [1400, 22] on span "What's new" at bounding box center [1401, 22] width 70 height 18
click at [116, 20] on div "introwise" at bounding box center [132, 22] width 69 height 26
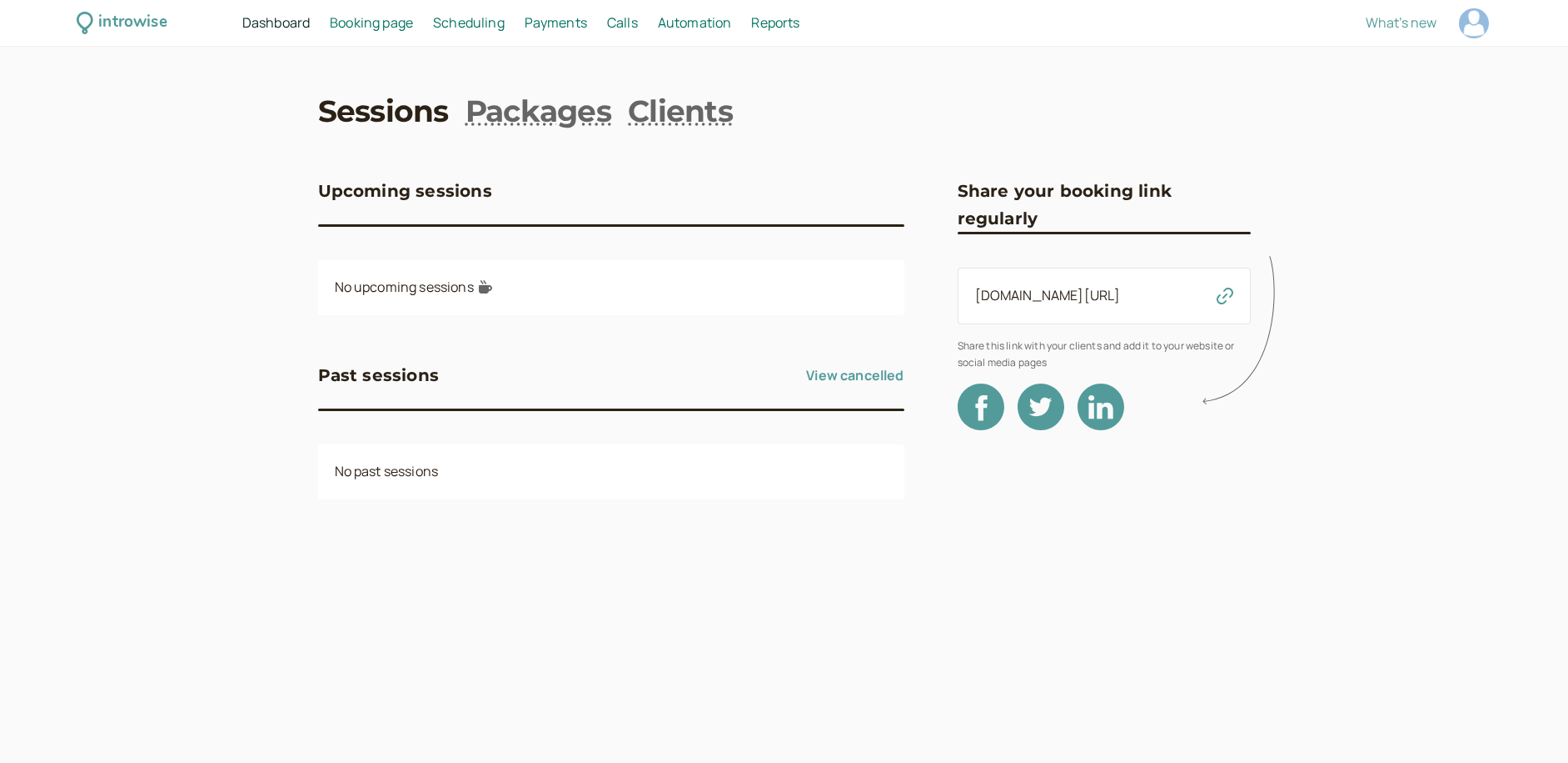
click at [564, 25] on span "Payments" at bounding box center [556, 22] width 63 height 18
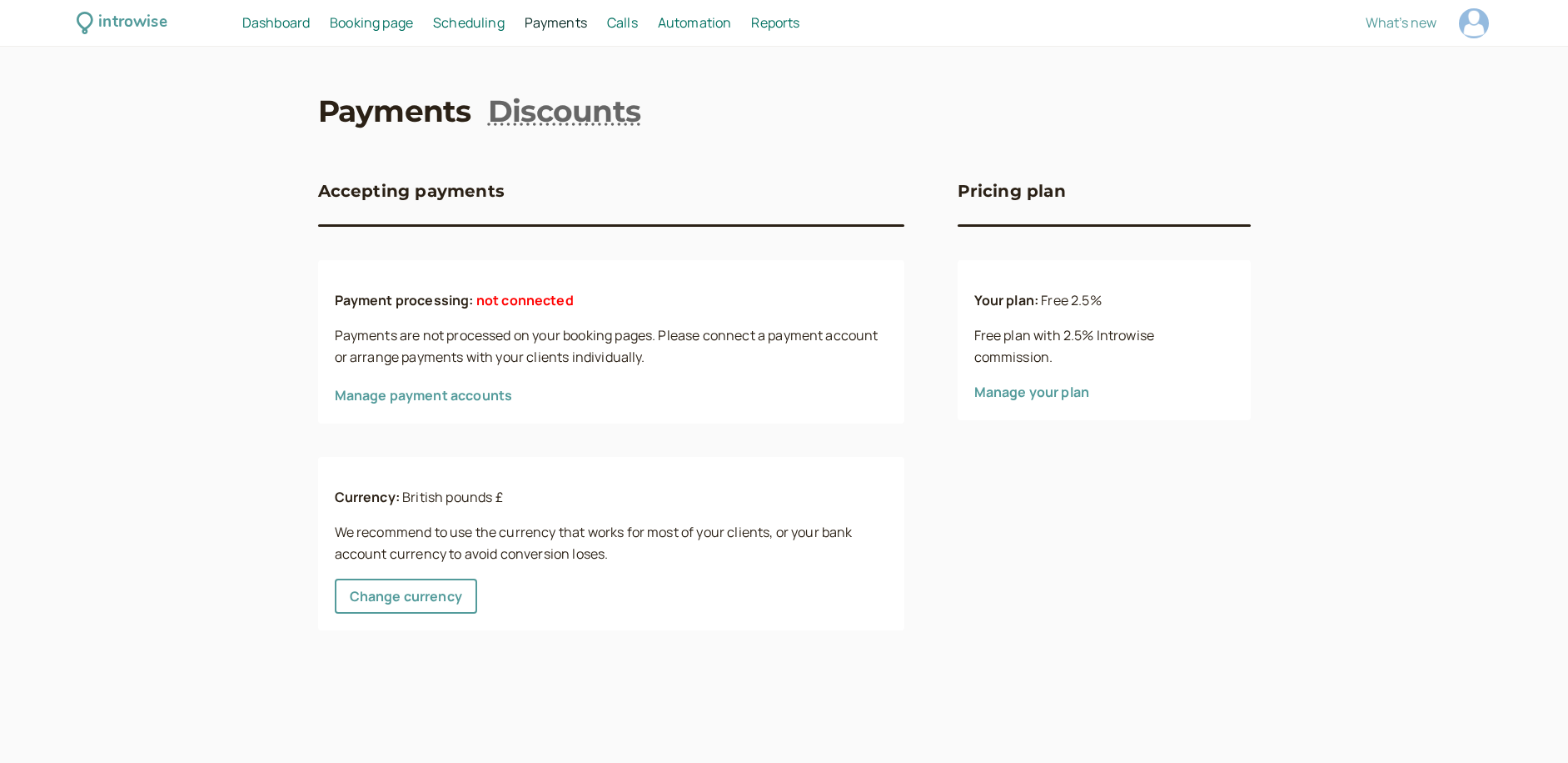
click at [627, 20] on span "Calls" at bounding box center [623, 22] width 30 height 18
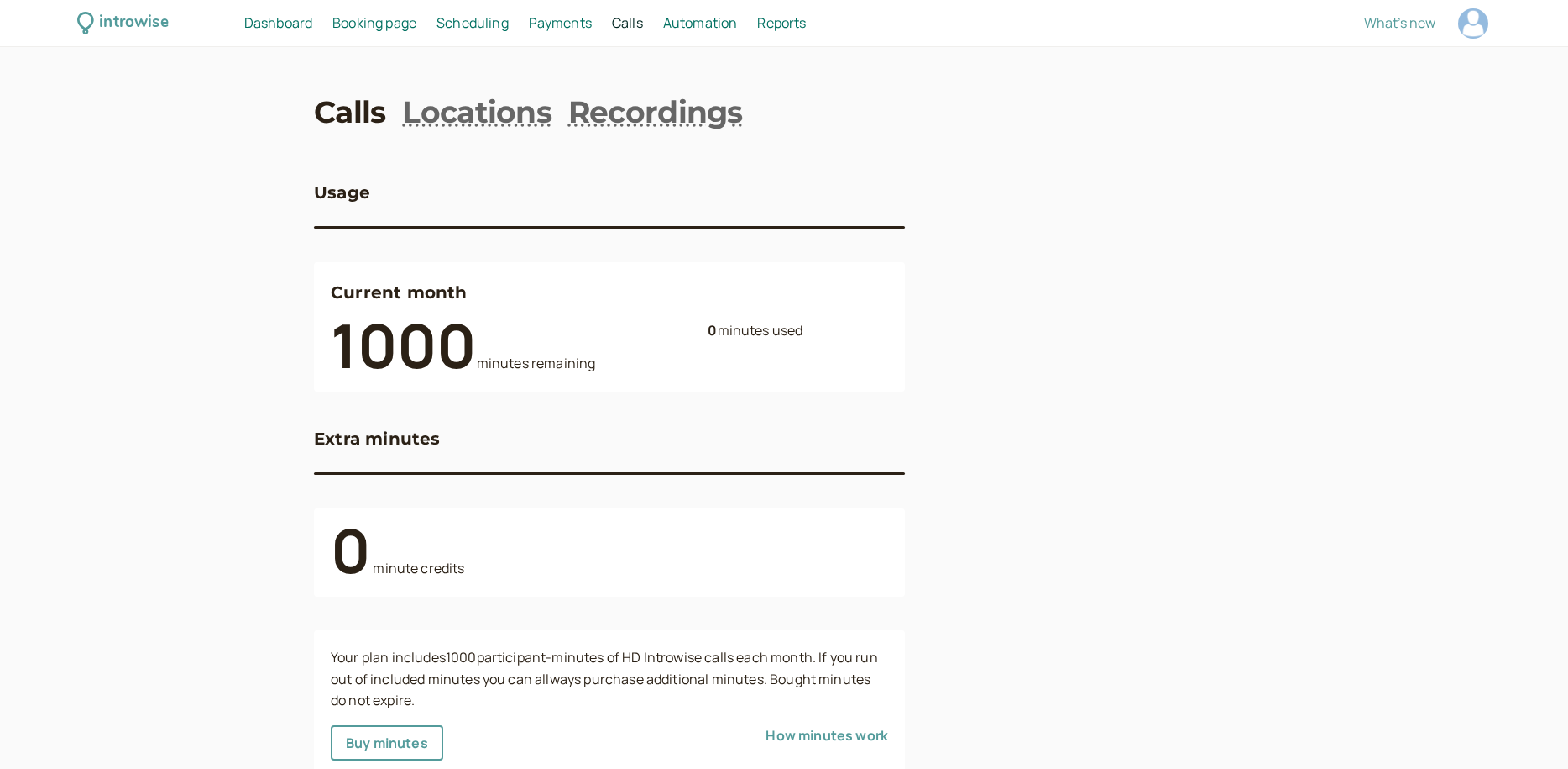
click at [694, 20] on span "Automation" at bounding box center [701, 22] width 75 height 18
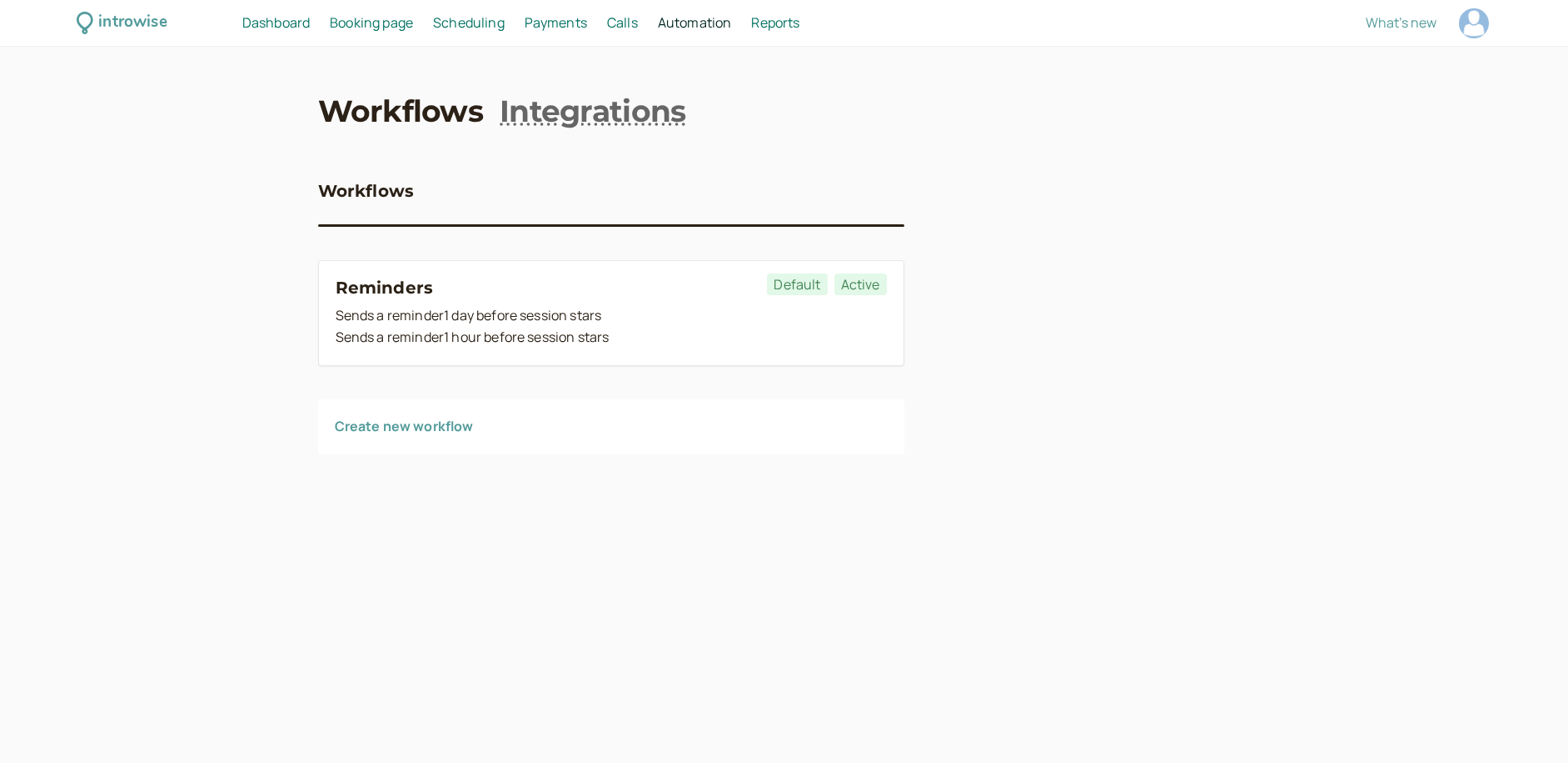
click at [780, 23] on span "Reports" at bounding box center [775, 22] width 49 height 18
select select "last30Days"
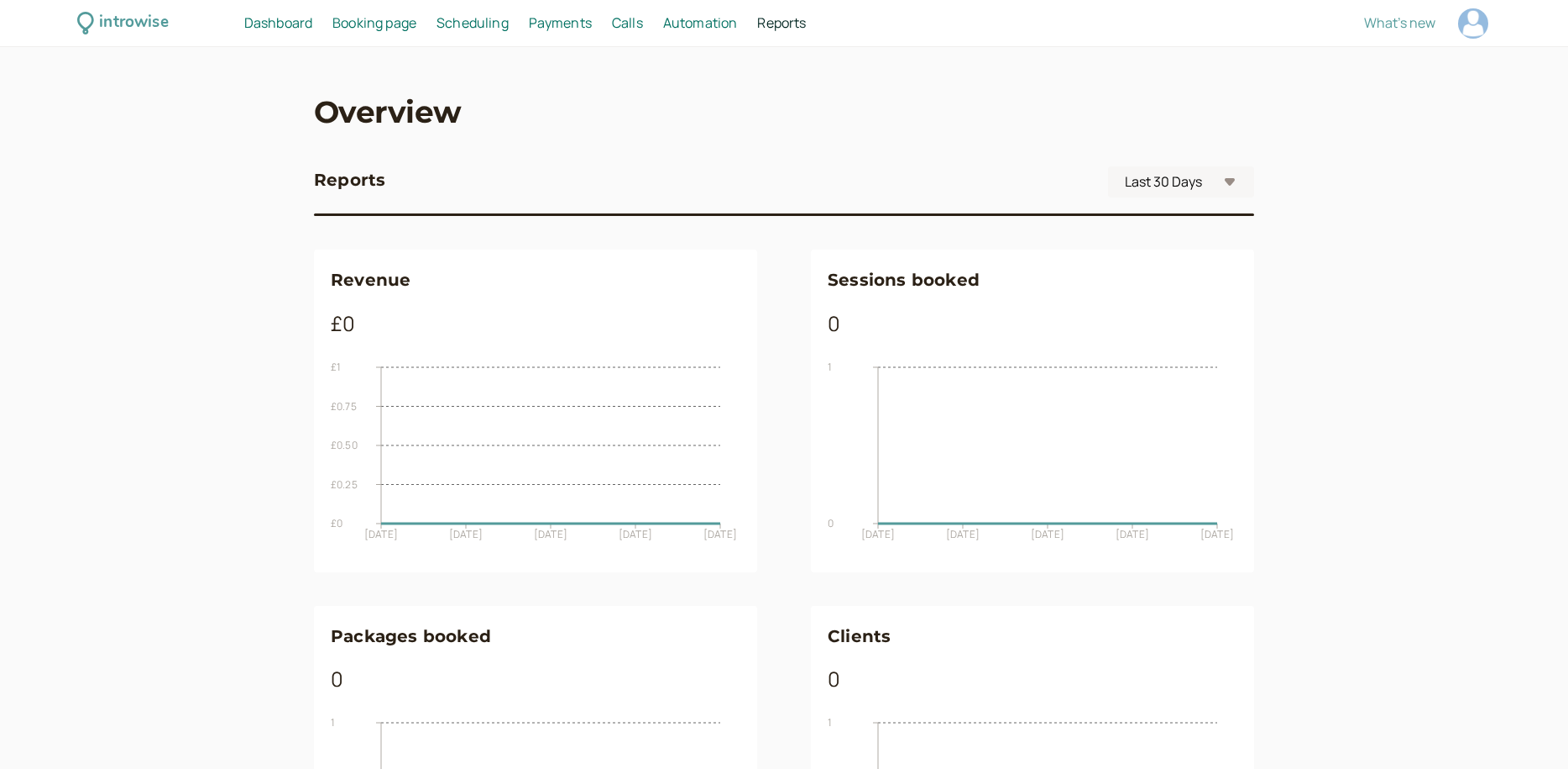
click at [285, 20] on span "Dashboard" at bounding box center [278, 22] width 68 height 18
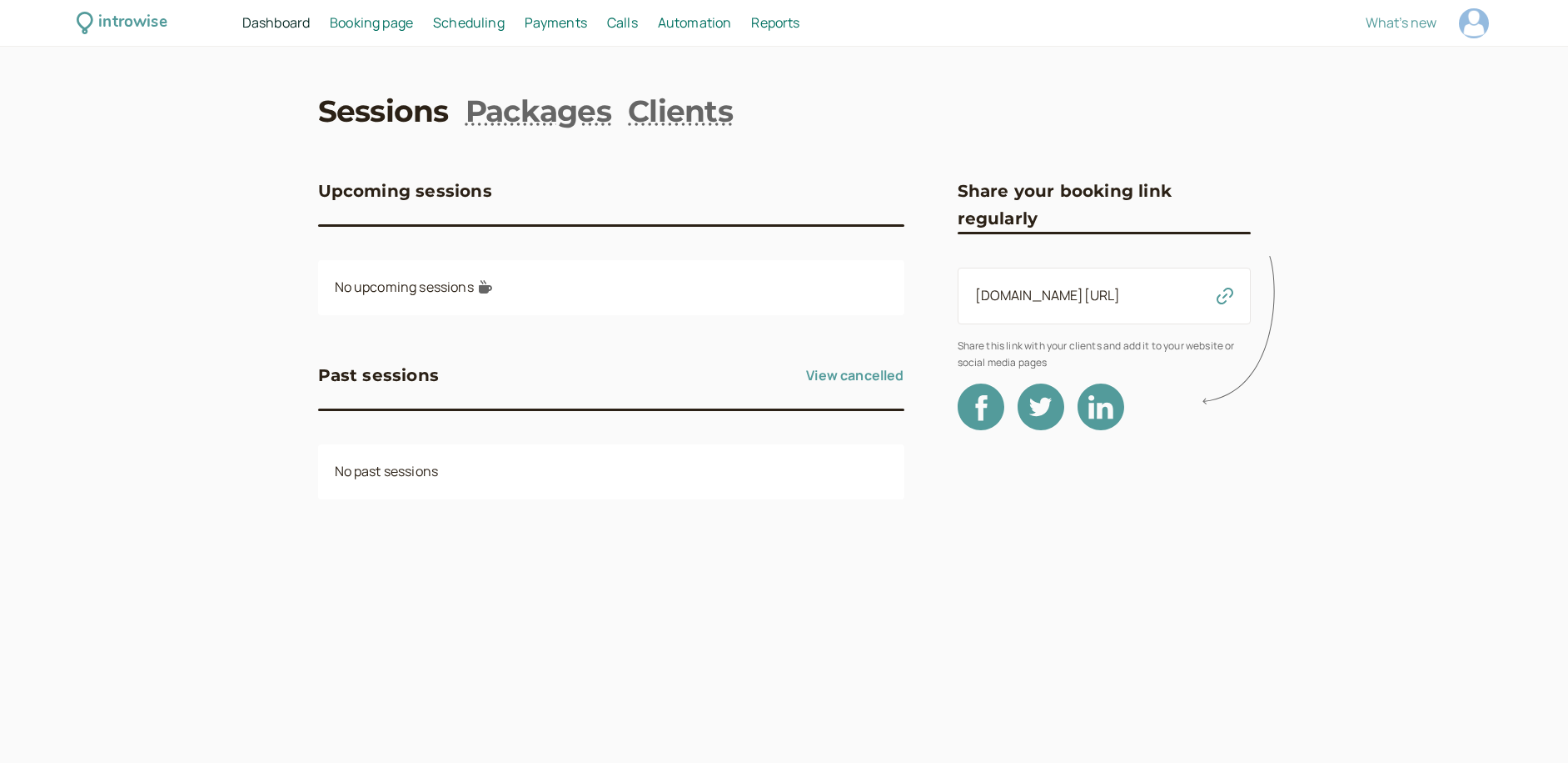
click at [363, 20] on span "Booking page" at bounding box center [370, 22] width 83 height 18
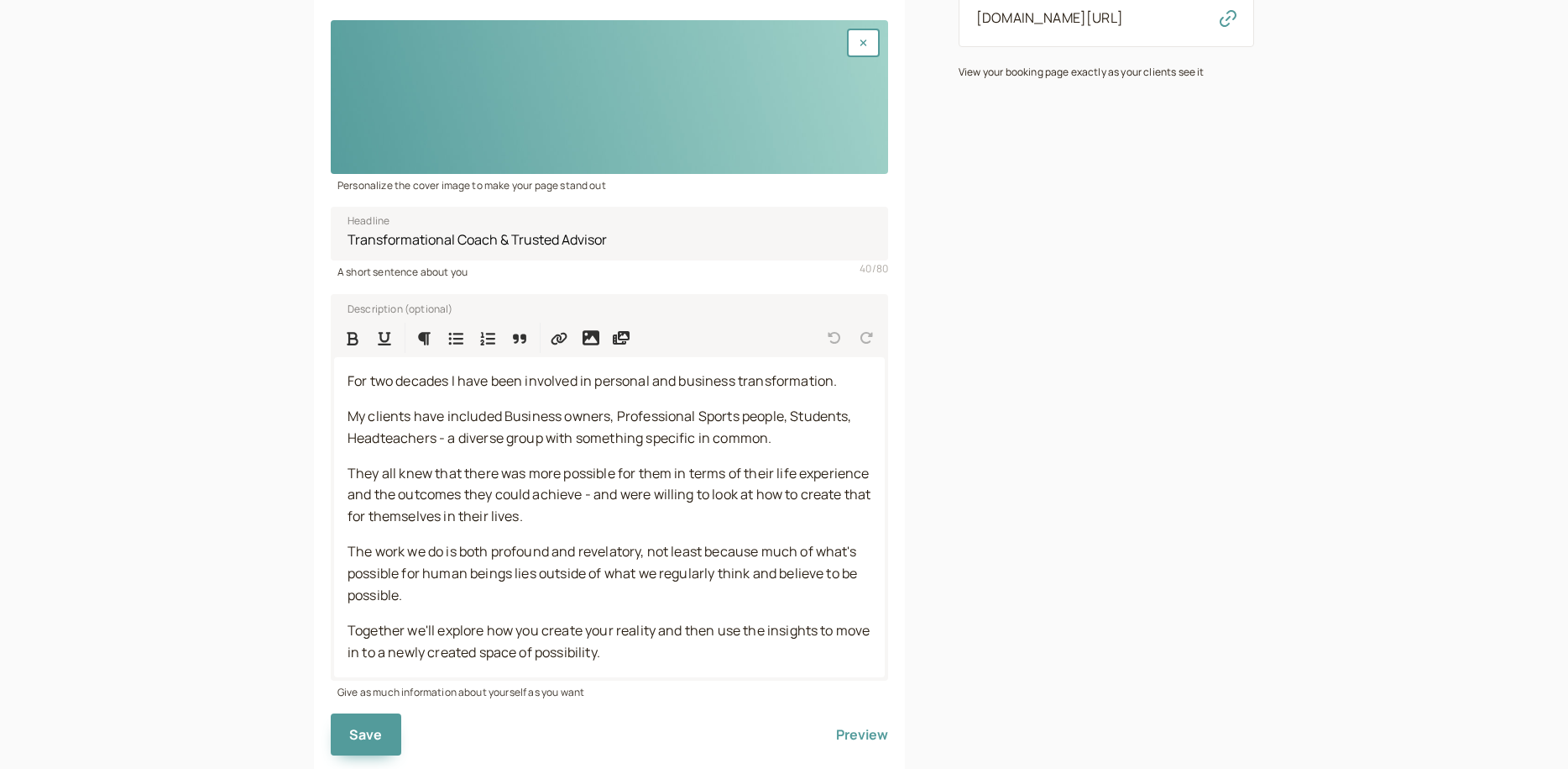
scroll to position [205, 0]
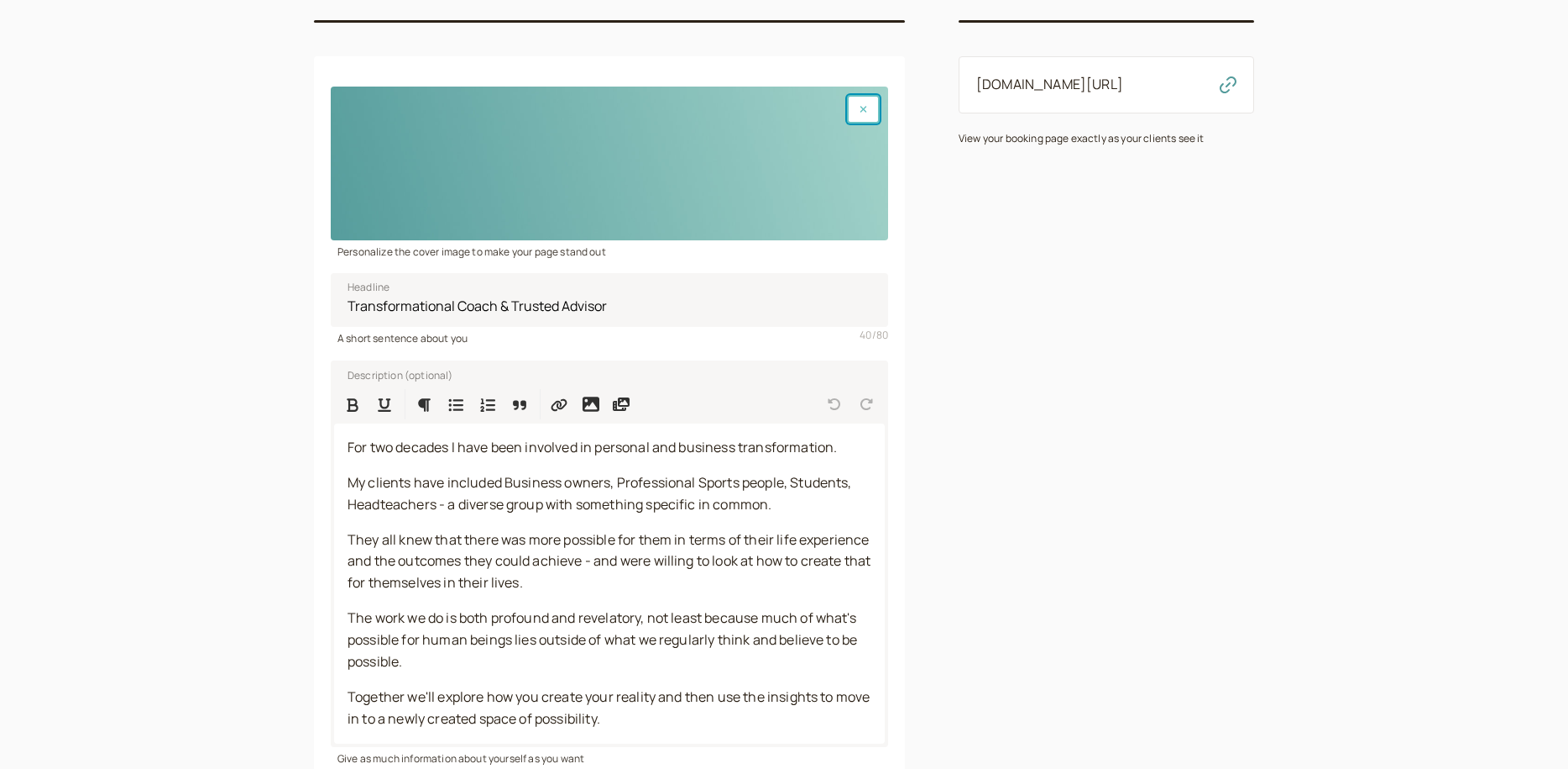
click at [867, 107] on button "button" at bounding box center [864, 109] width 33 height 29
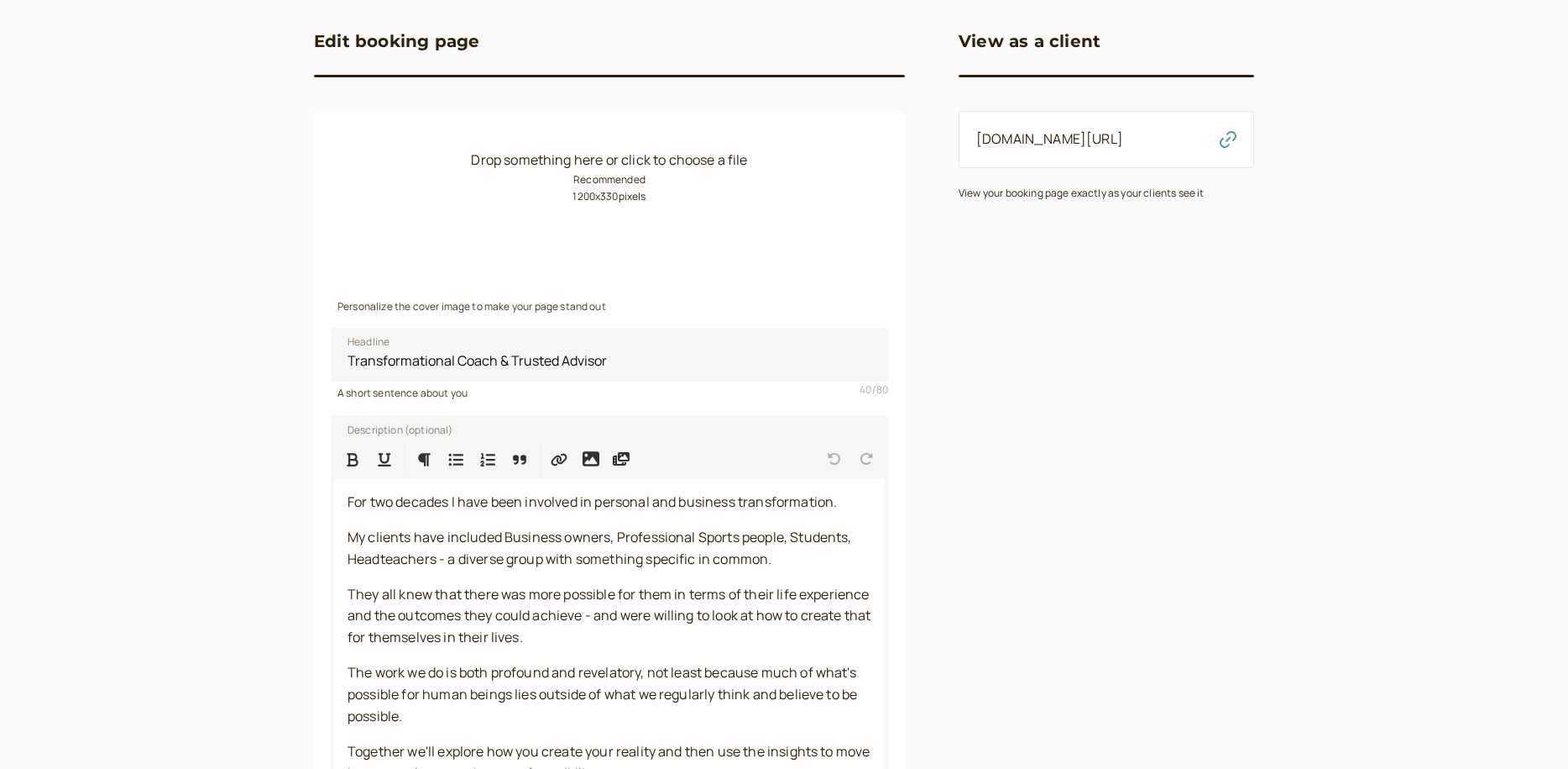
scroll to position [89, 0]
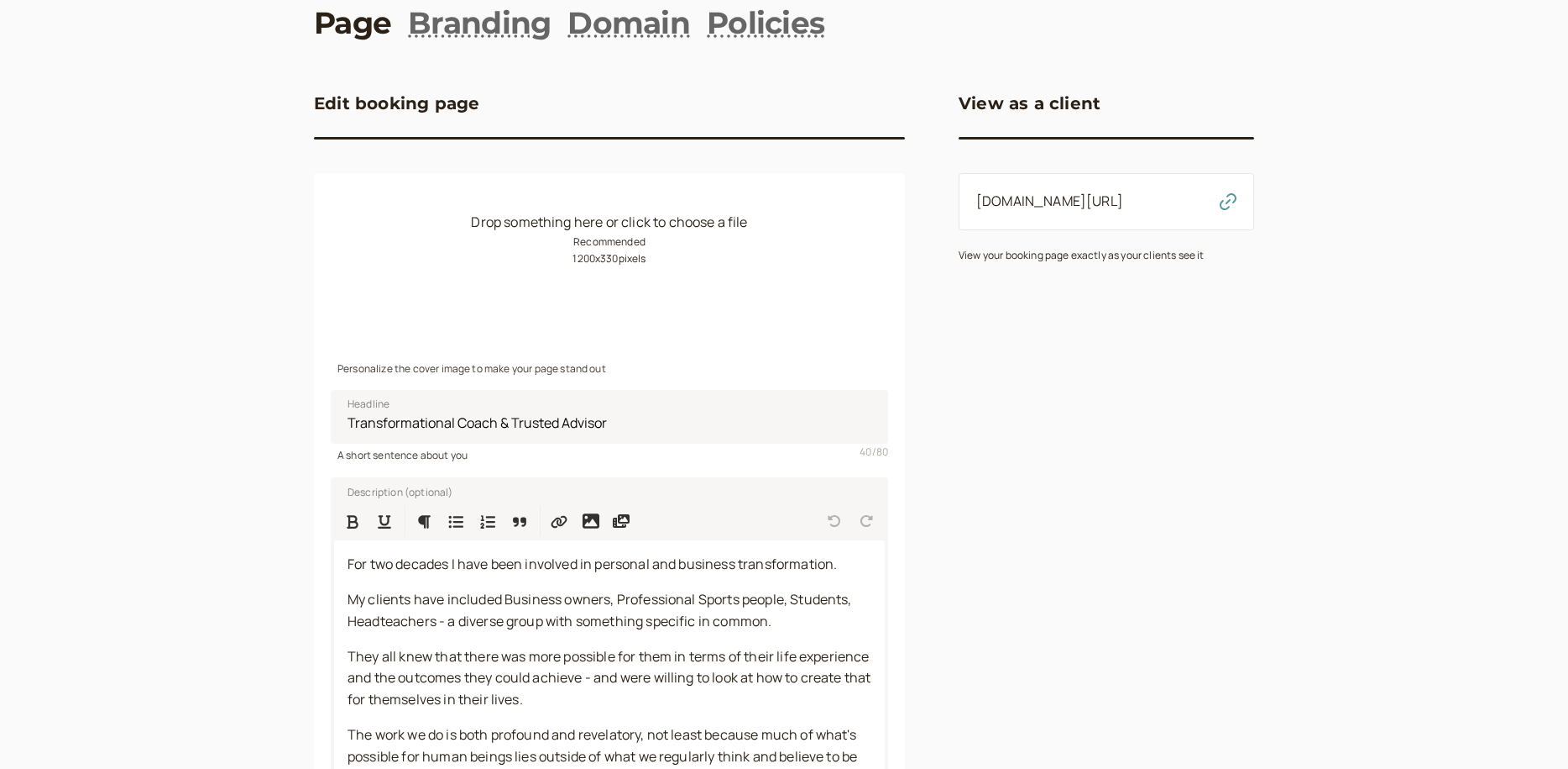
click at [348, 23] on link "Page" at bounding box center [352, 23] width 77 height 42
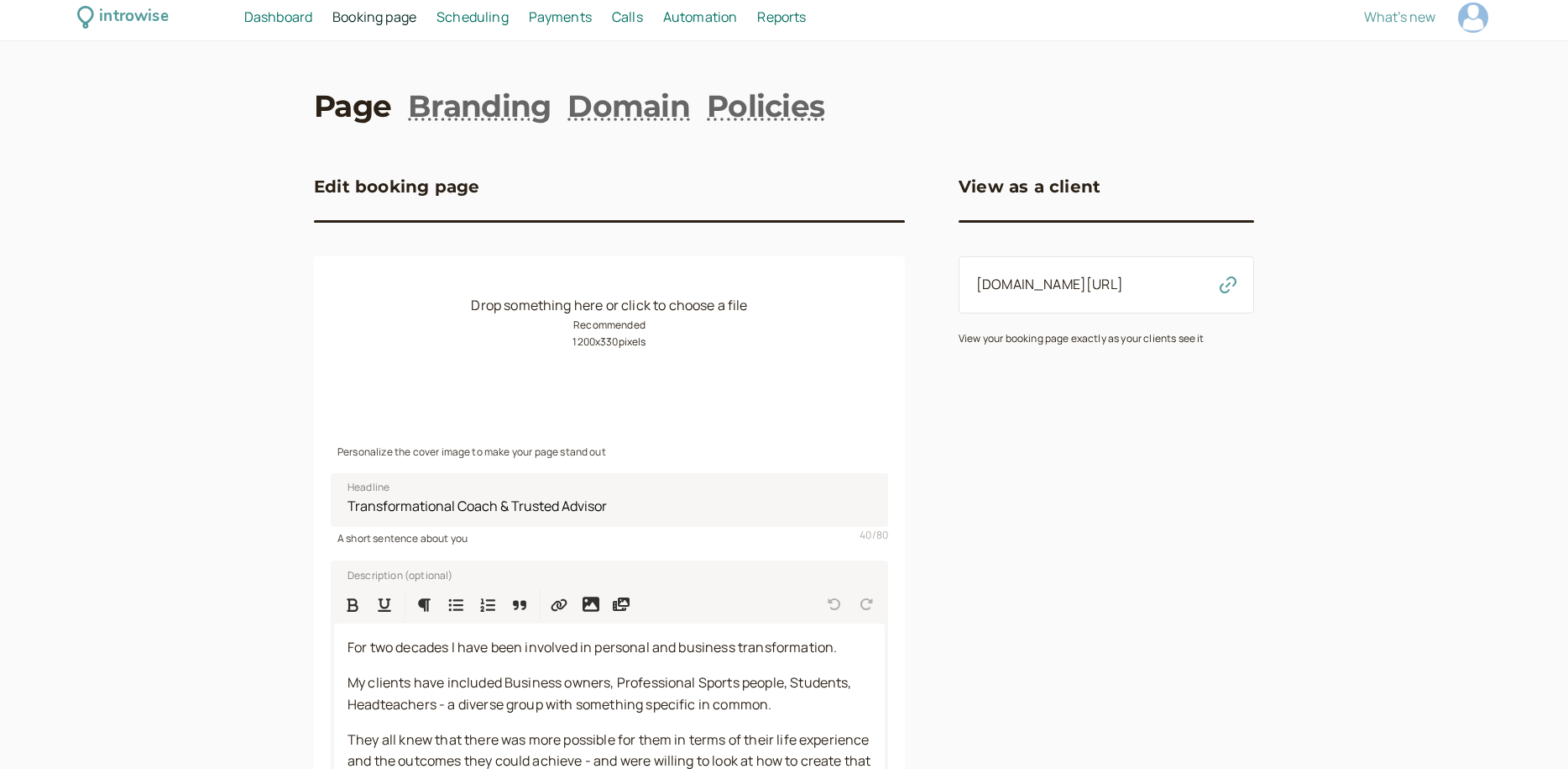
scroll to position [0, 0]
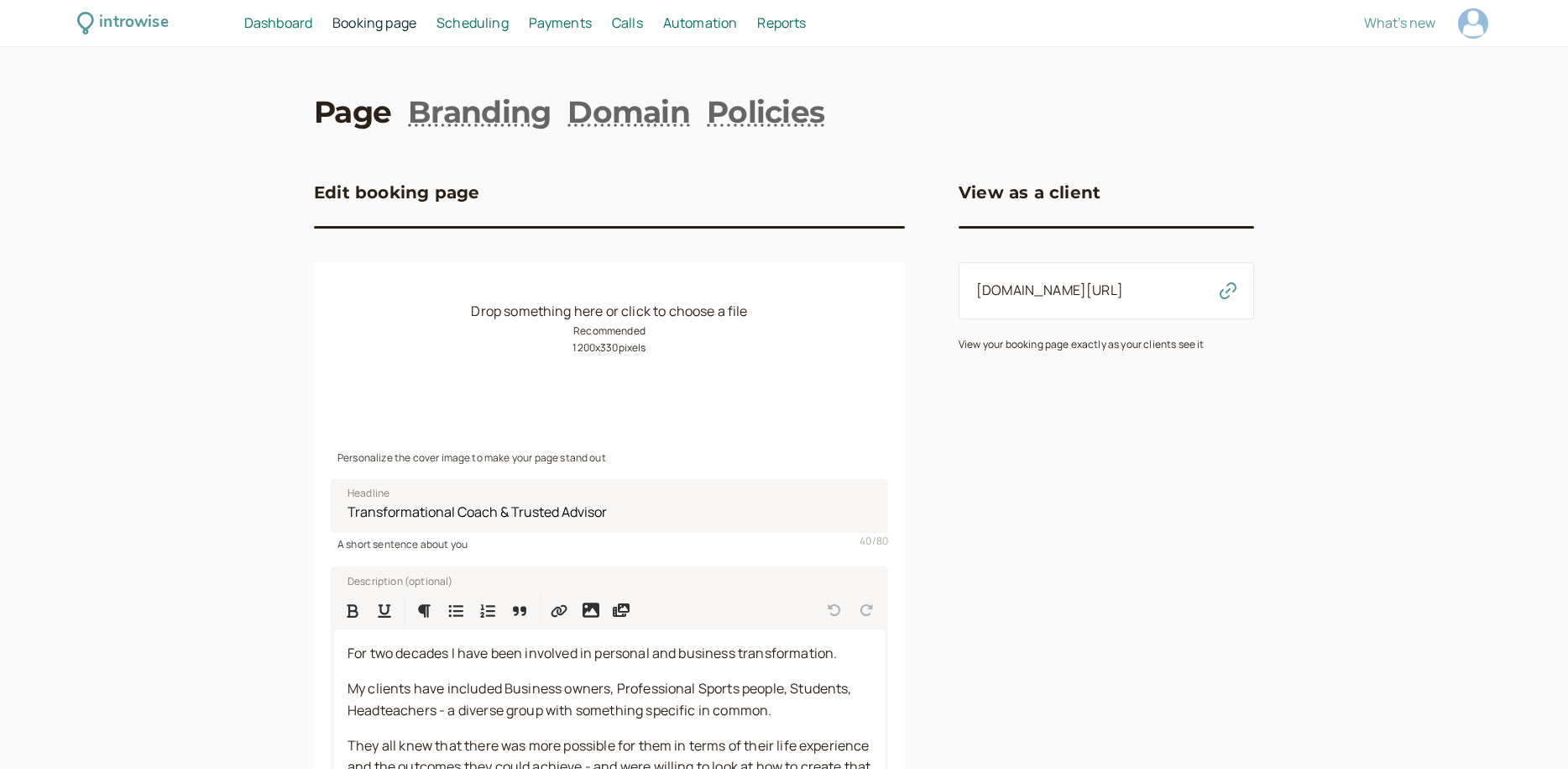
click at [341, 105] on link "Page" at bounding box center [352, 111] width 77 height 42
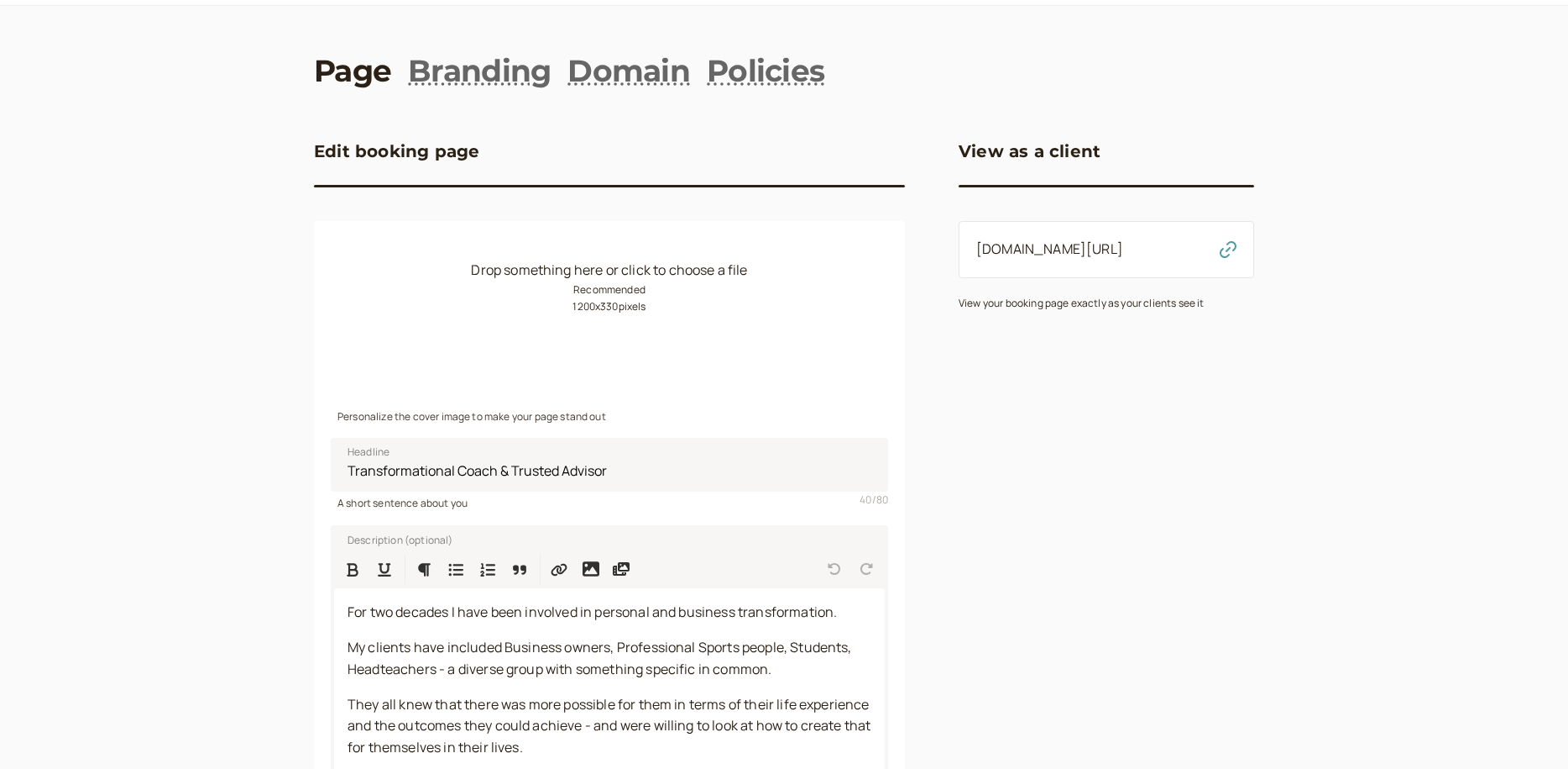
scroll to position [323, 0]
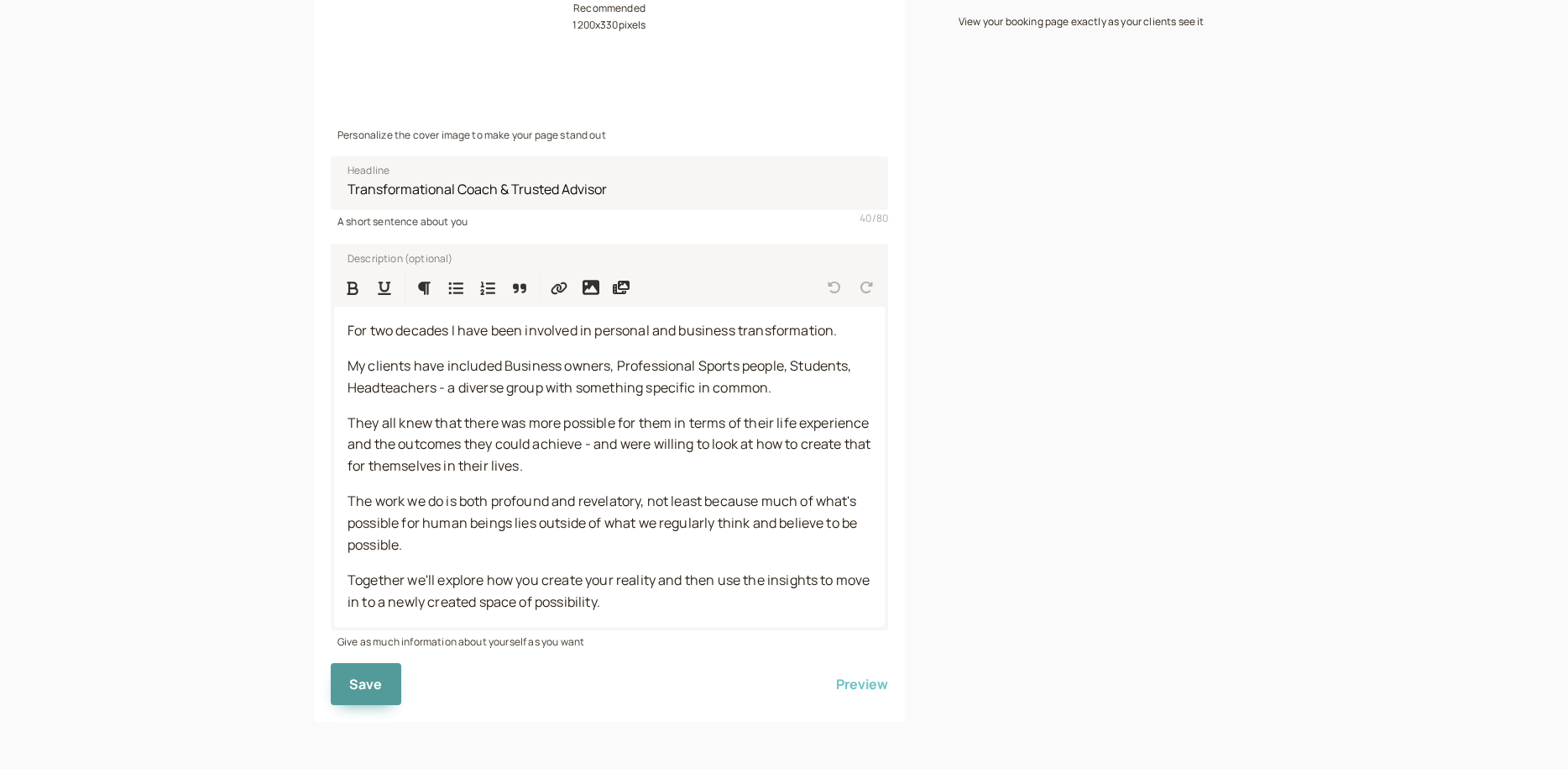
click at [864, 682] on button "Preview" at bounding box center [862, 684] width 52 height 42
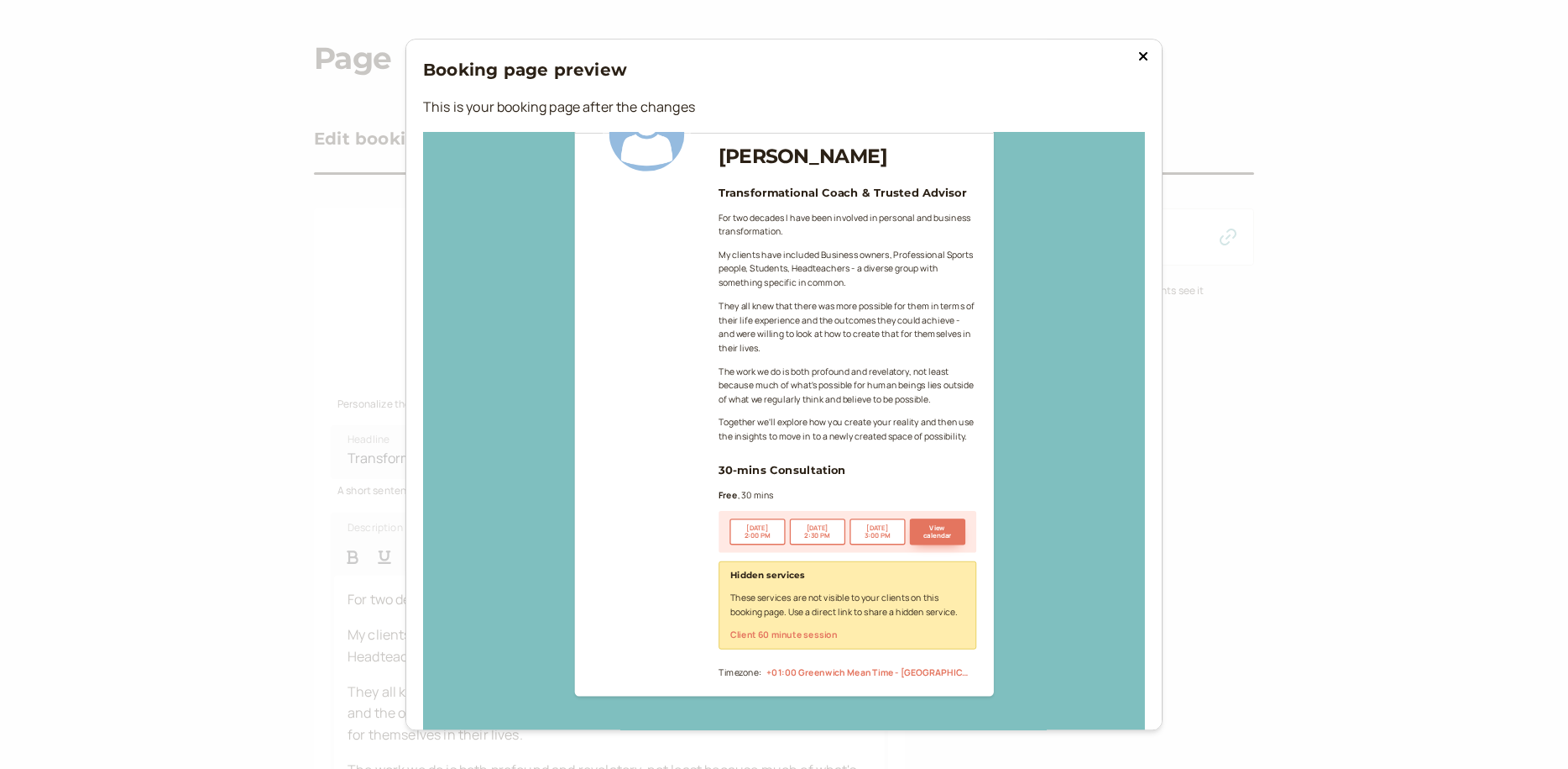
scroll to position [206, 0]
click at [1139, 53] on icon at bounding box center [1143, 56] width 9 height 9
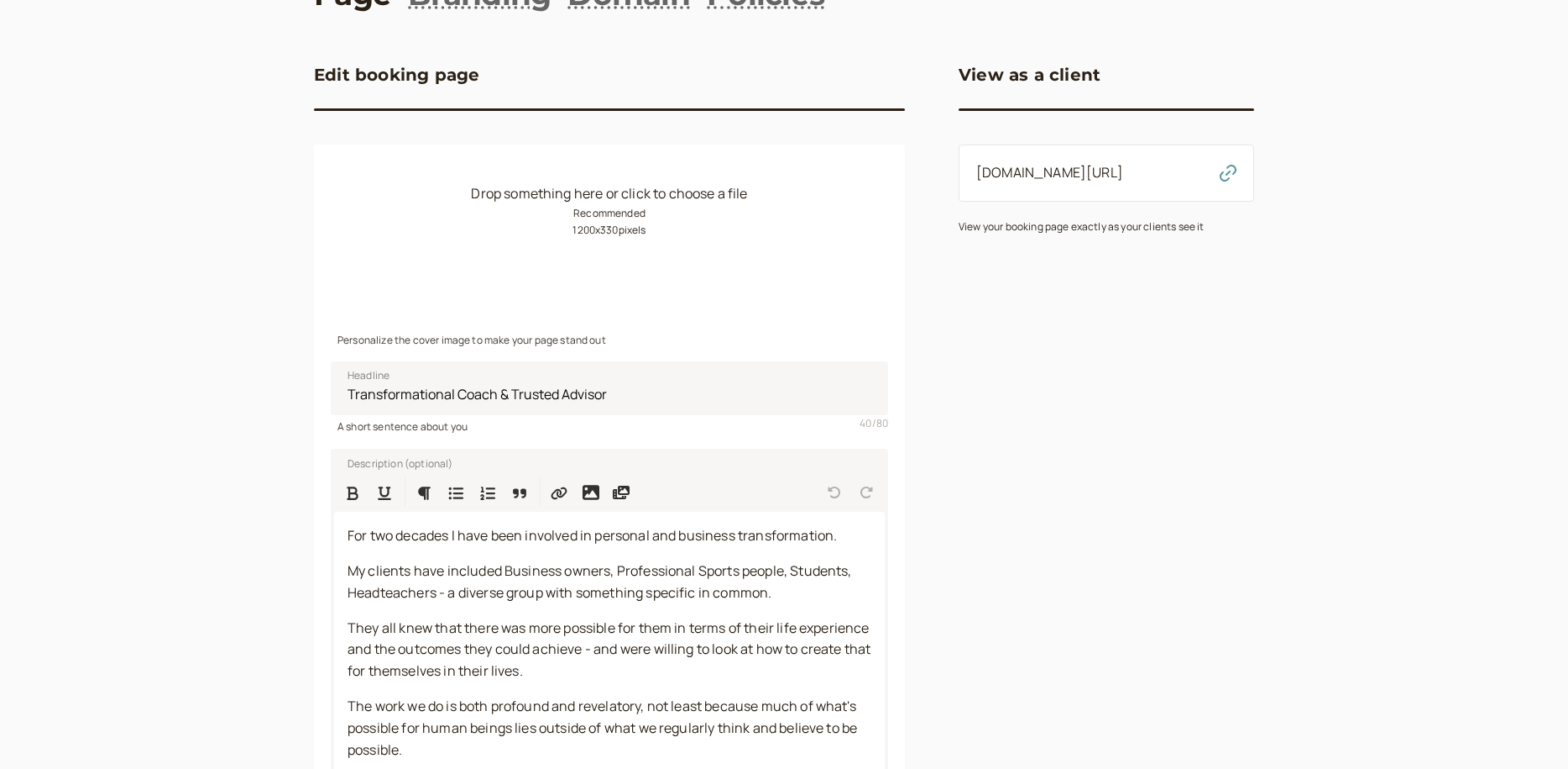
scroll to position [304, 0]
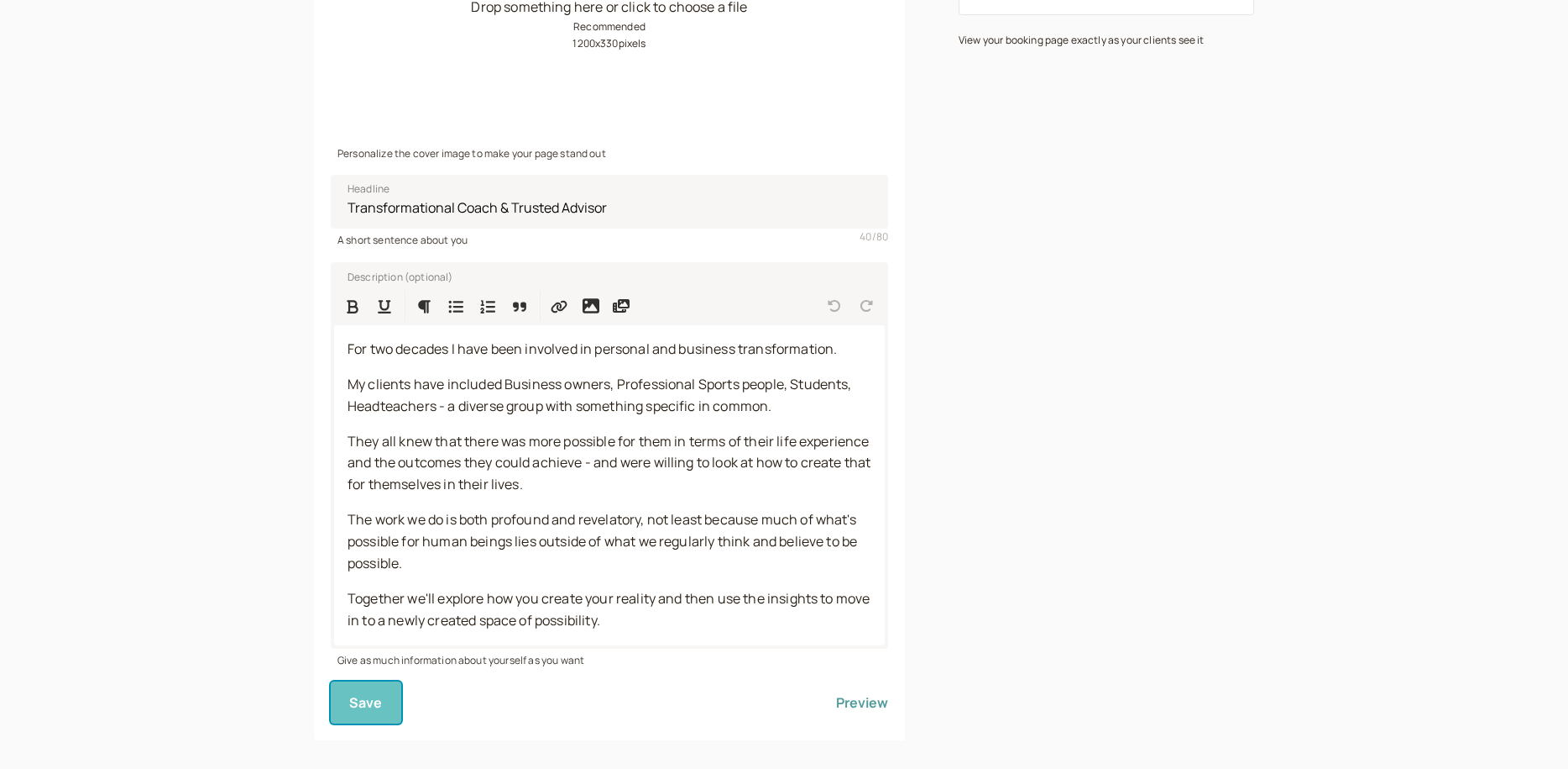
click at [366, 699] on span "Save" at bounding box center [366, 702] width 34 height 18
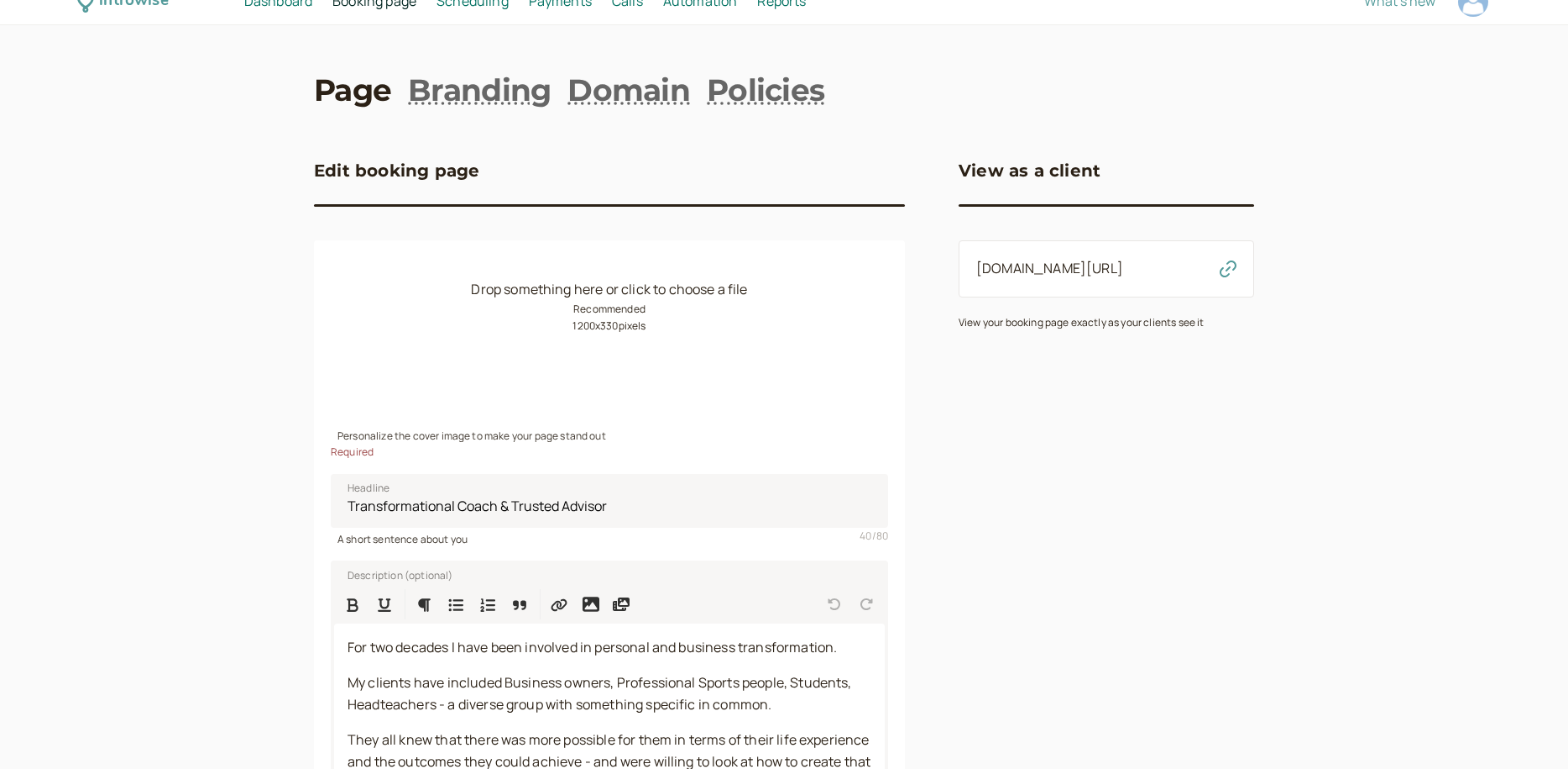
scroll to position [0, 0]
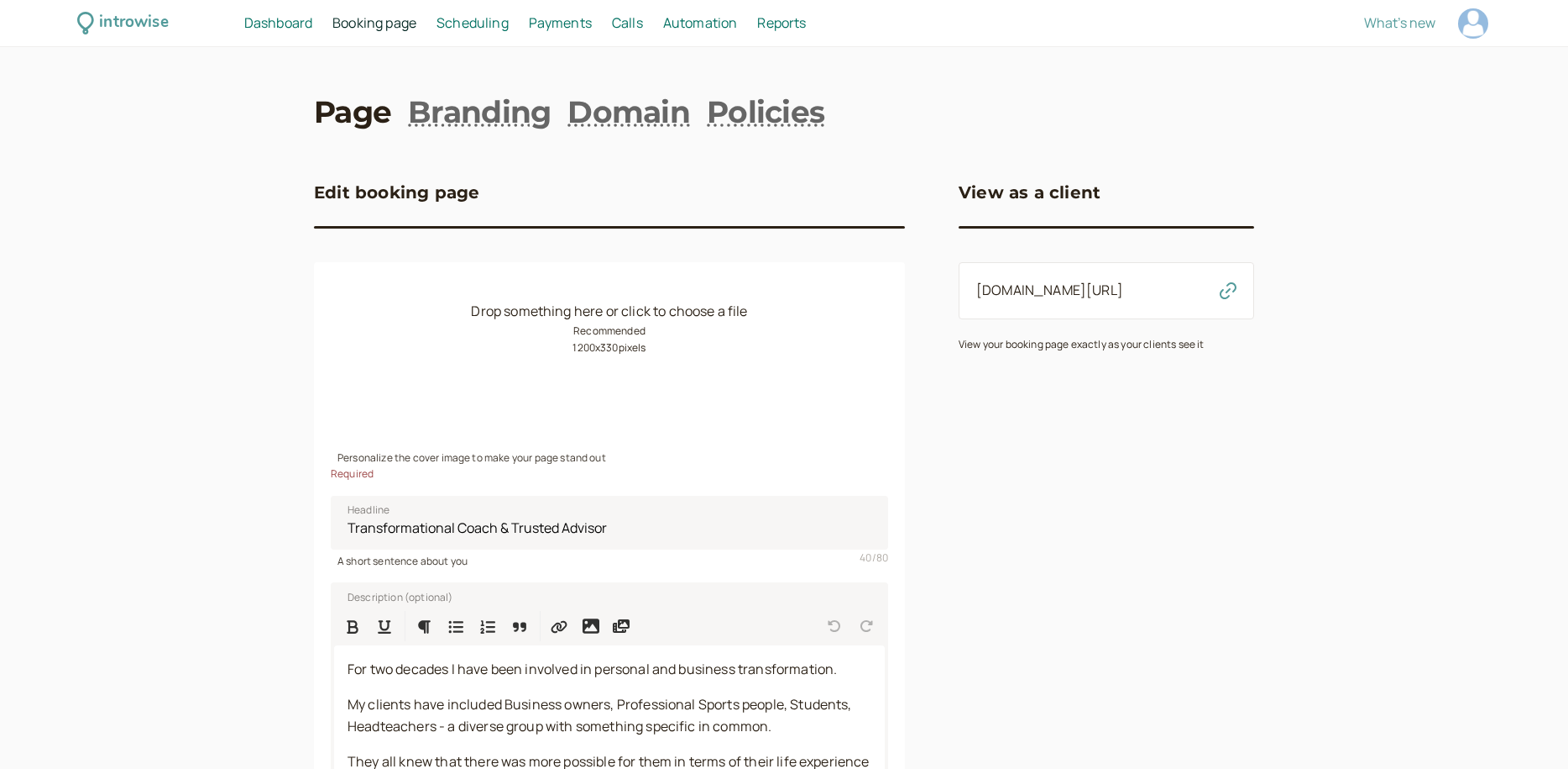
click at [487, 26] on span "Scheduling" at bounding box center [472, 22] width 72 height 18
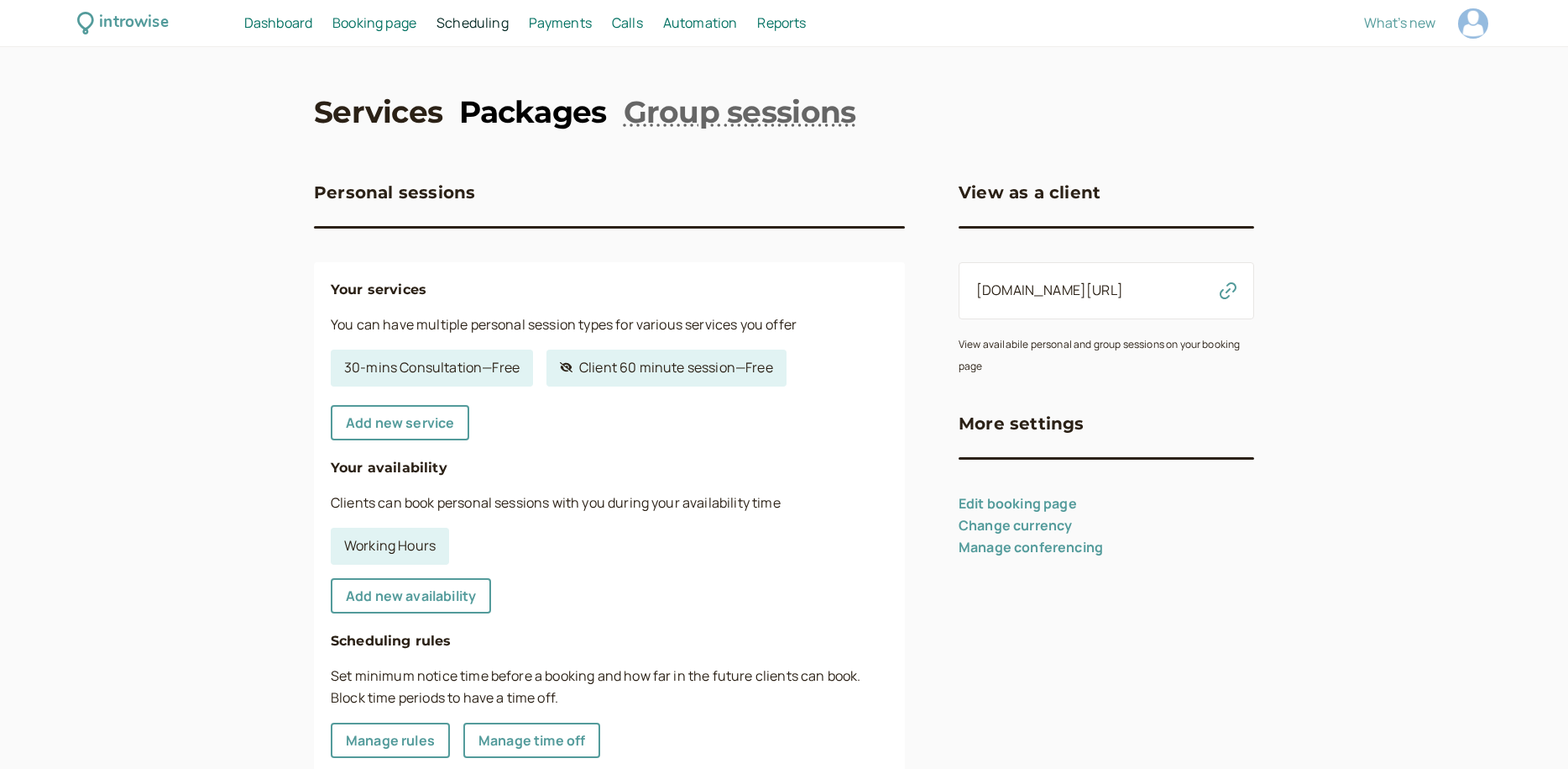
click at [541, 109] on link "Packages" at bounding box center [533, 111] width 147 height 42
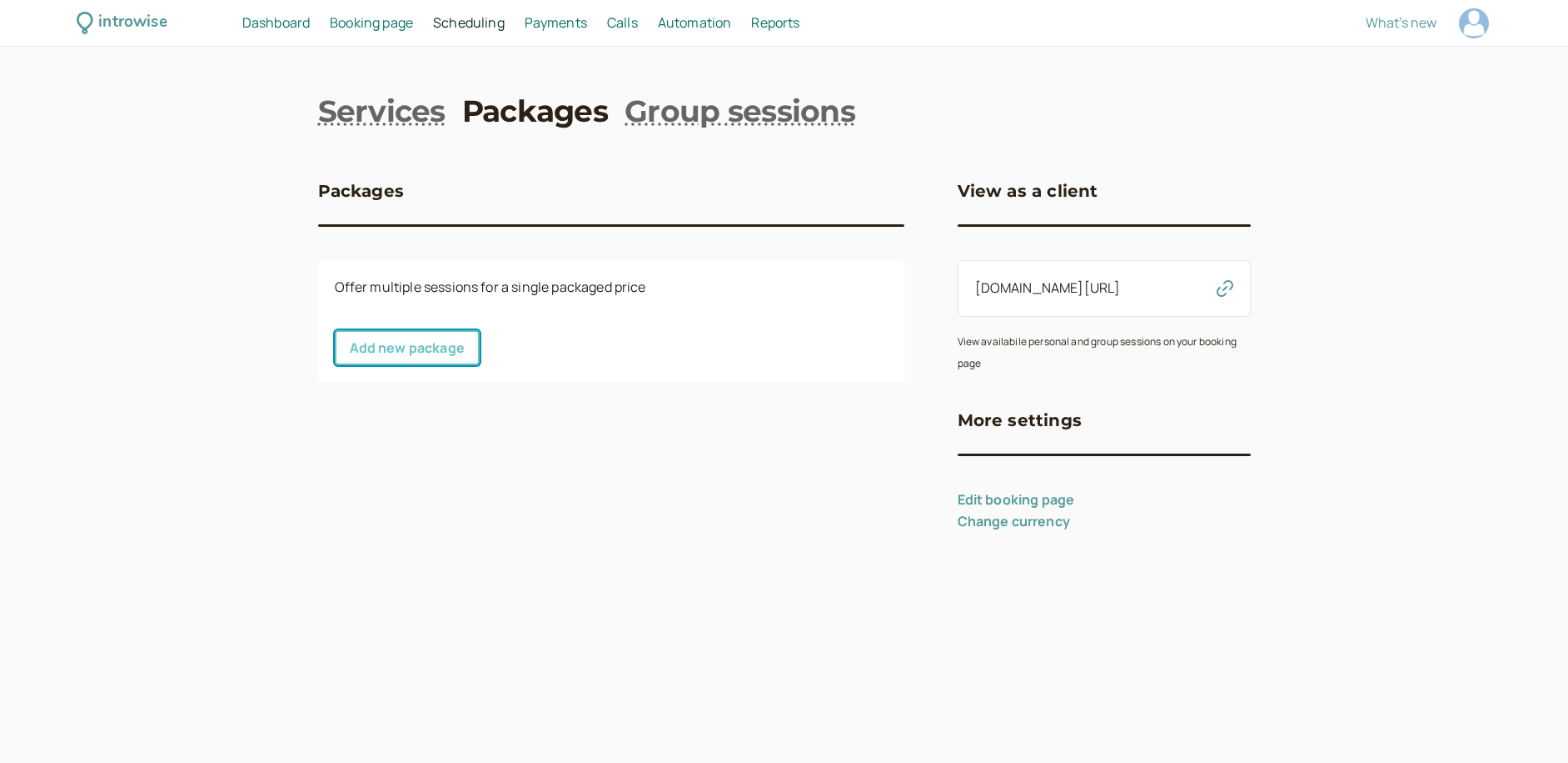
click at [448, 346] on link "Add new package" at bounding box center [407, 347] width 145 height 35
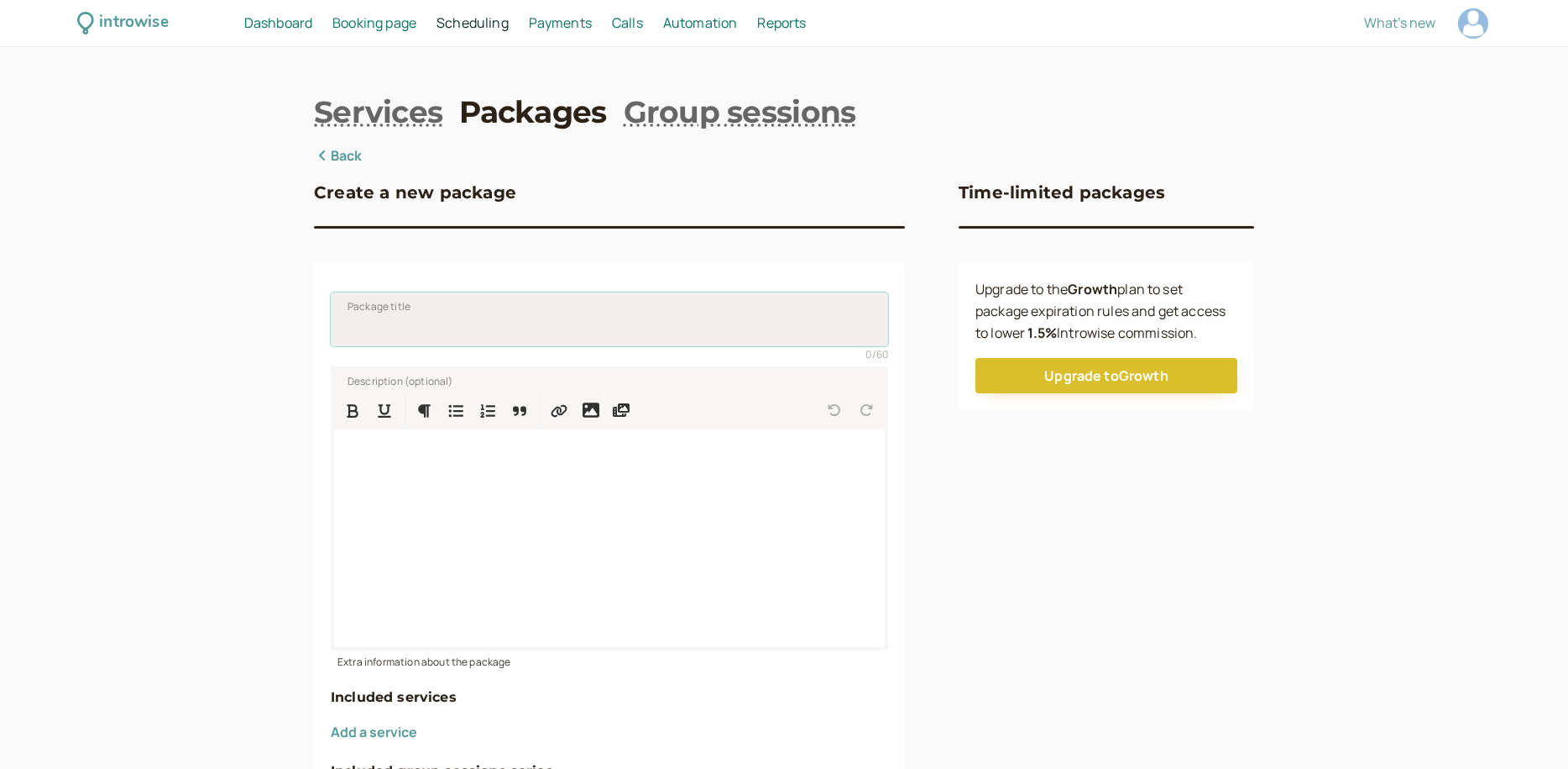
click at [390, 324] on input "Package title" at bounding box center [609, 319] width 558 height 54
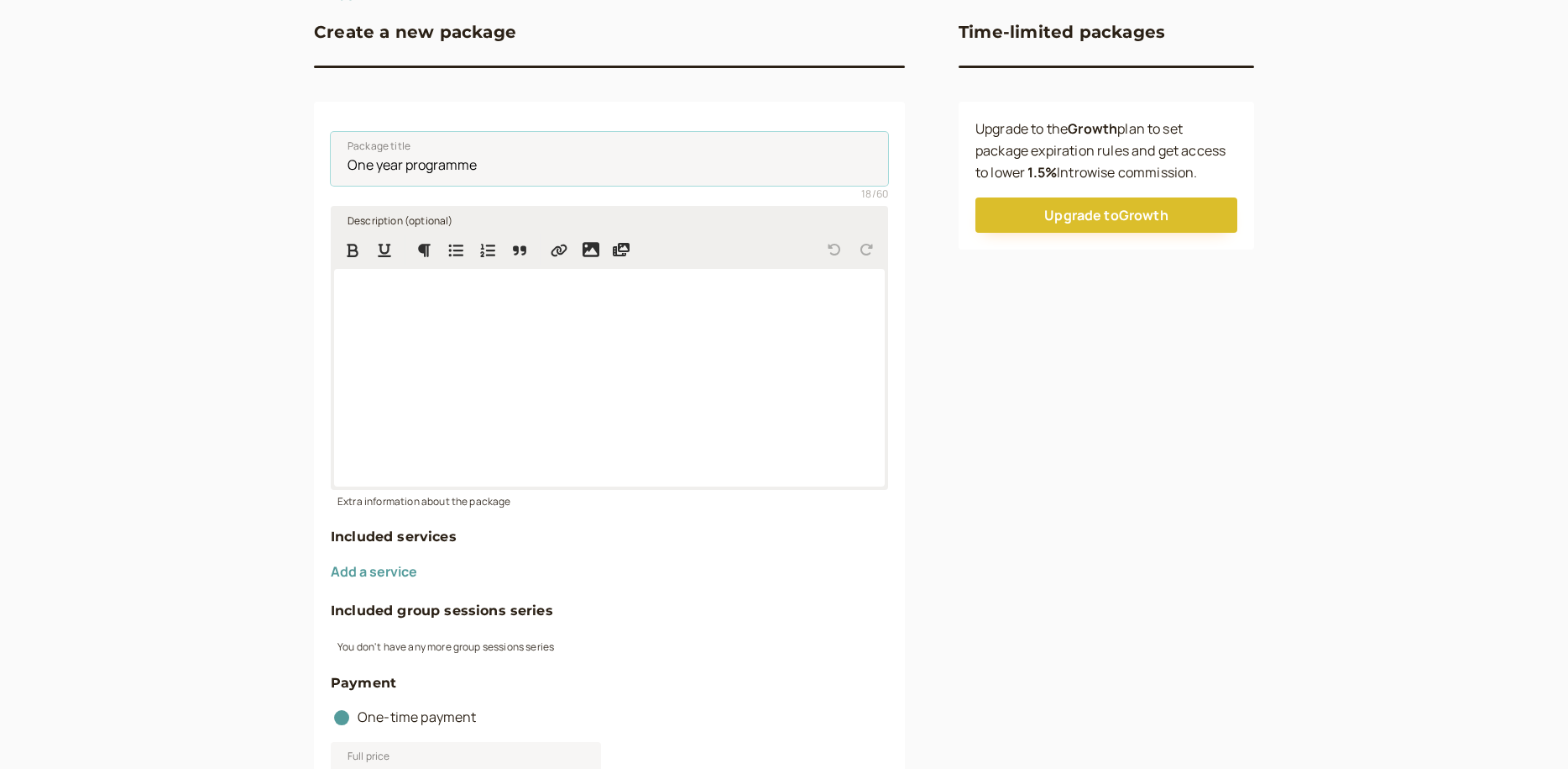
scroll to position [243, 0]
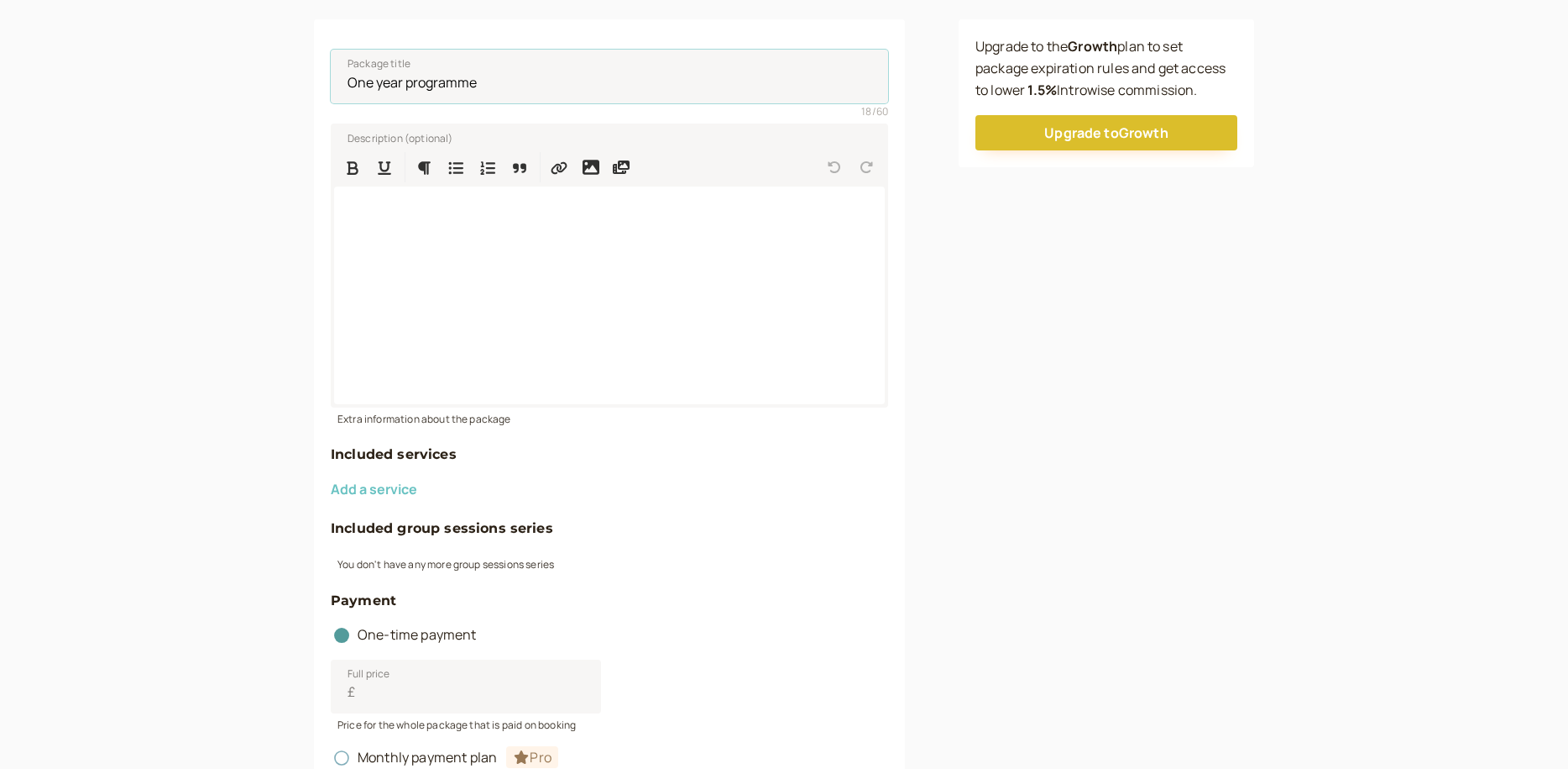
type input "One year programme"
click at [386, 486] on button "Add a service" at bounding box center [374, 489] width 86 height 15
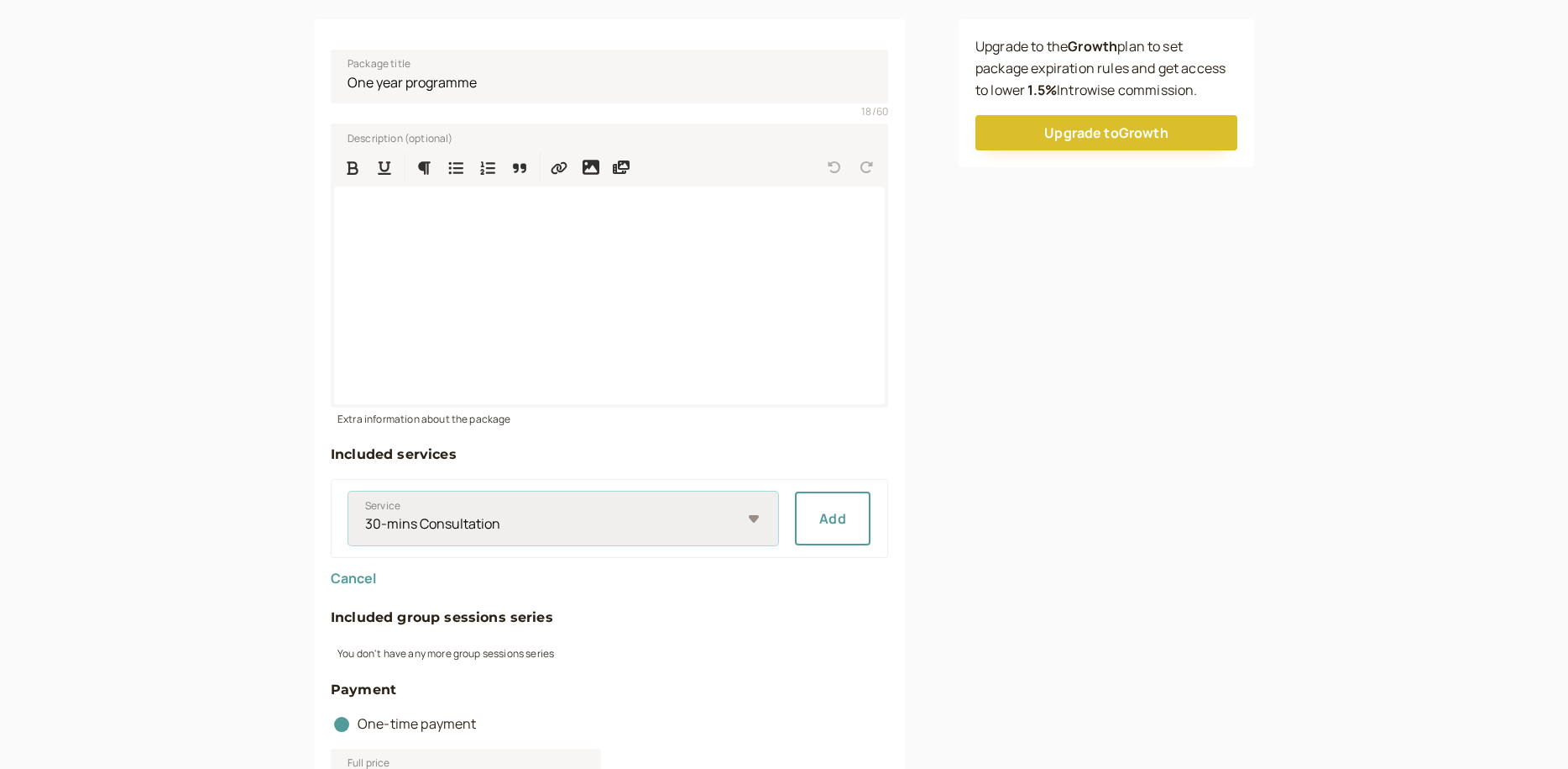
click at [761, 520] on select "30-mins Consultation Client 60 minute session" at bounding box center [563, 518] width 430 height 54
select select "10b37a8967"
click at [837, 516] on button "Add" at bounding box center [833, 518] width 76 height 54
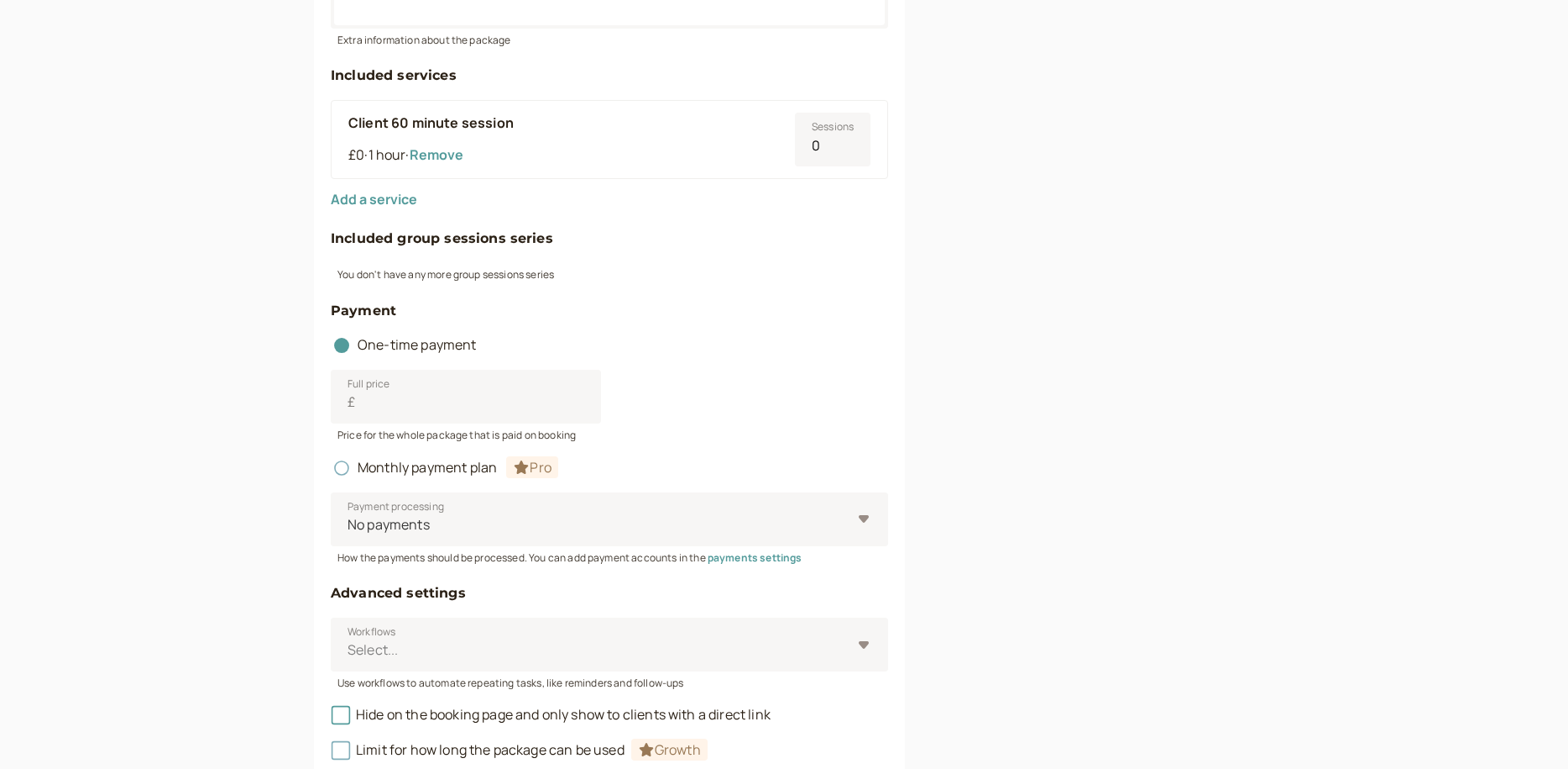
scroll to position [653, 0]
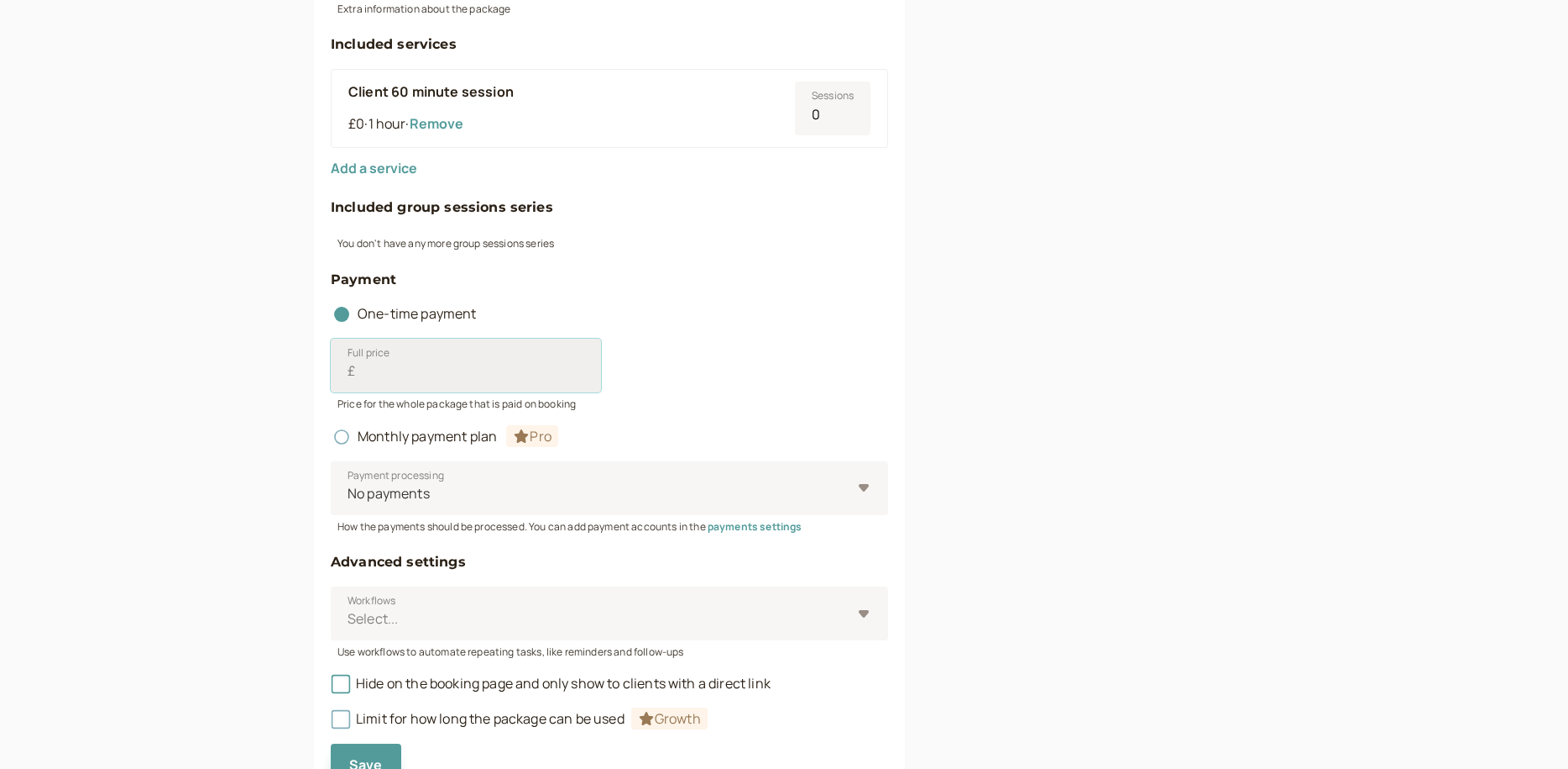
click at [373, 369] on input "Full price £" at bounding box center [466, 366] width 271 height 54
type input "0"
click at [669, 332] on div "Full price £ 0 Price for the whole package that is paid on booking" at bounding box center [609, 369] width 558 height 86
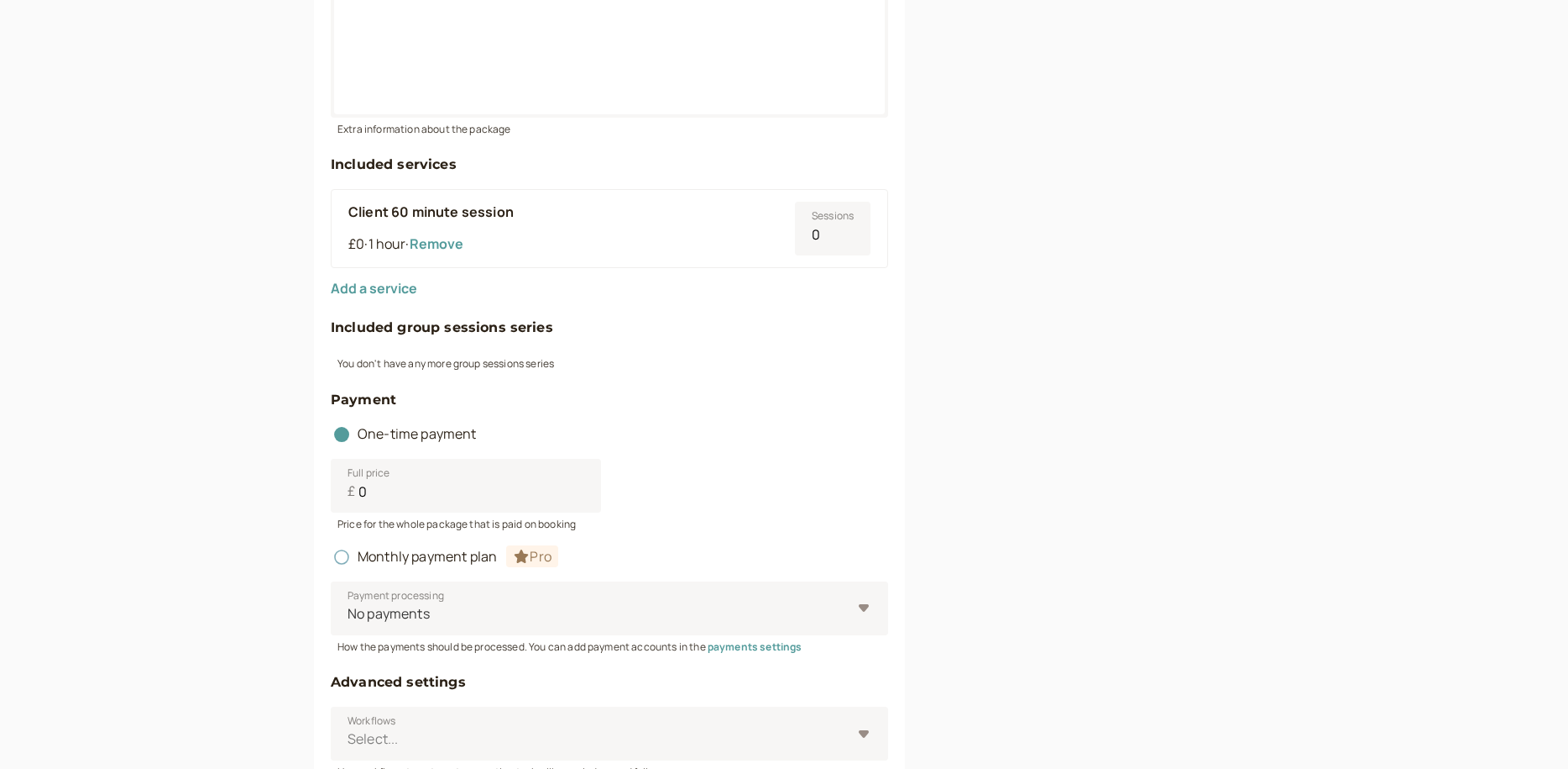
scroll to position [507, 0]
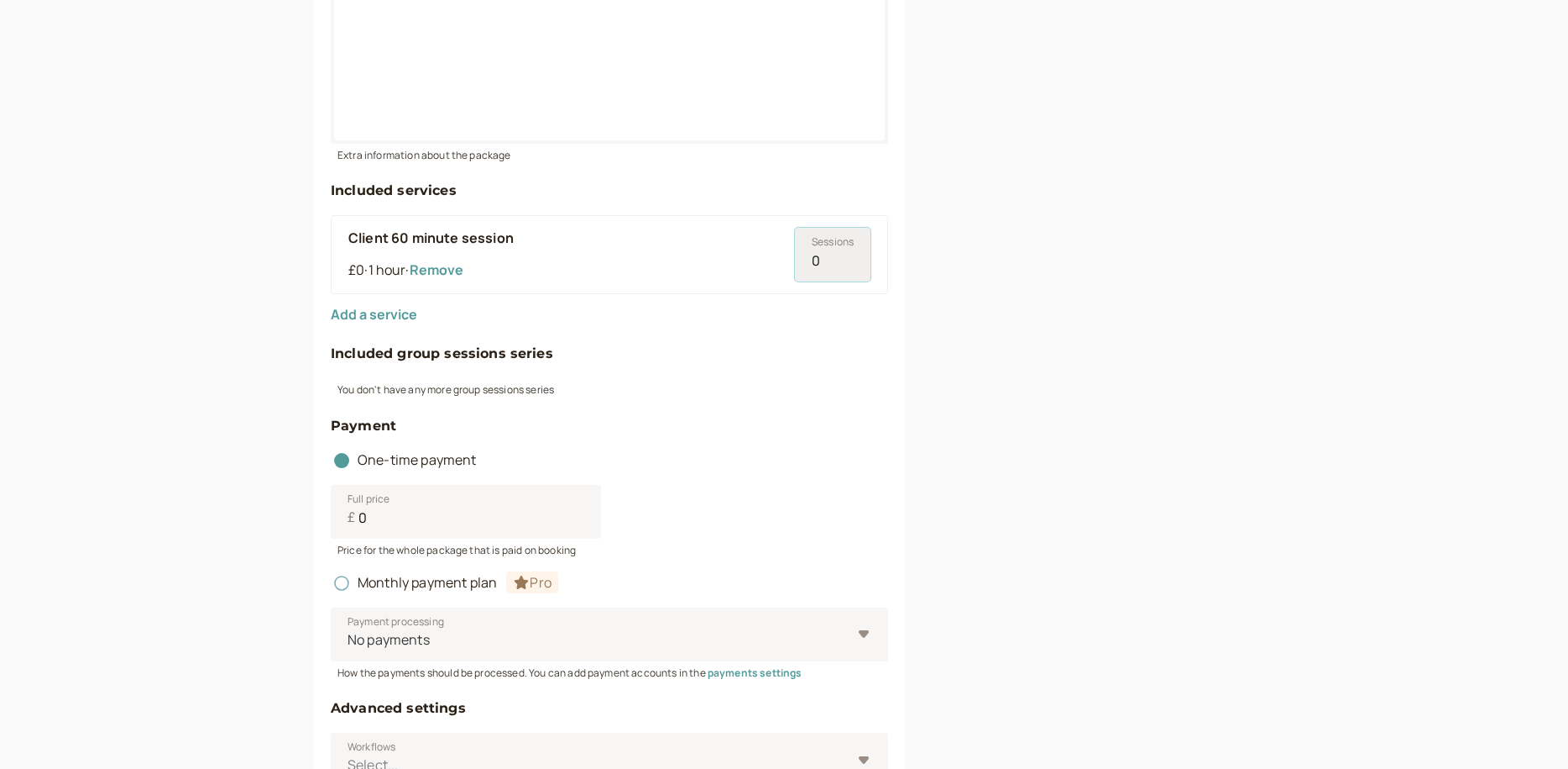
click at [823, 258] on input "0" at bounding box center [833, 254] width 76 height 54
type input "1"
click at [848, 257] on input "1" at bounding box center [833, 254] width 76 height 54
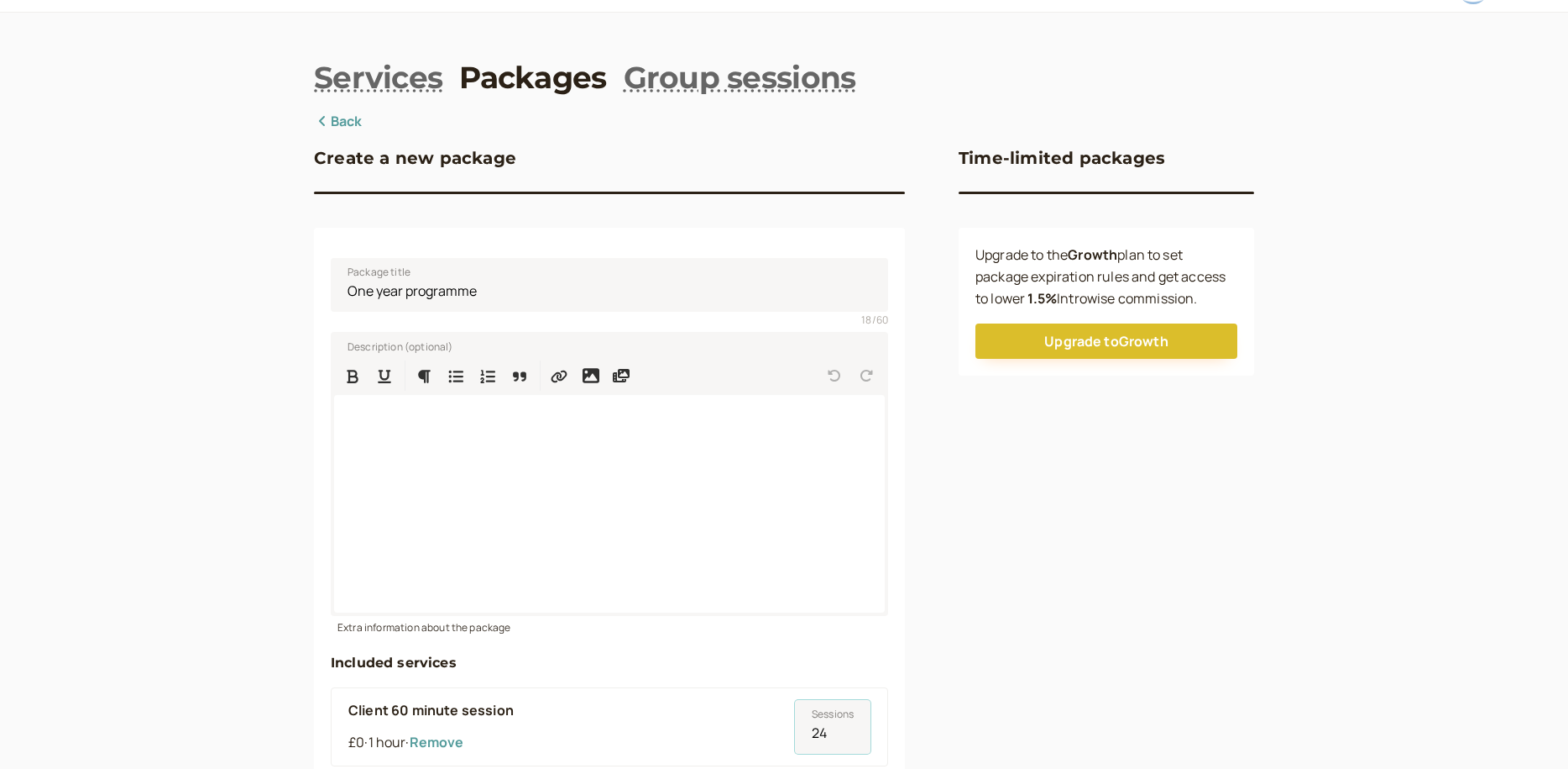
scroll to position [0, 0]
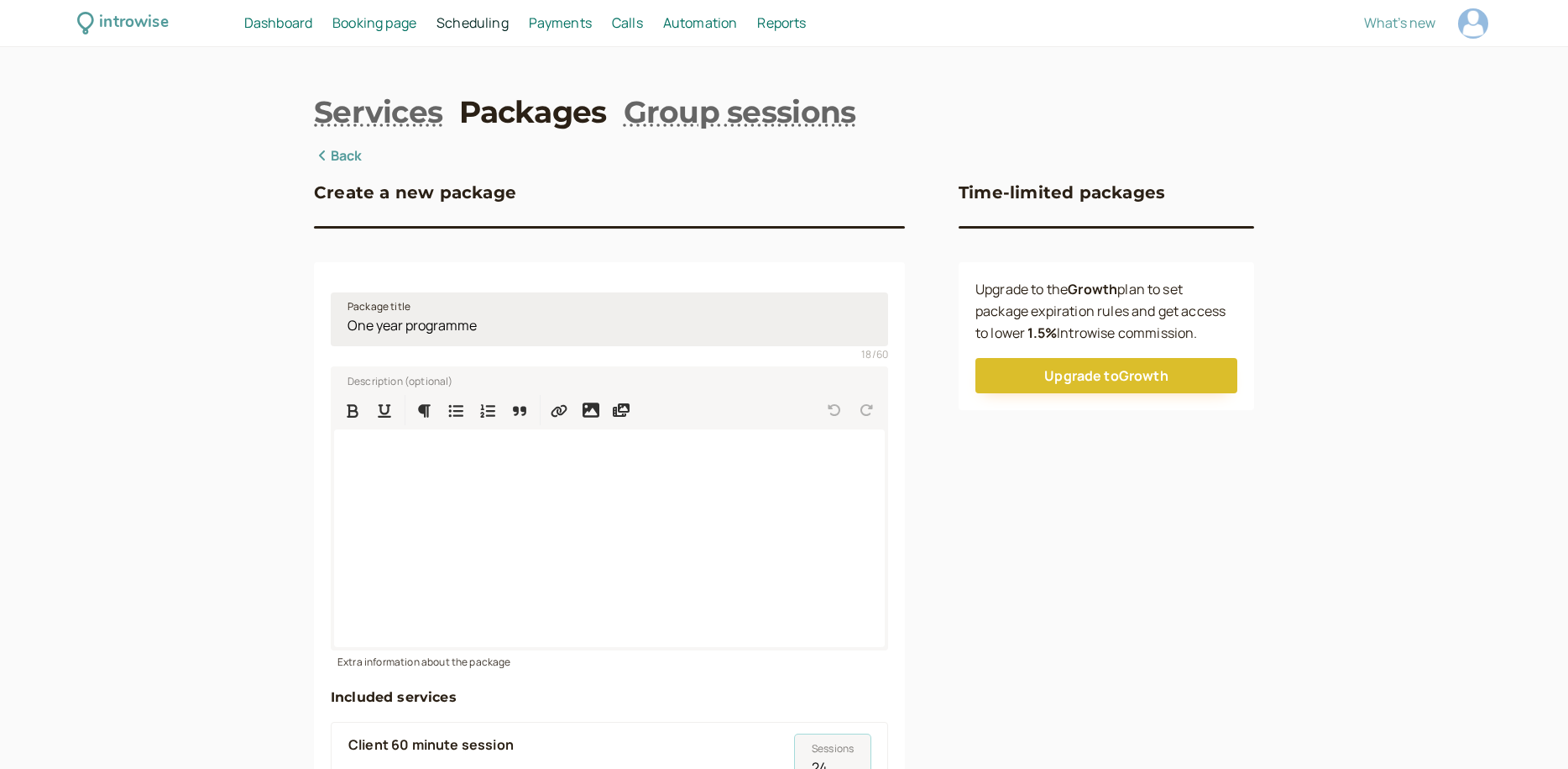
type input "24"
click at [482, 324] on input "One year programme" at bounding box center [609, 319] width 558 height 54
type input "One year programme - MF"
